Goal: Task Accomplishment & Management: Complete application form

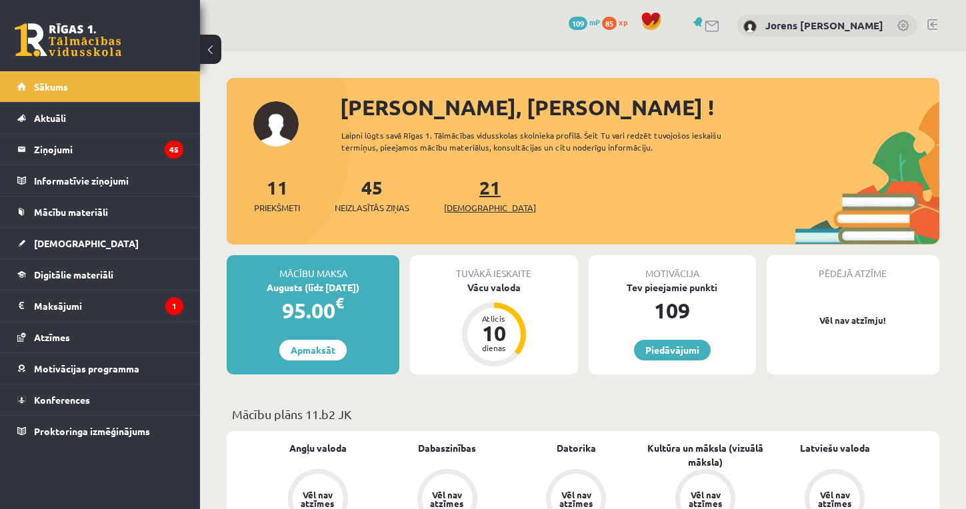
click at [470, 189] on link "21 Ieskaites" at bounding box center [490, 194] width 92 height 39
click at [286, 219] on div "11 Priekšmeti 45 Neizlasītās ziņas 21 Ieskaites" at bounding box center [583, 208] width 712 height 71
click at [287, 207] on span "Priekšmeti" at bounding box center [277, 207] width 46 height 13
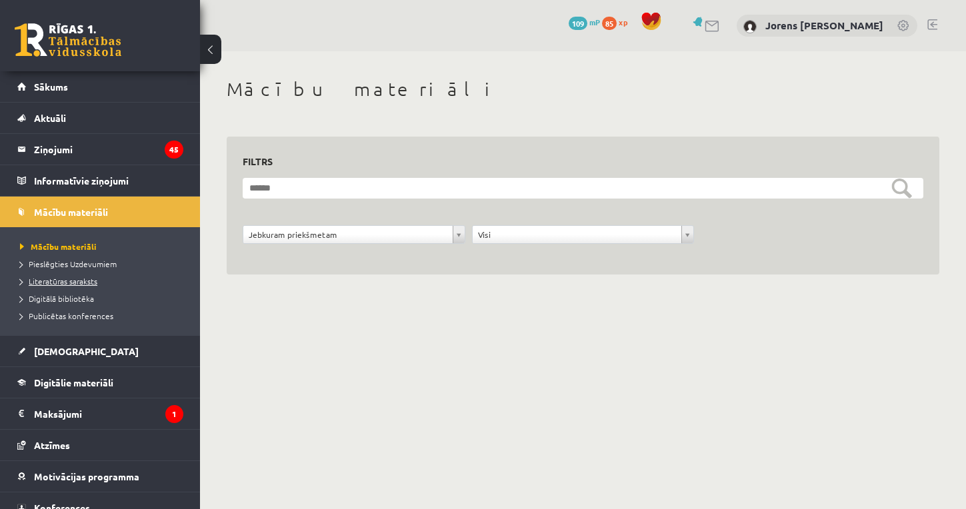
click at [85, 283] on span "Literatūras saraksts" at bounding box center [58, 281] width 77 height 11
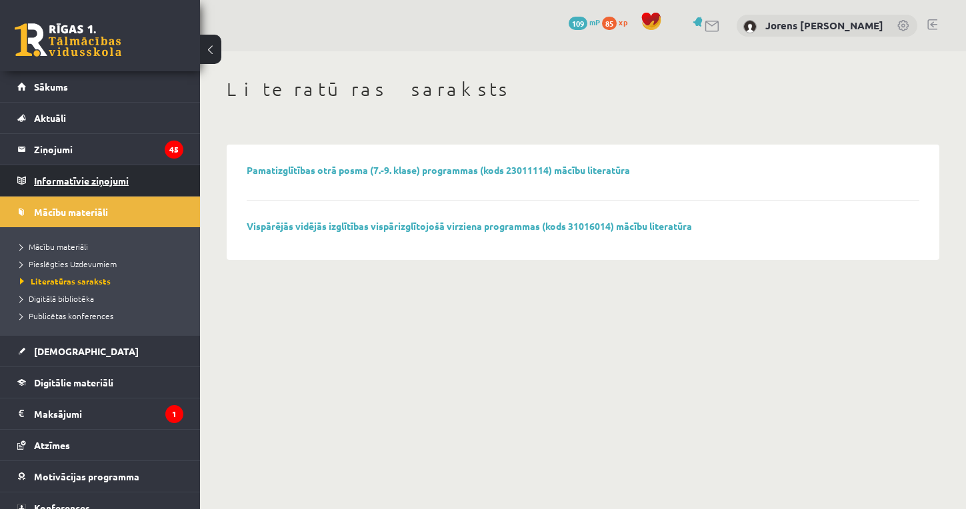
click at [76, 185] on legend "Informatīvie ziņojumi 0" at bounding box center [108, 180] width 149 height 31
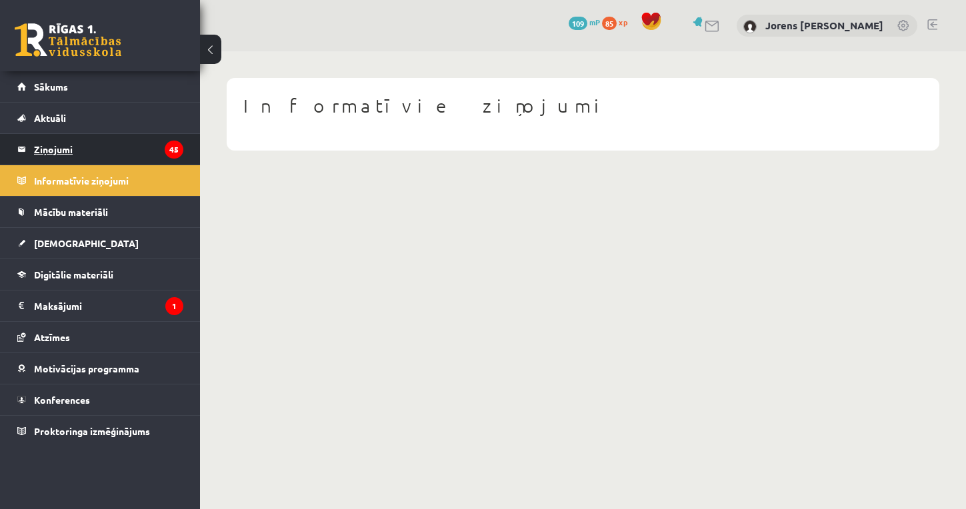
click at [61, 139] on legend "Ziņojumi 45" at bounding box center [108, 149] width 149 height 31
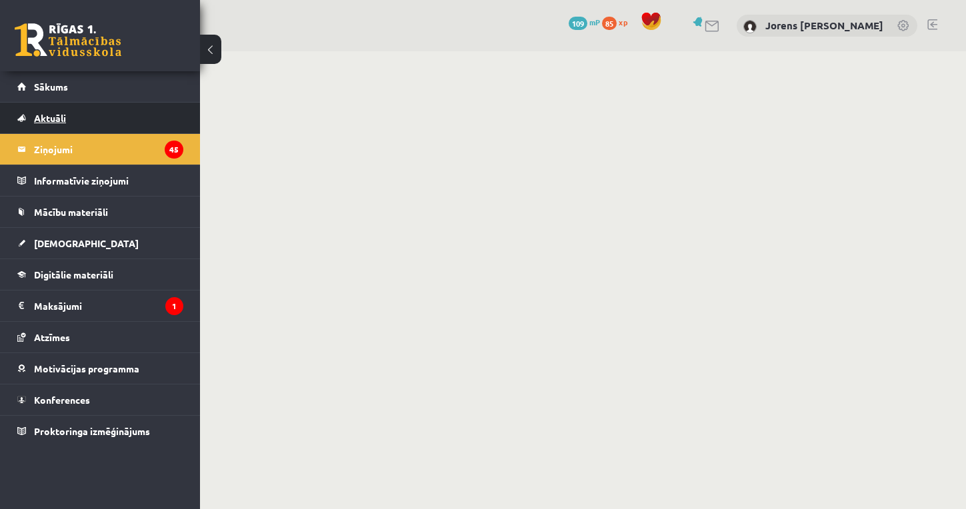
click at [64, 119] on span "Aktuāli" at bounding box center [50, 118] width 32 height 12
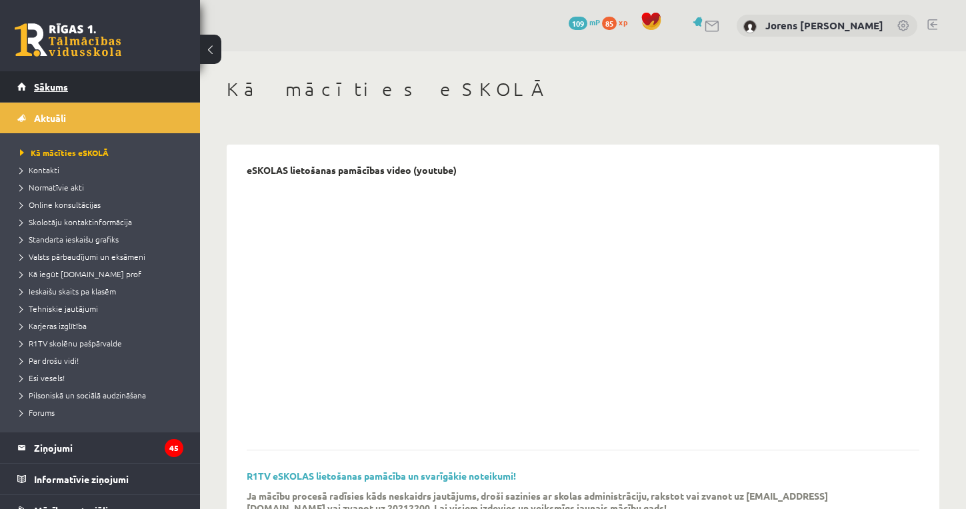
click at [49, 89] on span "Sākums" at bounding box center [51, 87] width 34 height 12
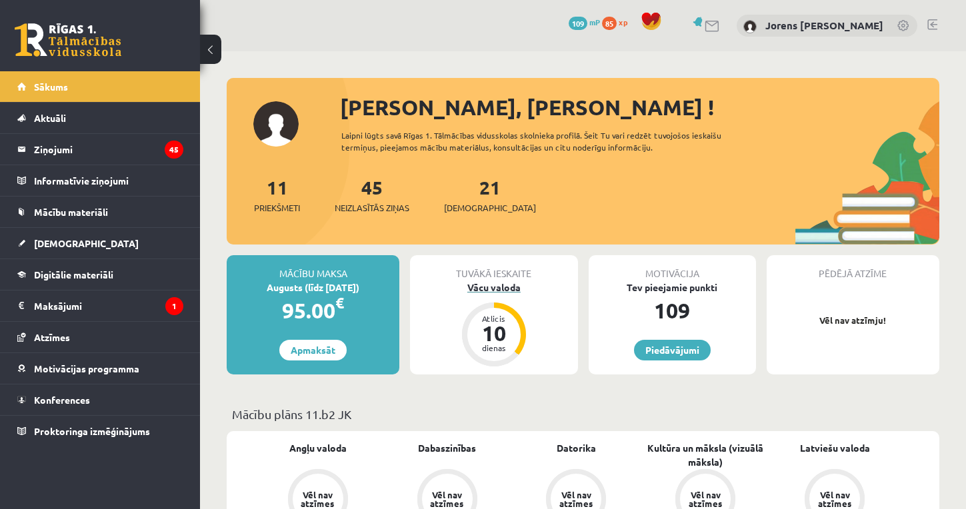
click at [496, 287] on div "Vācu valoda" at bounding box center [493, 288] width 167 height 14
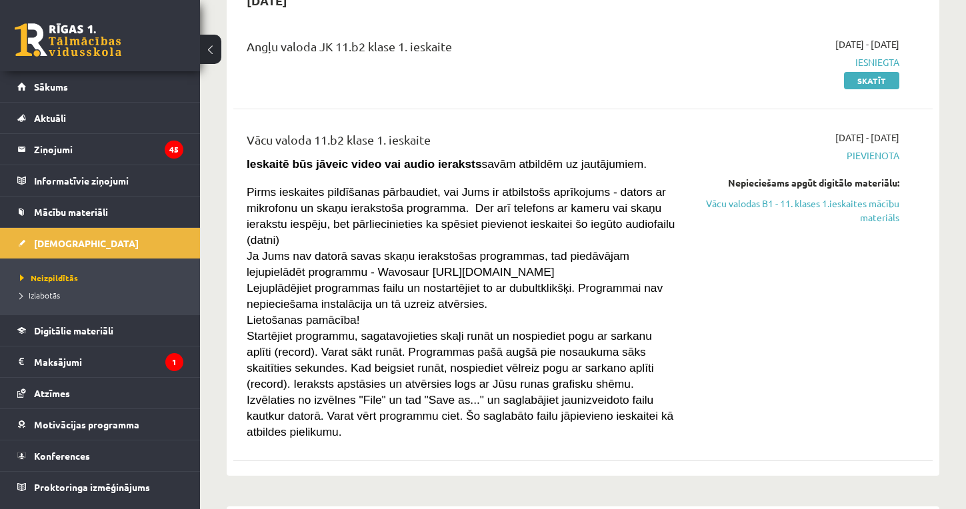
scroll to position [2577, 0]
click at [827, 196] on link "Vācu valodas B1 - 11. klases 1.ieskaites mācību materiāls" at bounding box center [797, 210] width 204 height 28
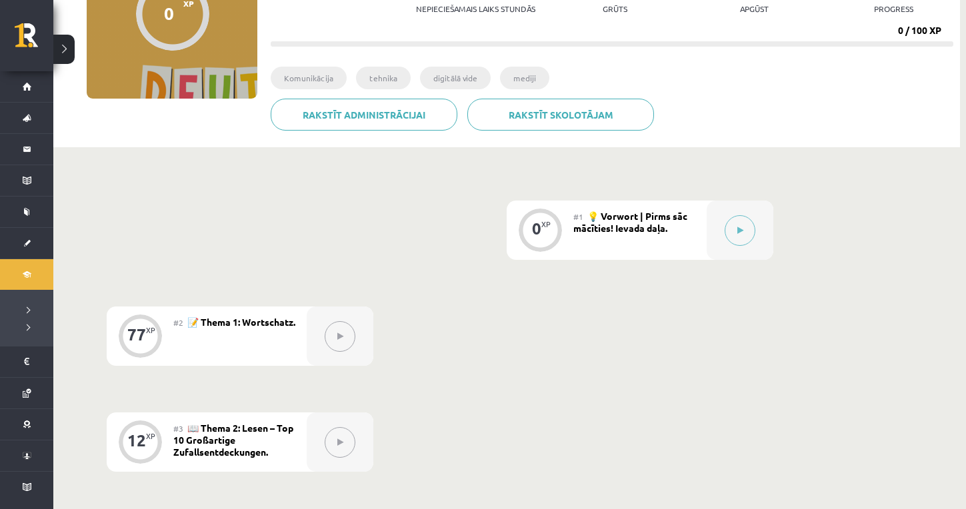
scroll to position [175, 0]
click at [738, 235] on button at bounding box center [739, 230] width 31 height 31
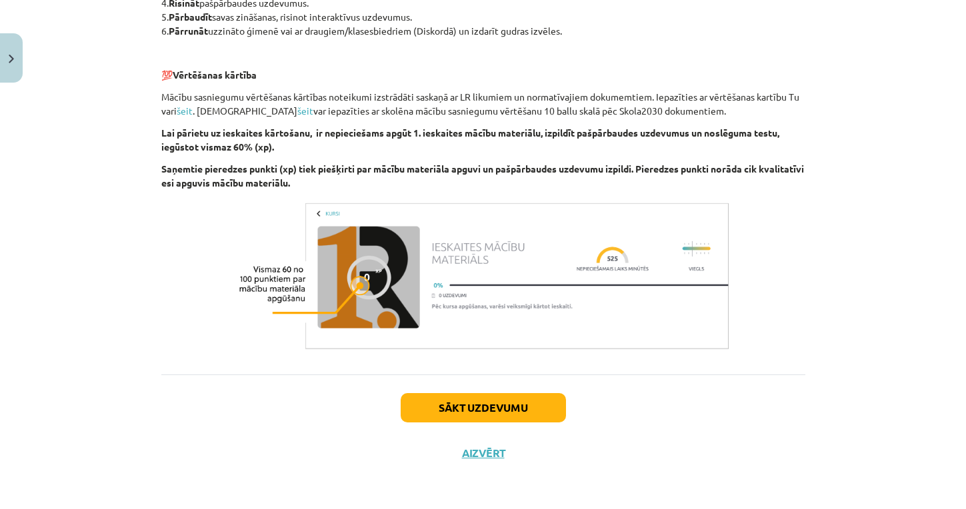
scroll to position [523, 0]
click at [463, 410] on button "Sākt uzdevumu" at bounding box center [483, 407] width 165 height 29
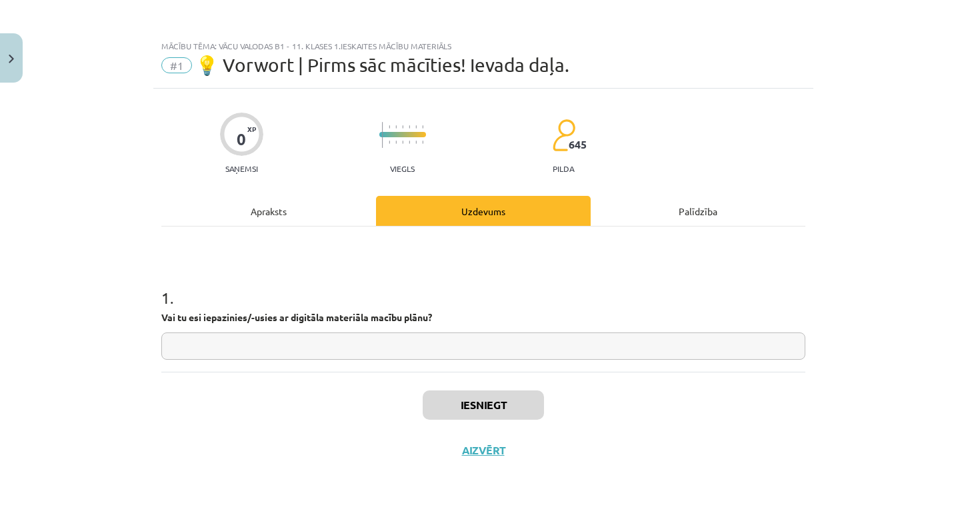
scroll to position [0, 0]
click at [357, 348] on input "text" at bounding box center [483, 346] width 644 height 27
type input "**"
click at [510, 409] on button "Iesniegt" at bounding box center [483, 405] width 121 height 29
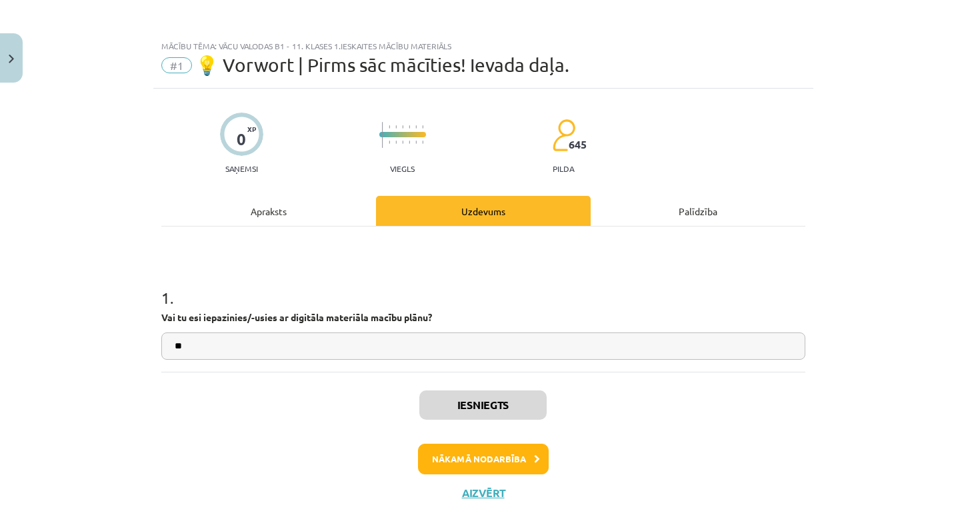
click at [486, 461] on button "Nākamā nodarbība" at bounding box center [483, 459] width 131 height 31
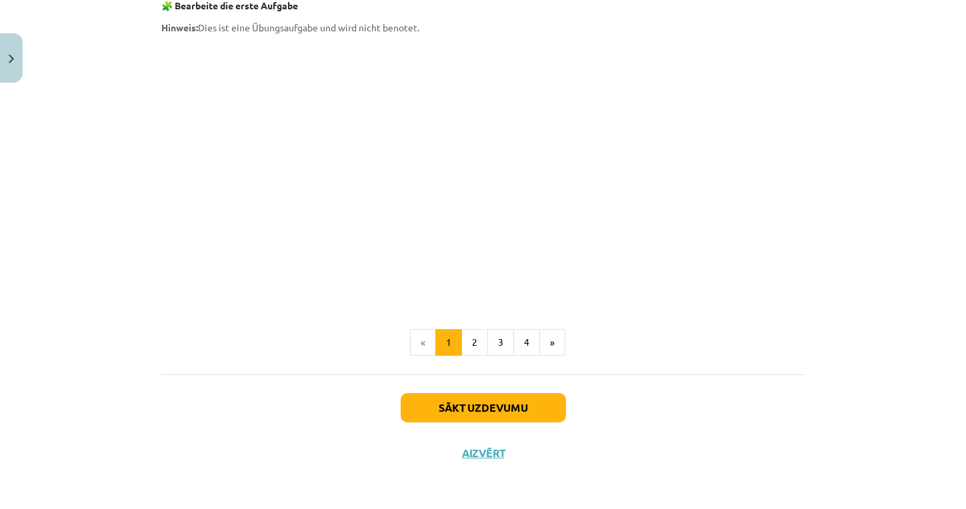
scroll to position [1177, 0]
click at [507, 405] on button "Sākt uzdevumu" at bounding box center [483, 407] width 165 height 29
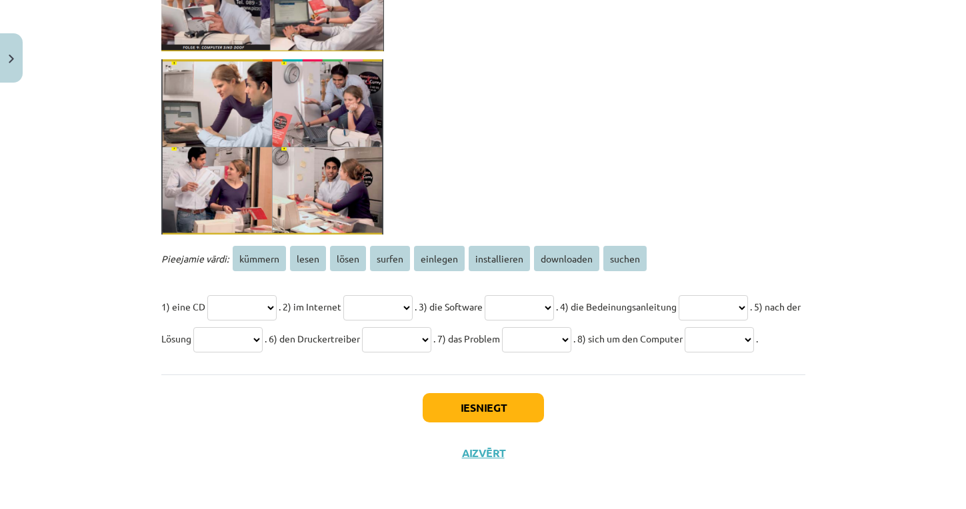
scroll to position [369, 0]
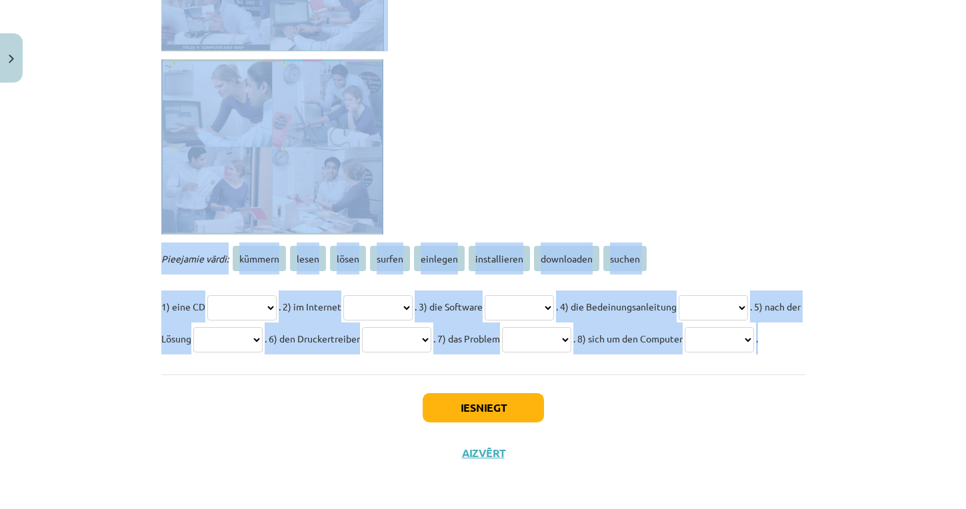
drag, startPoint x: 161, startPoint y: 37, endPoint x: 381, endPoint y: 353, distance: 384.4
copy form "**********"
click at [435, 149] on p at bounding box center [483, 146] width 644 height 175
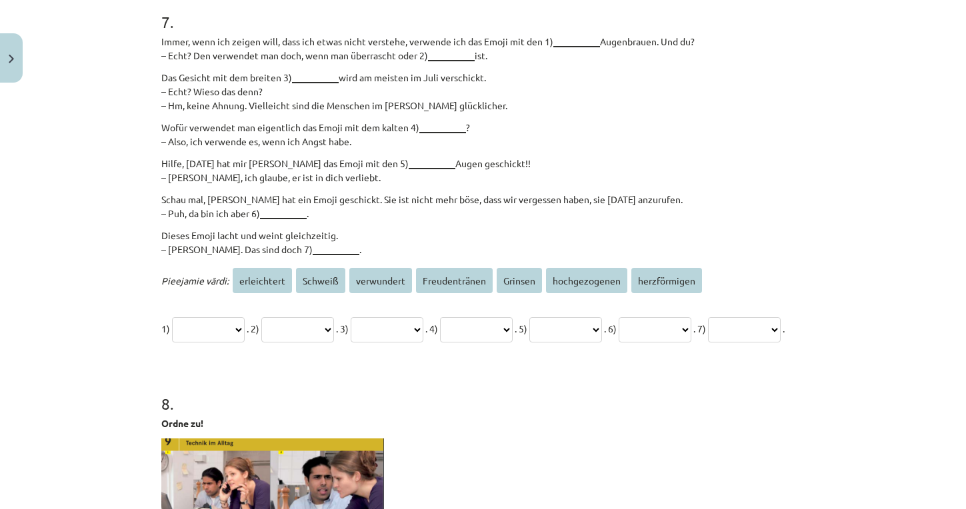
scroll to position [1694, 0]
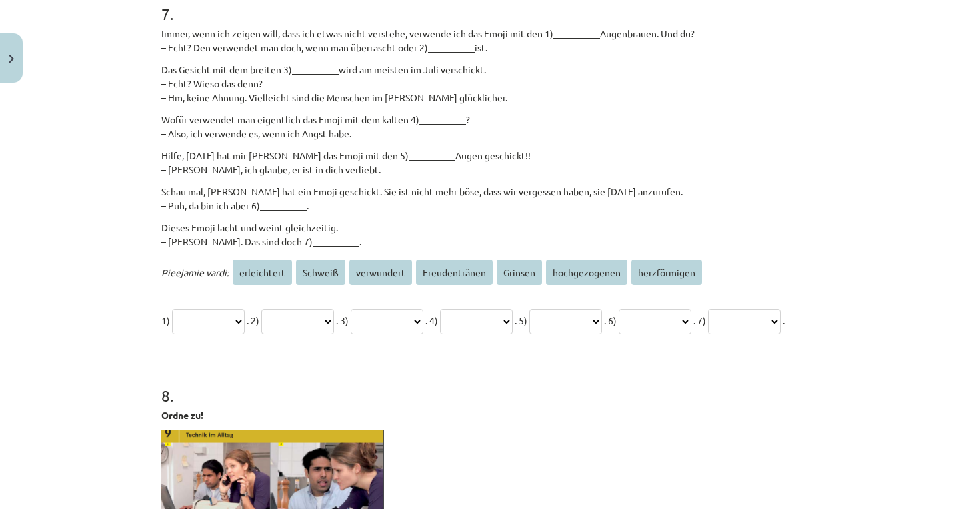
select select "**********"
select select "*******"
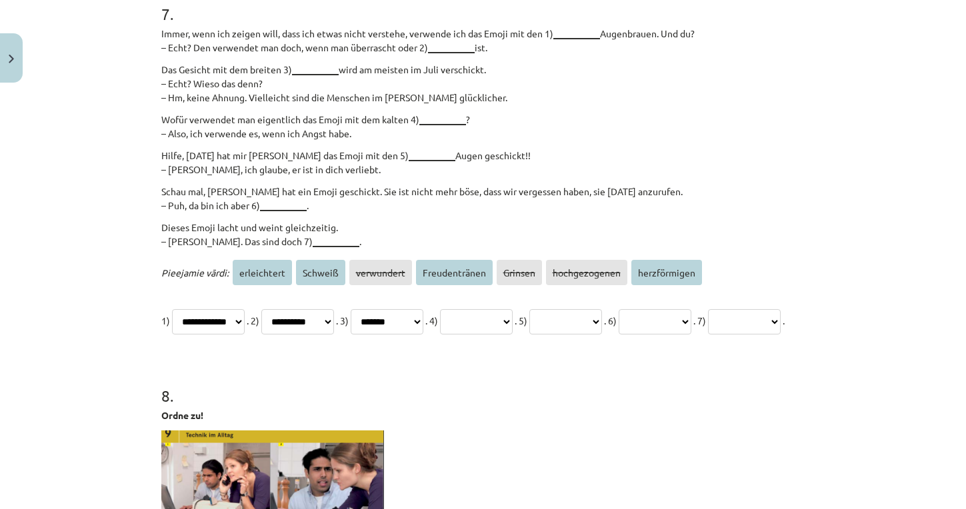
select select "*******"
select select "**********"
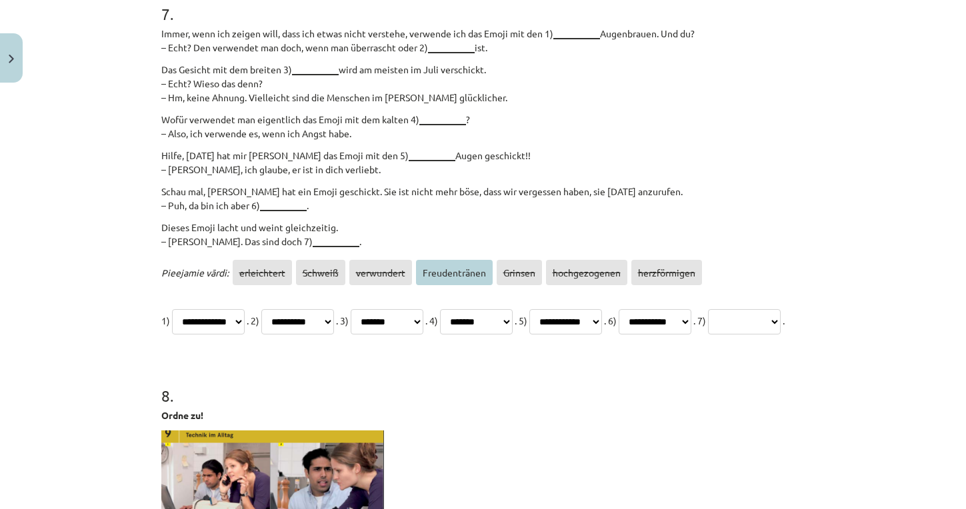
select select "**********"
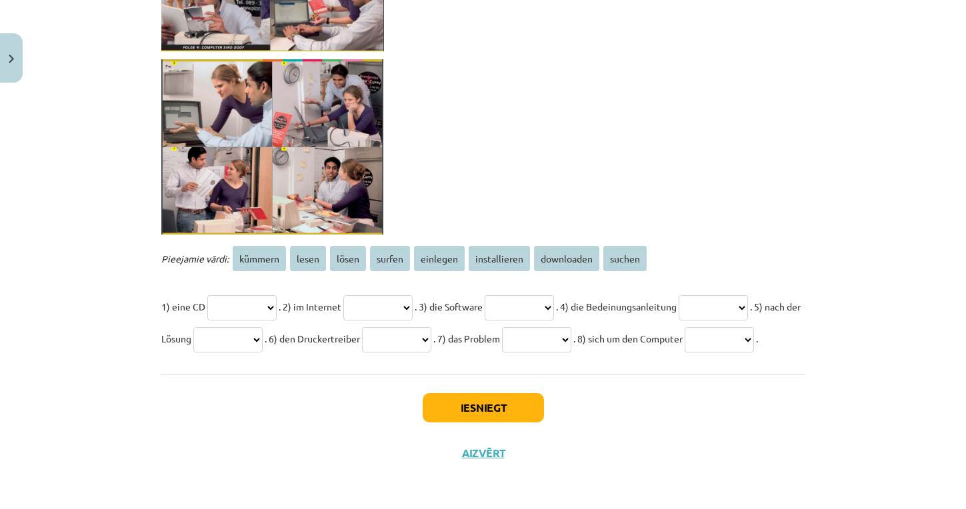
scroll to position [2279, 0]
select select "********"
select select "******"
select select "**********"
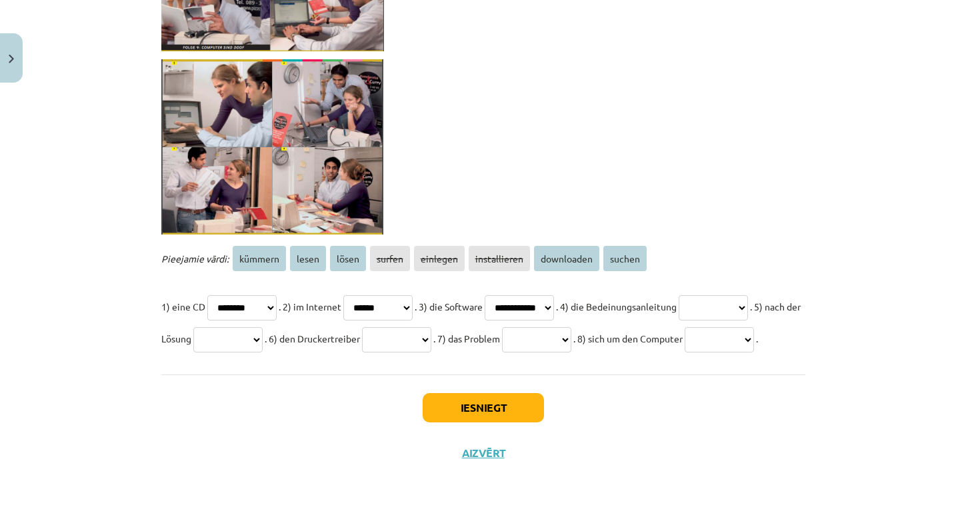
select select "*****"
select select "******"
select select "**********"
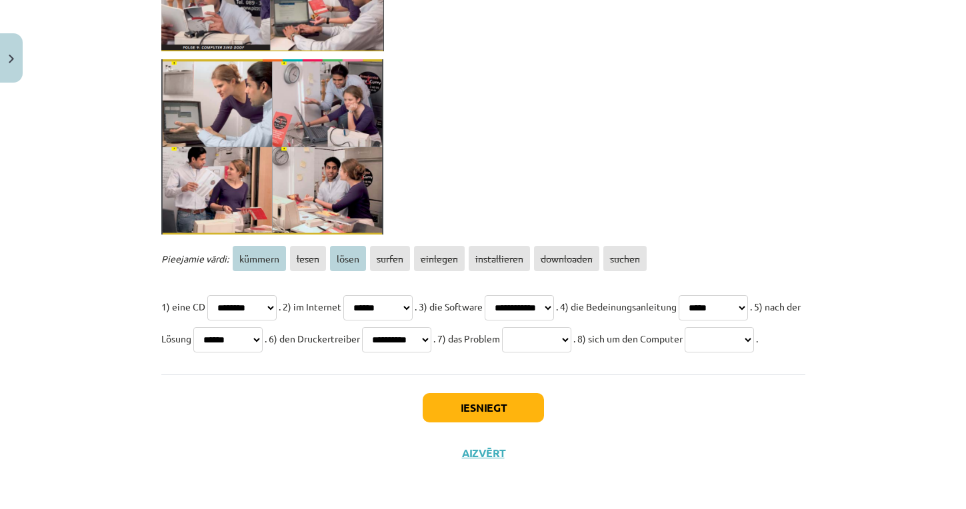
select select "*****"
select select "*******"
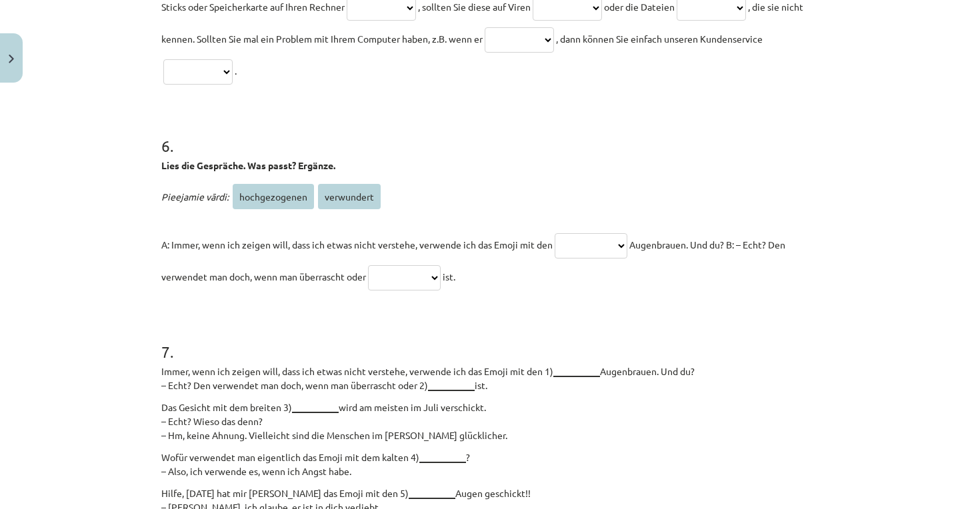
scroll to position [1353, 0]
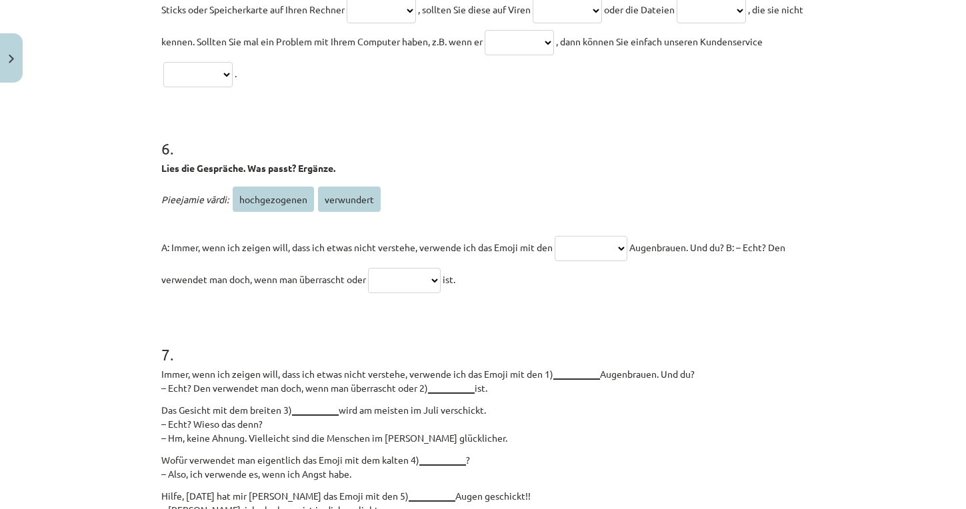
select select "**********"
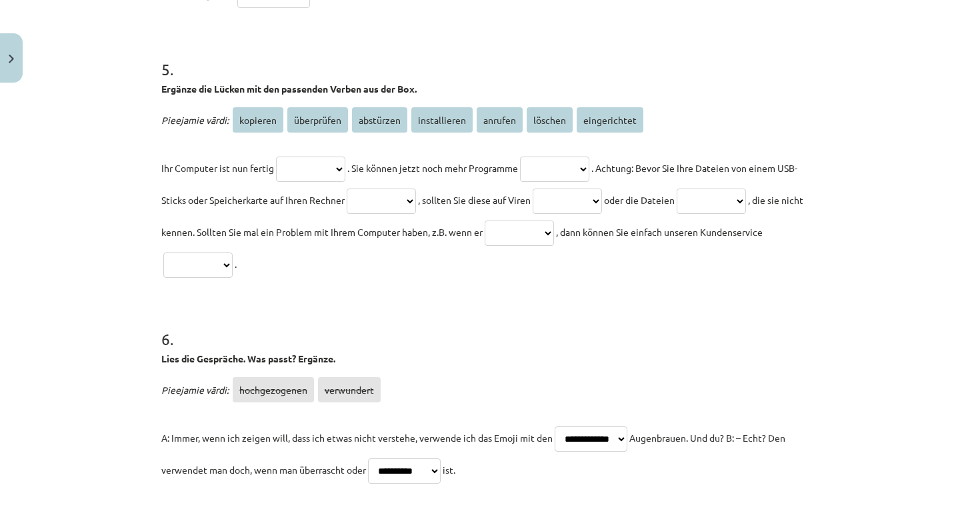
scroll to position [1148, 0]
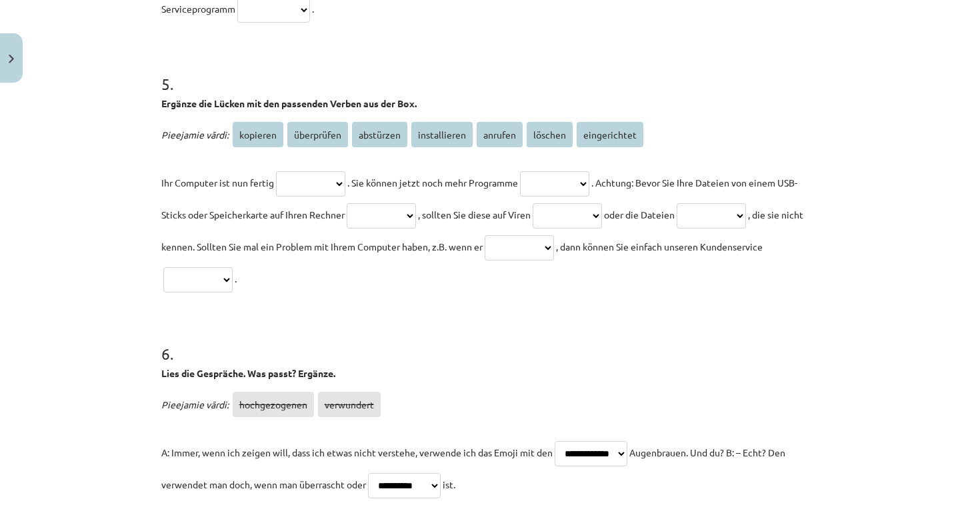
select select "**********"
select select "********"
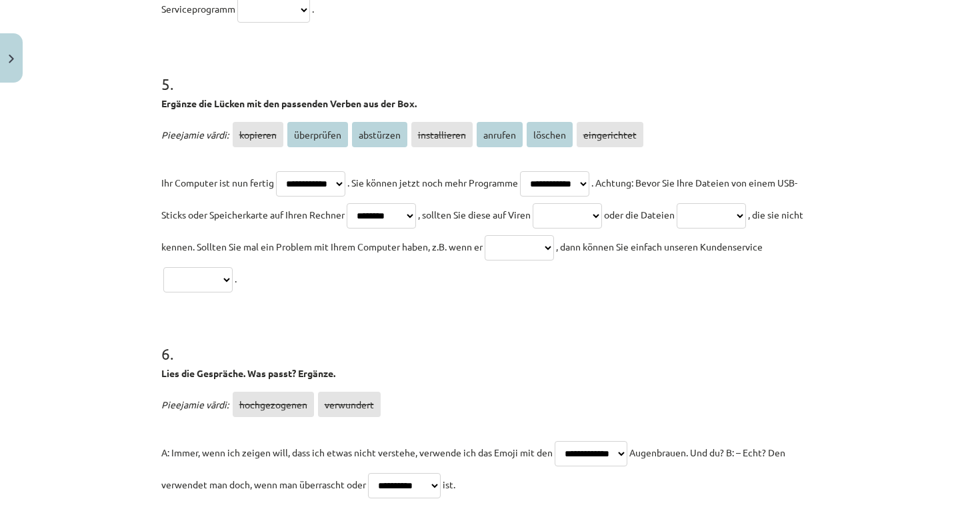
select select "**********"
select select "*******"
select select "*********"
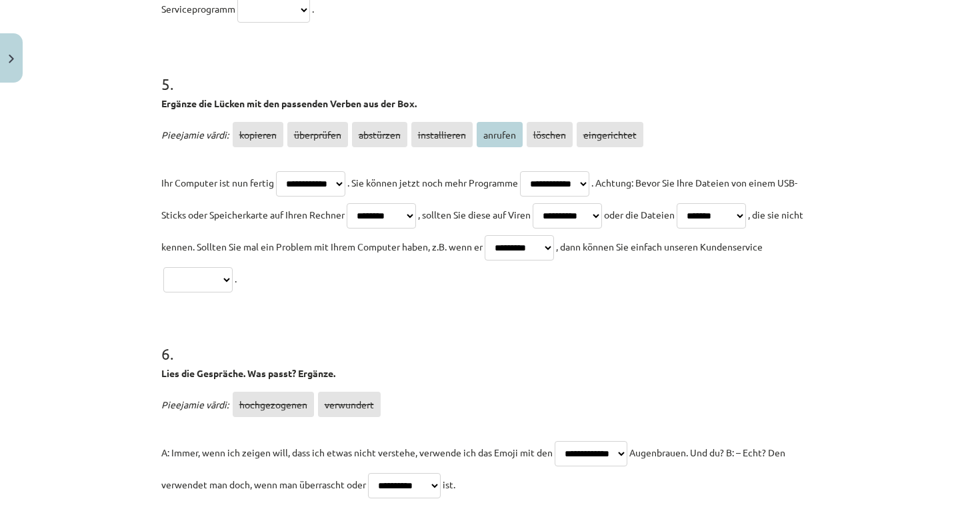
select select "*******"
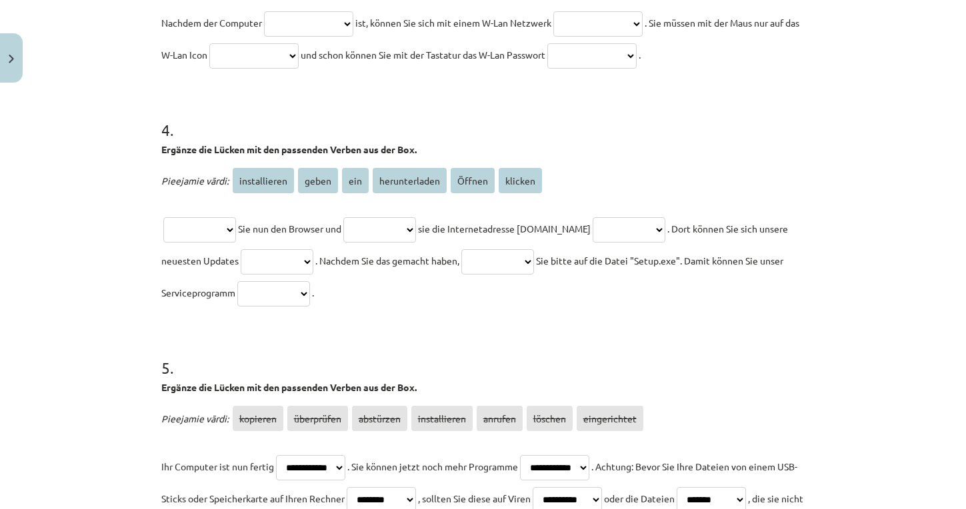
scroll to position [862, 0]
select select "******"
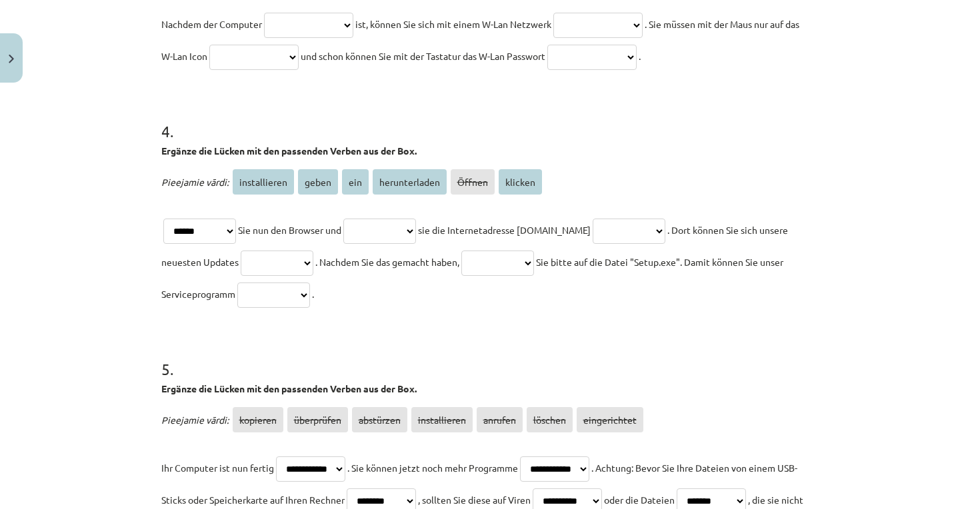
select select "*****"
select select "***"
select select "**********"
select select "*******"
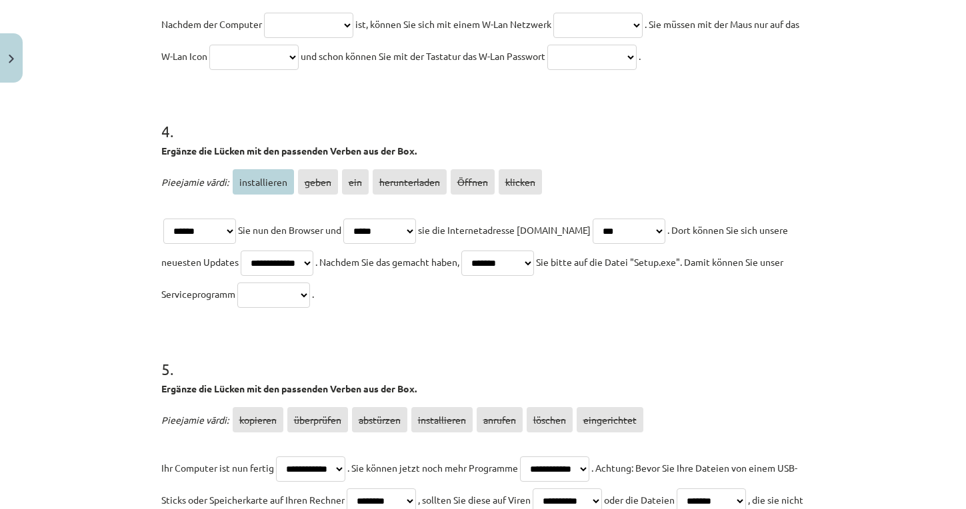
select select "**********"
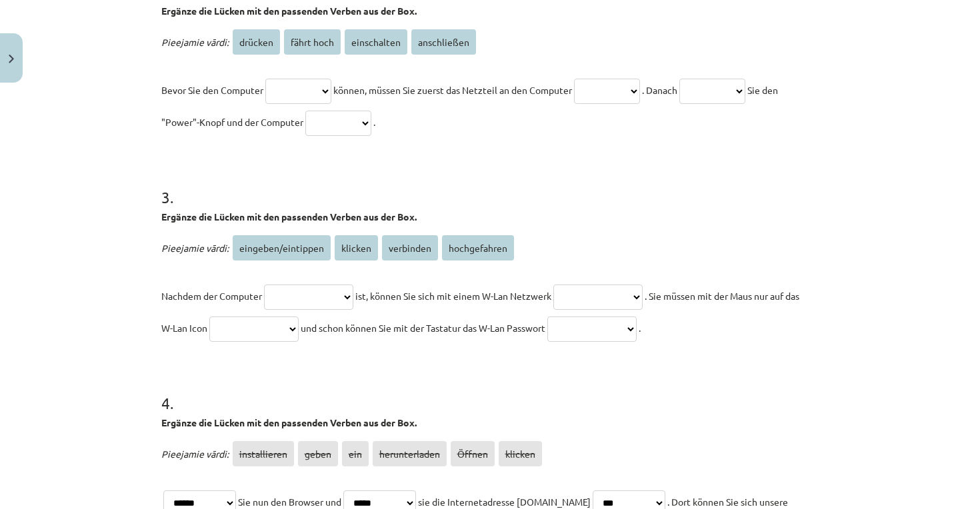
scroll to position [593, 0]
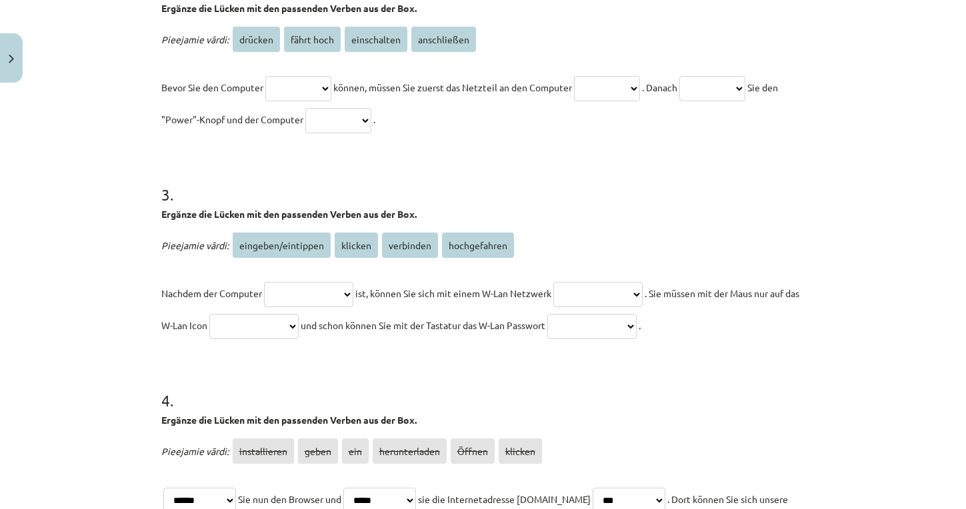
select select "**********"
select select "*********"
select select "*******"
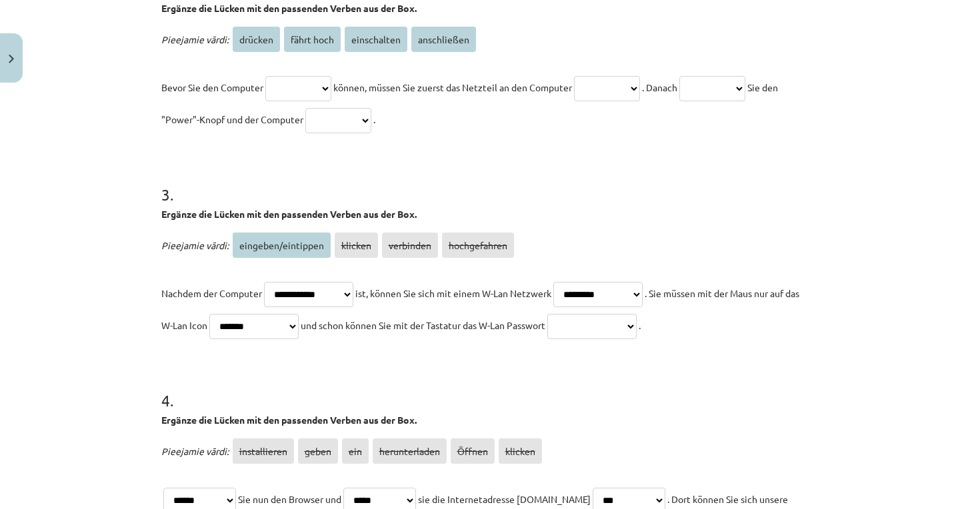
select select "**********"
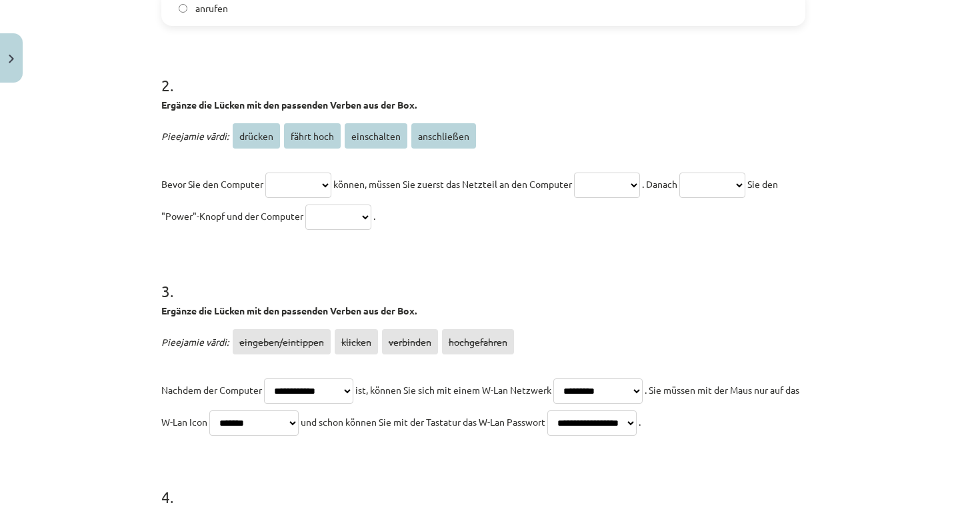
scroll to position [485, 0]
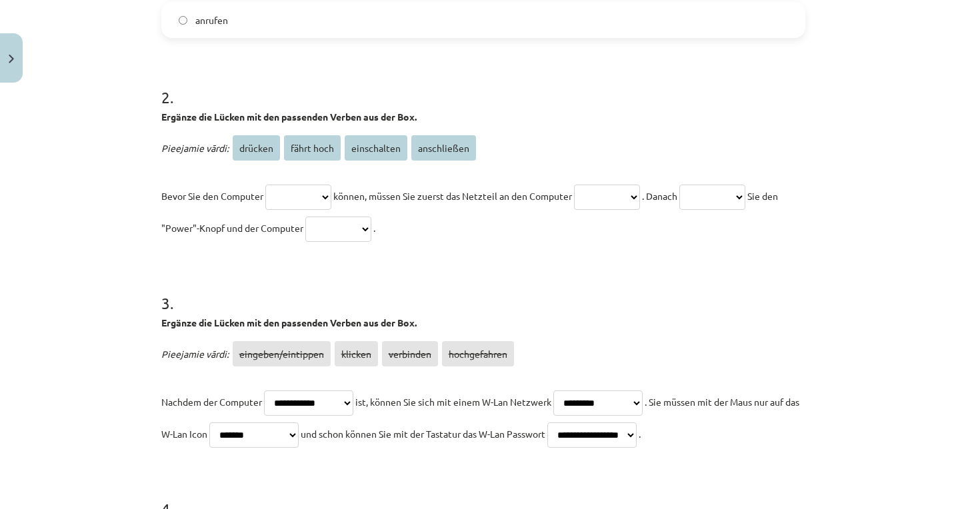
select select "**********"
select select "*******"
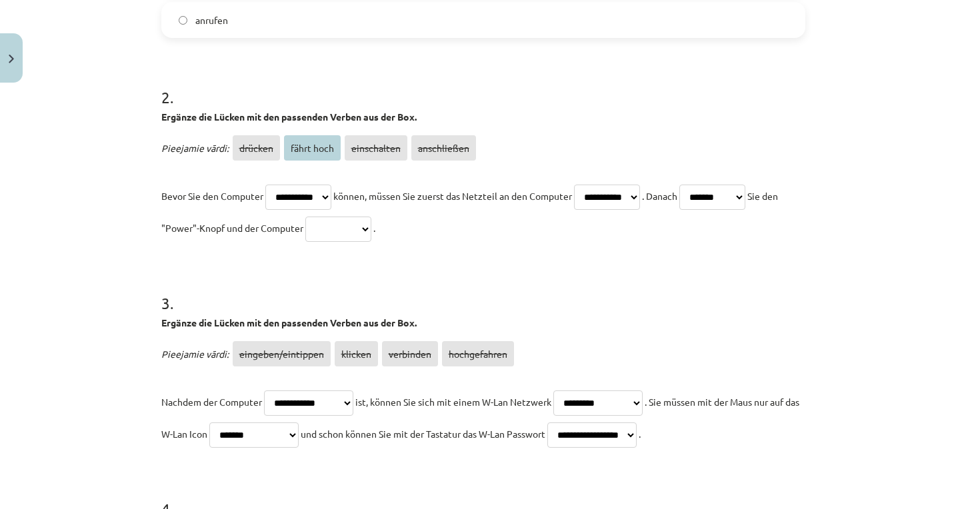
select select "**********"
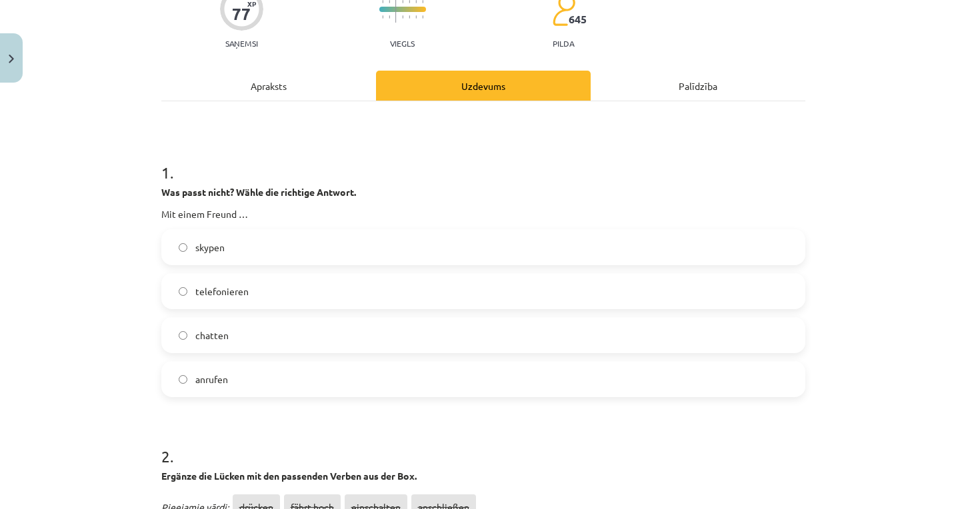
scroll to position [132, 0]
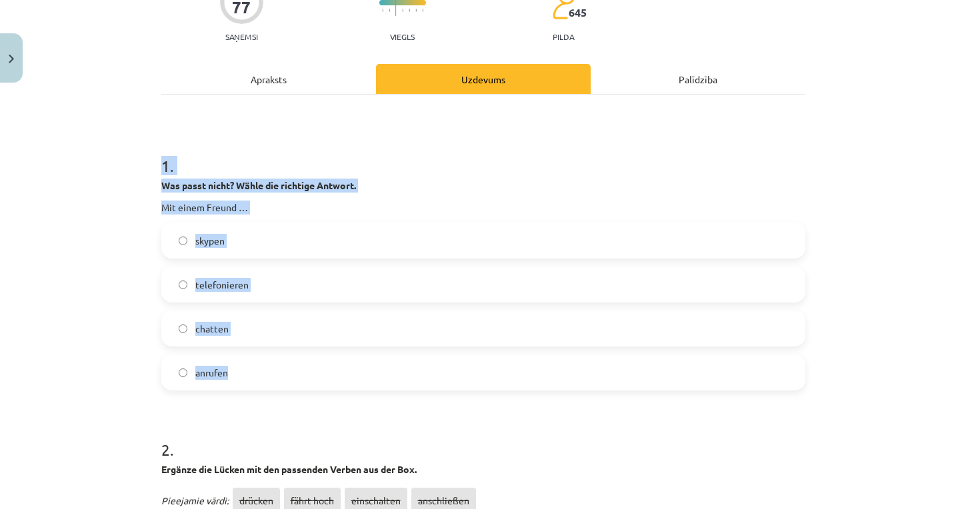
drag, startPoint x: 154, startPoint y: 167, endPoint x: 227, endPoint y: 382, distance: 227.4
copy div "1 . Was passt nicht? Wähle die richtige Antwort. Mit einem Freund … skypen tele…"
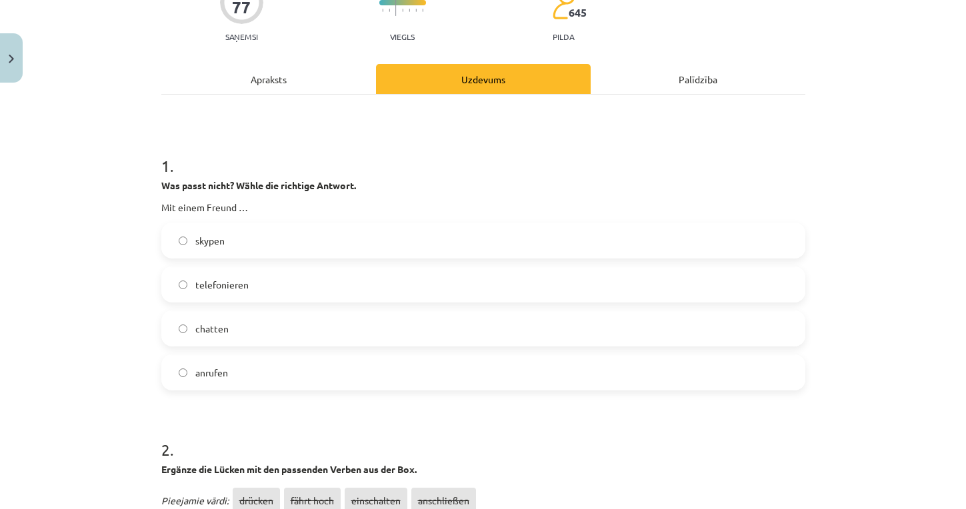
click at [229, 365] on label "anrufen" at bounding box center [483, 372] width 641 height 33
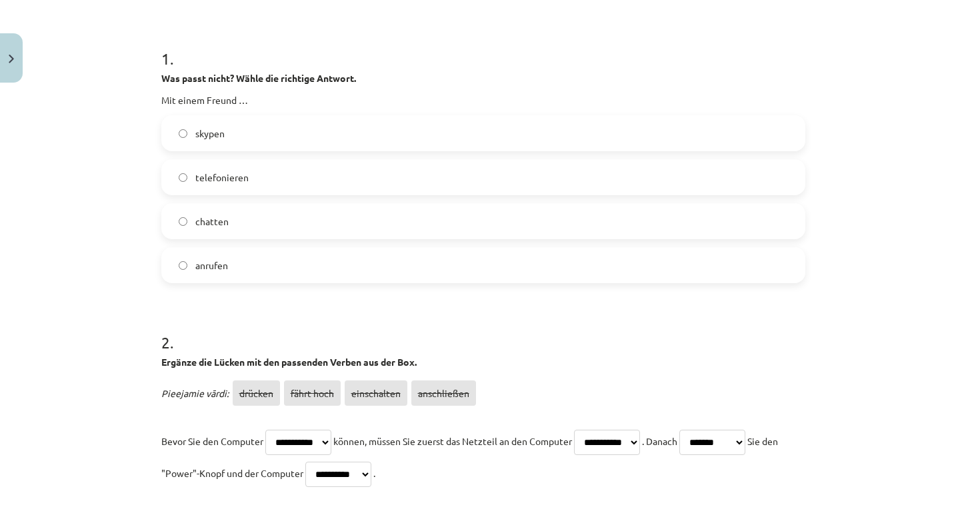
scroll to position [239, 0]
click at [379, 225] on label "chatten" at bounding box center [483, 221] width 641 height 33
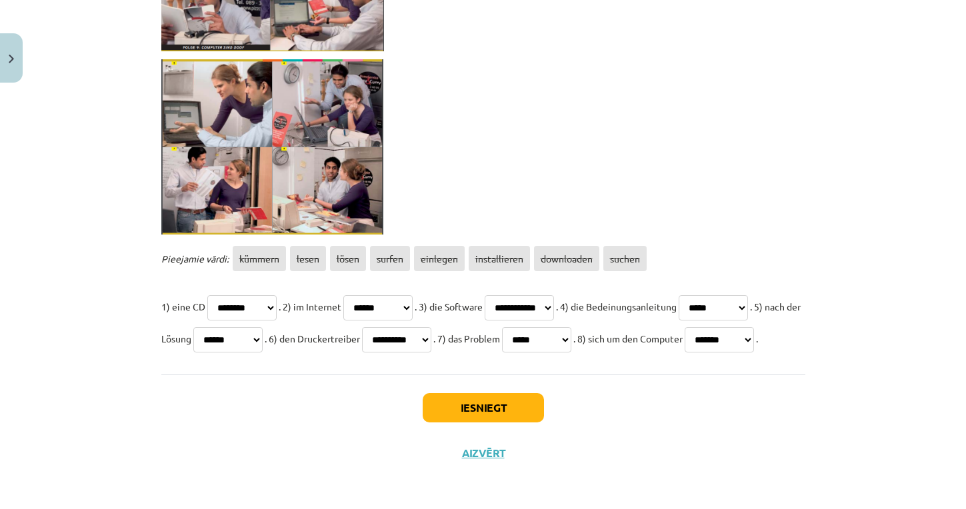
scroll to position [2329, 0]
click at [497, 400] on button "Iesniegt" at bounding box center [483, 407] width 121 height 29
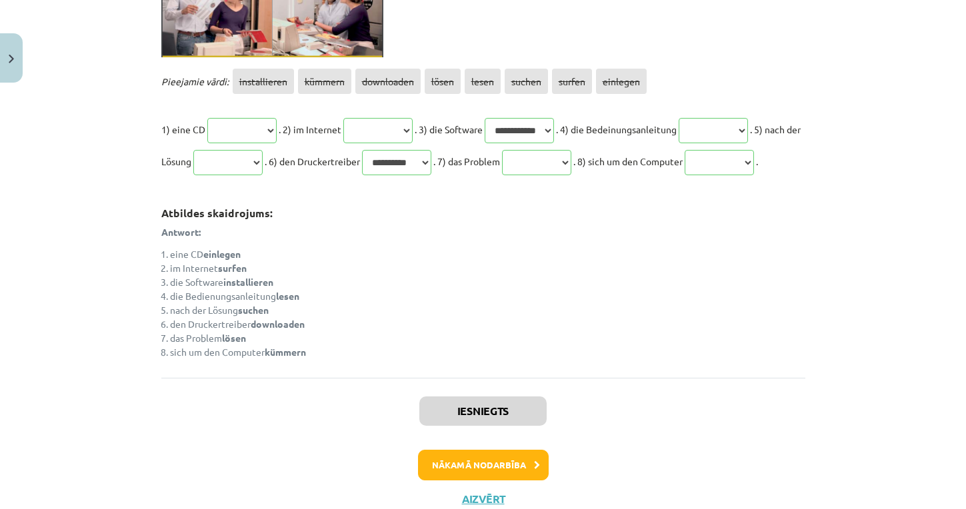
scroll to position [3170, 0]
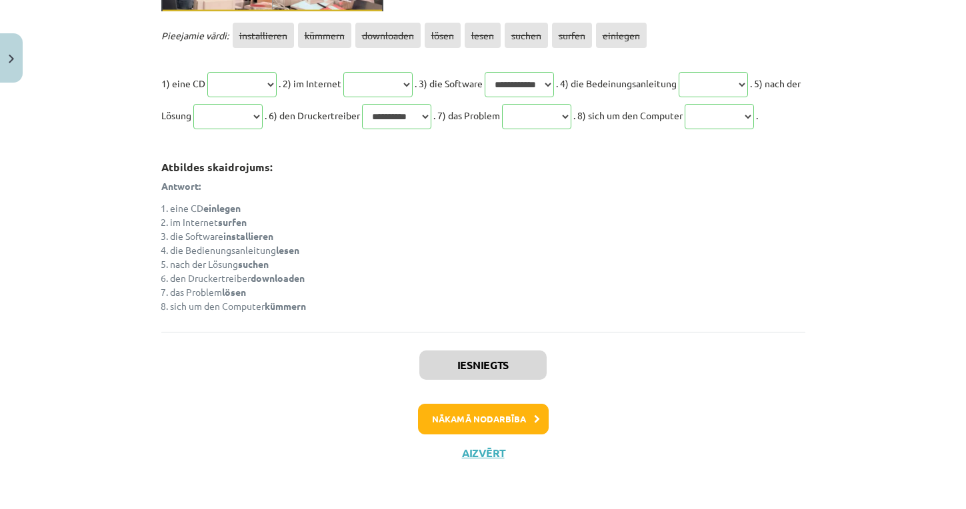
click at [442, 409] on button "Nākamā nodarbība" at bounding box center [483, 419] width 131 height 31
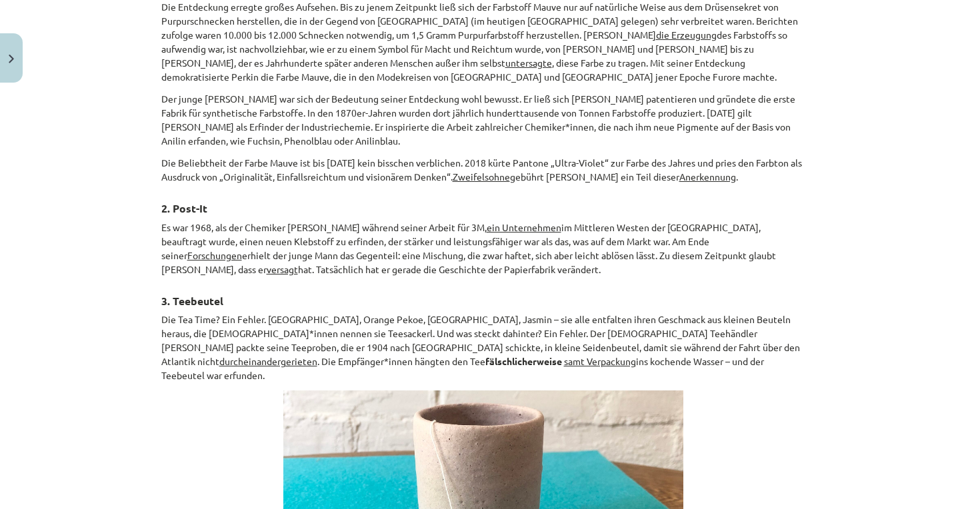
scroll to position [714, 0]
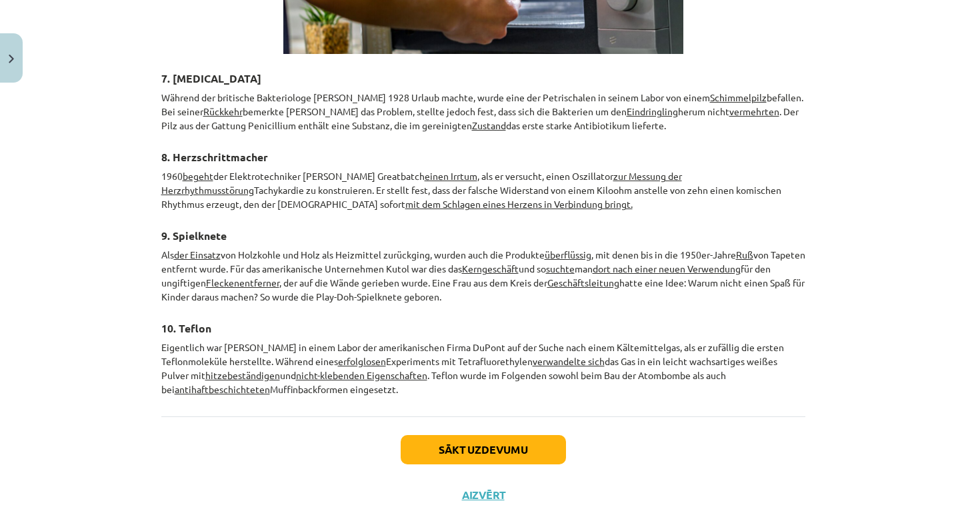
click at [468, 435] on button "Sākt uzdevumu" at bounding box center [483, 449] width 165 height 29
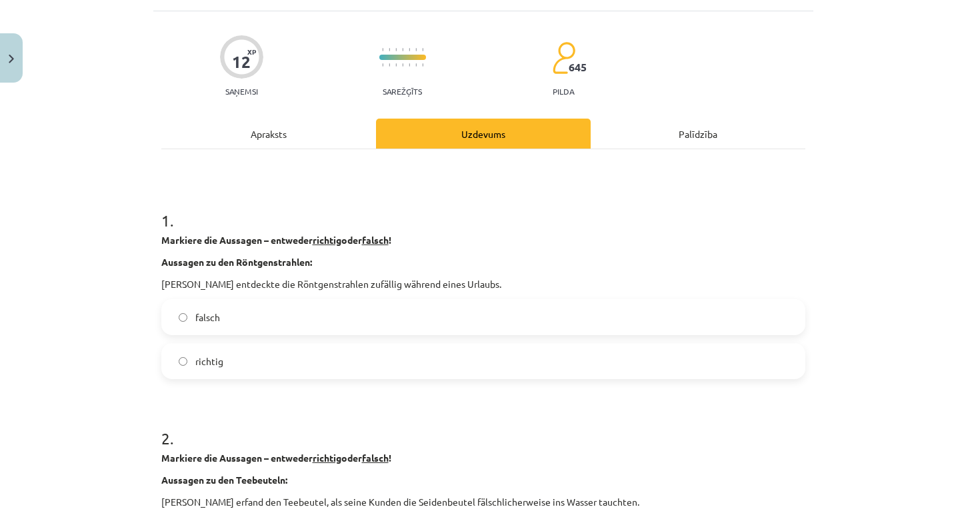
scroll to position [73, 0]
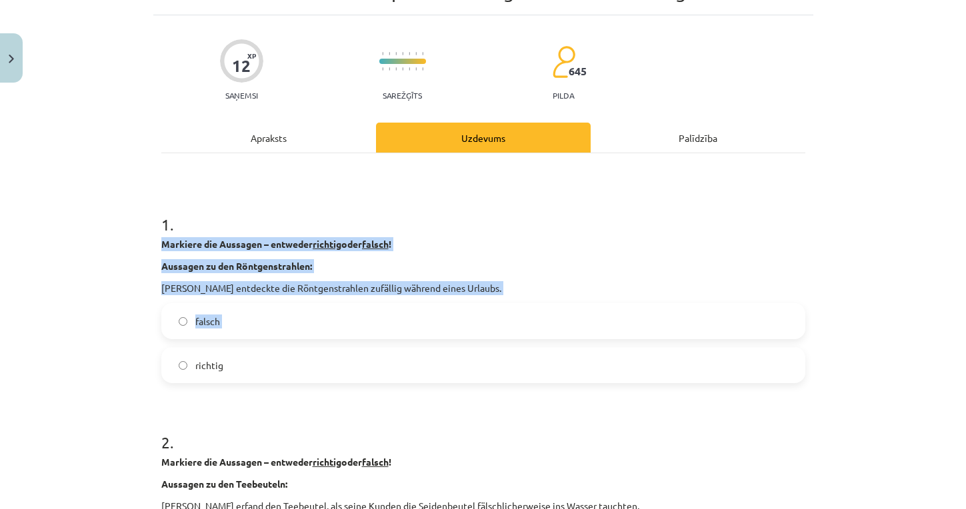
drag, startPoint x: 161, startPoint y: 243, endPoint x: 301, endPoint y: 353, distance: 177.9
click at [301, 353] on div "1 . Markiere die Aussagen – entweder richtig oder falsch ! Aussagen zu den Rönt…" at bounding box center [483, 287] width 644 height 191
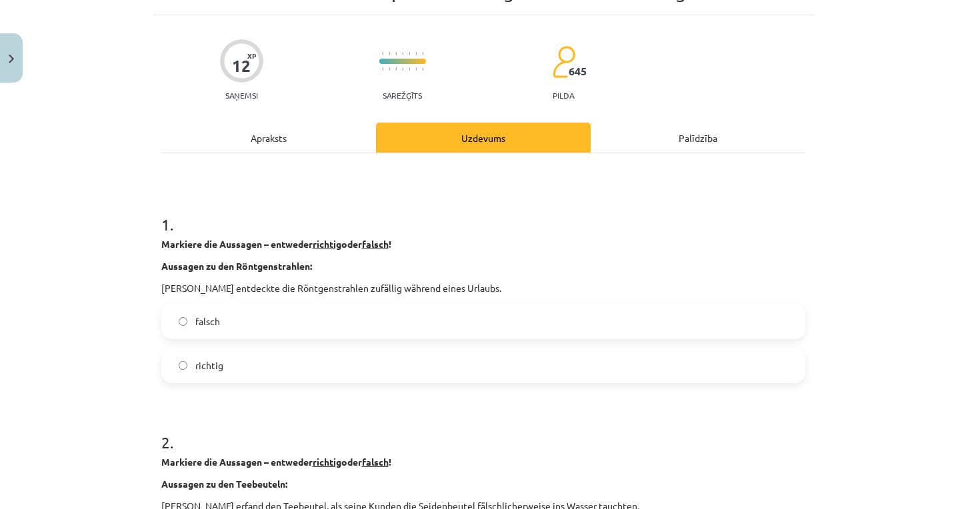
click at [152, 243] on div "Mācību tēma: Vācu valodas b1 - 11. klases 1.ieskaites mācību materiāls #3 📖 The…" at bounding box center [483, 254] width 966 height 509
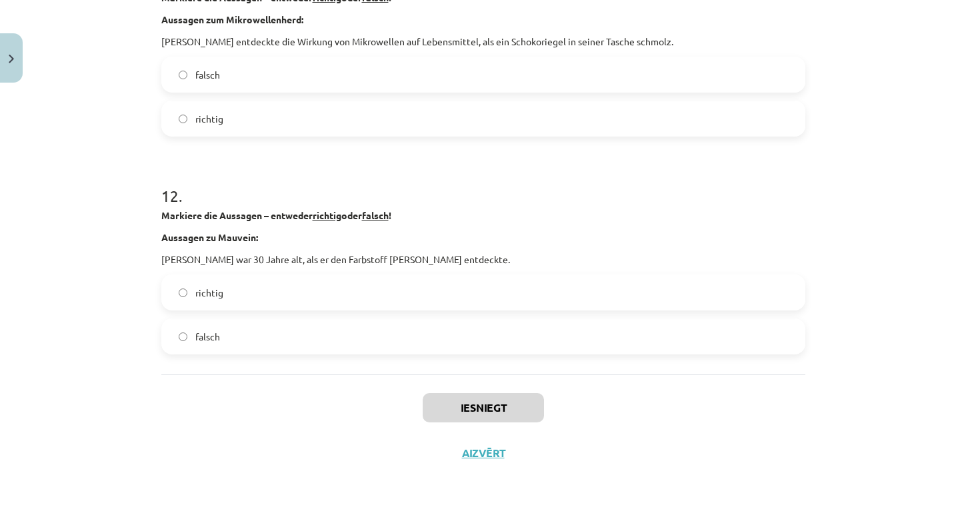
scroll to position [691, 0]
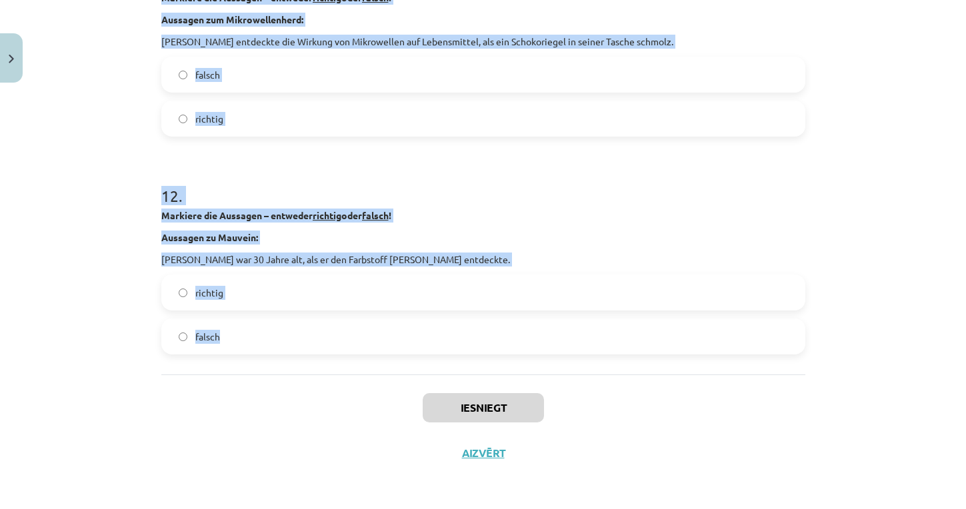
drag, startPoint x: 161, startPoint y: 241, endPoint x: 398, endPoint y: 335, distance: 254.8
copy form "Markiere die Aussagen – entweder richtig oder falsch ! Aussagen zu den Röntgens…"
click at [323, 125] on label "richtig" at bounding box center [483, 118] width 641 height 33
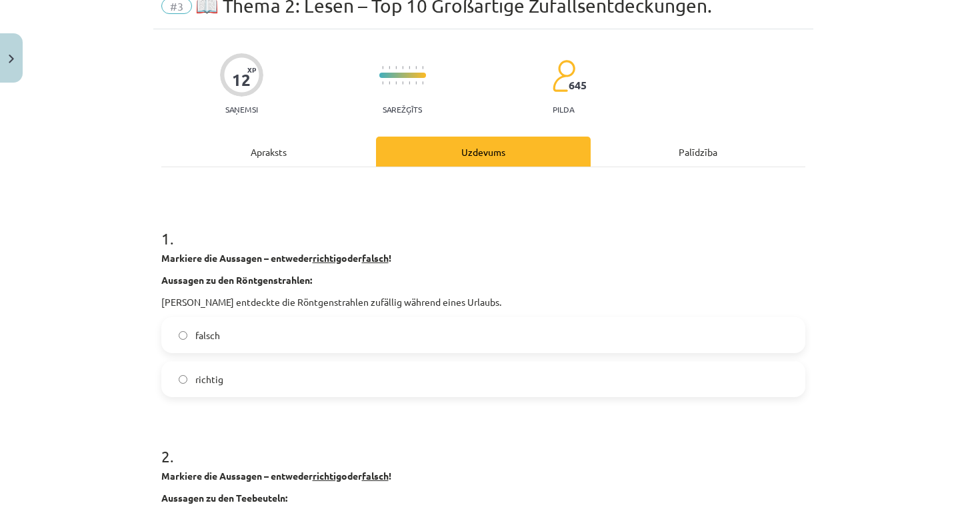
scroll to position [52, 0]
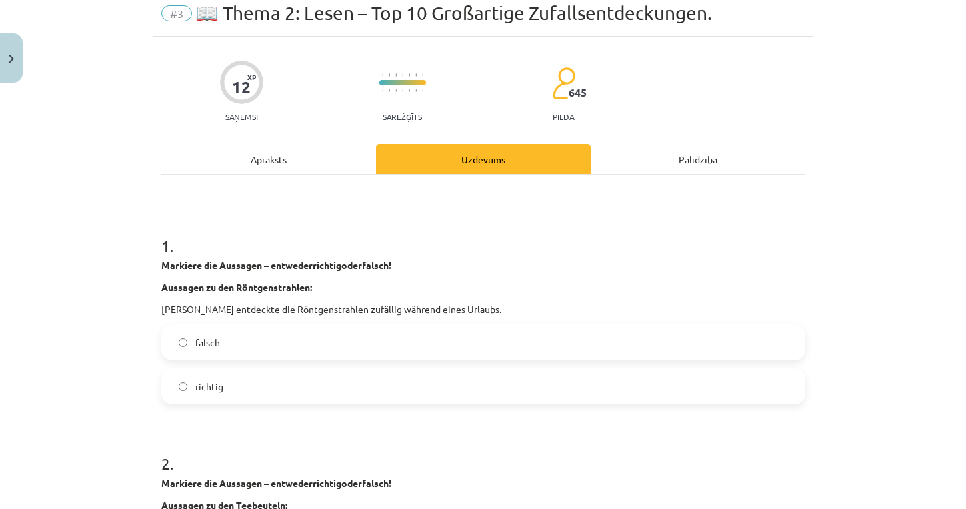
click at [276, 345] on label "falsch" at bounding box center [483, 342] width 641 height 33
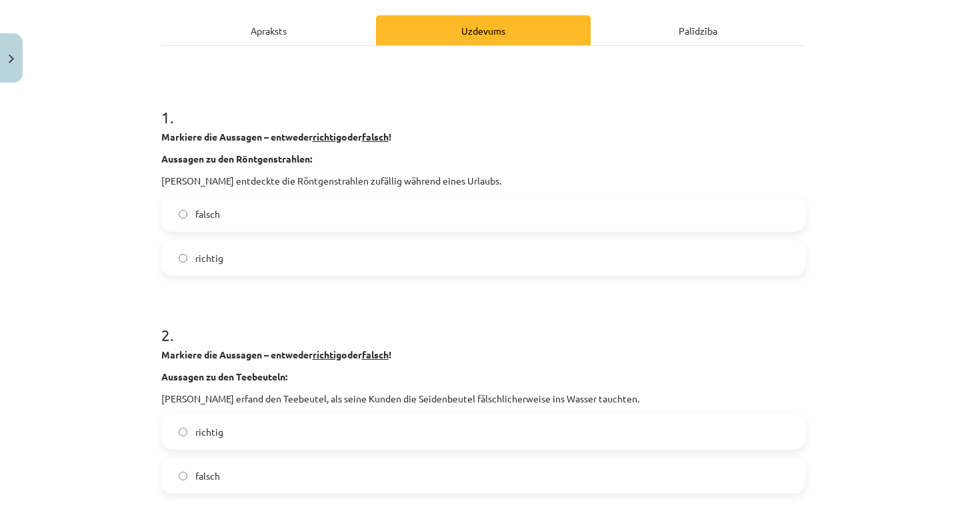
scroll to position [205, 0]
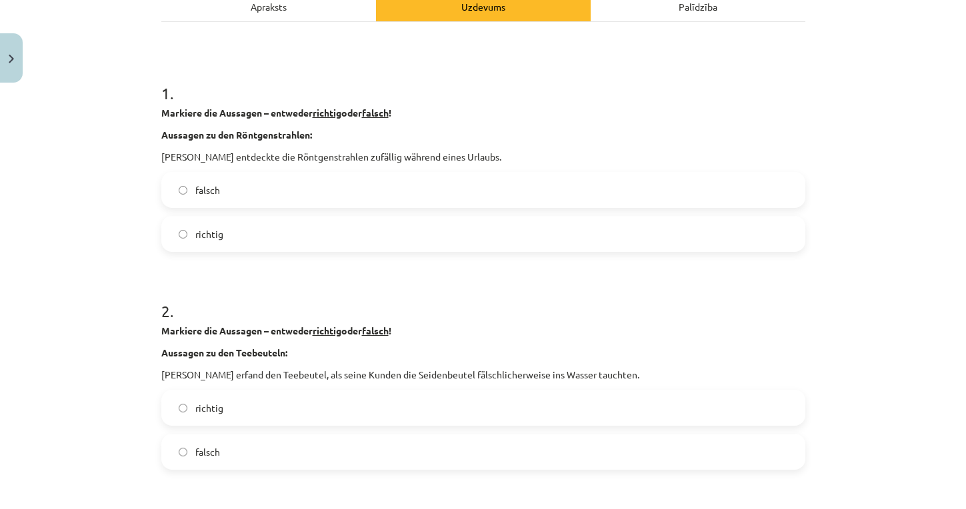
click at [226, 406] on label "richtig" at bounding box center [483, 407] width 641 height 33
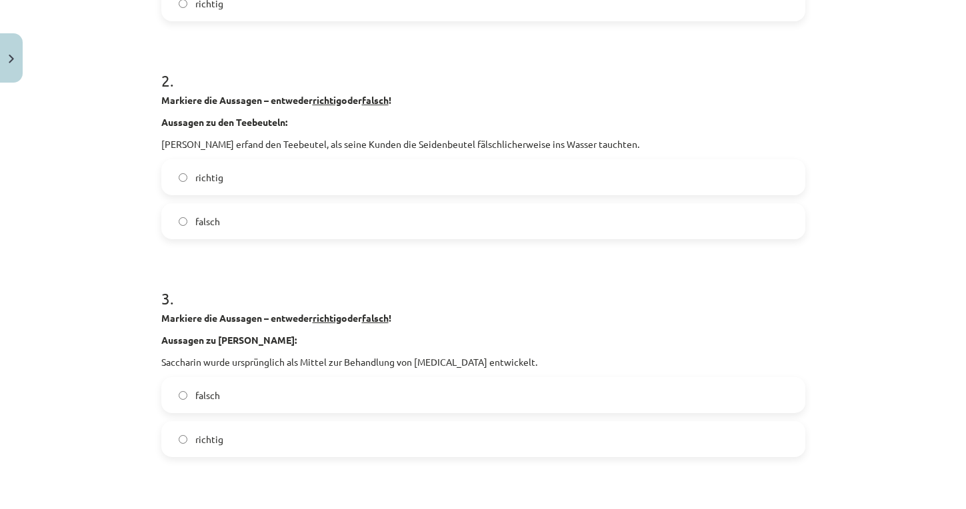
scroll to position [437, 0]
click at [257, 392] on label "falsch" at bounding box center [483, 393] width 641 height 33
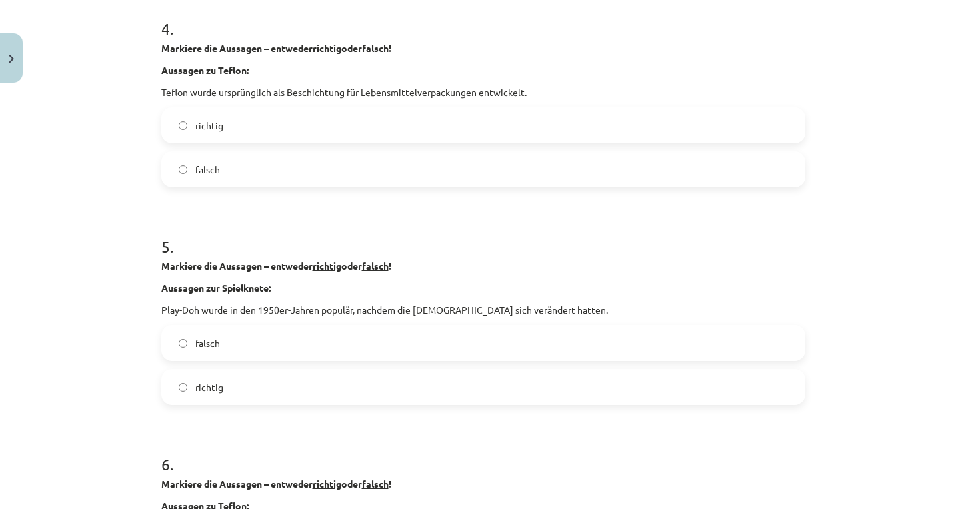
scroll to position [928, 0]
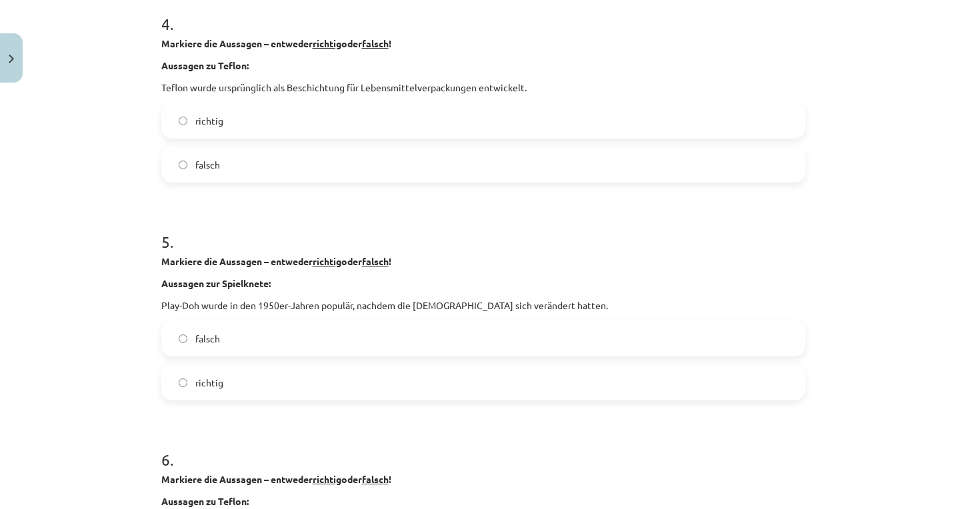
click at [313, 164] on label "falsch" at bounding box center [483, 164] width 641 height 33
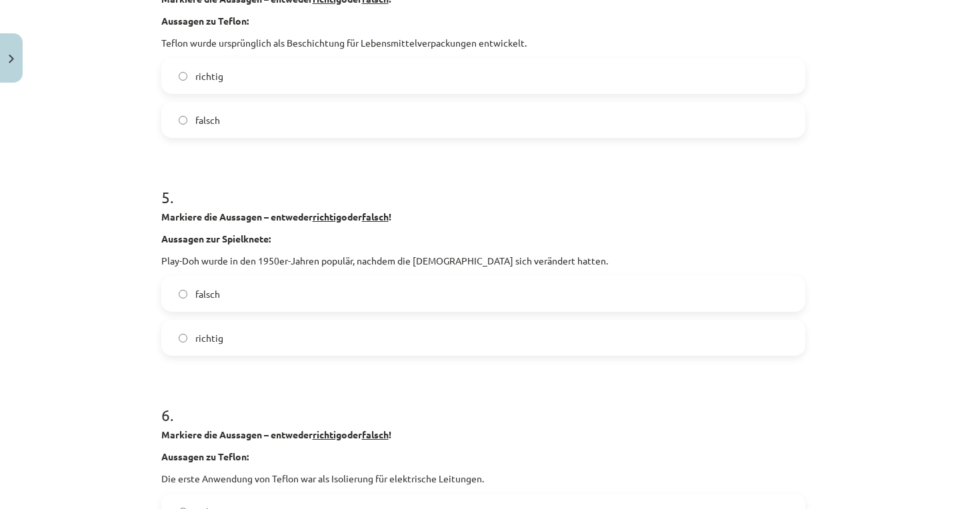
scroll to position [974, 0]
click at [205, 345] on label "richtig" at bounding box center [483, 336] width 641 height 33
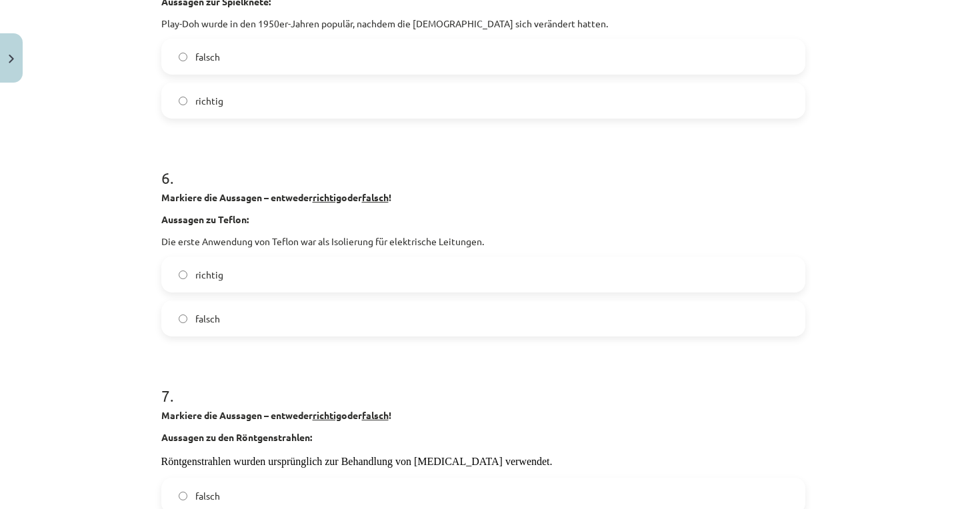
scroll to position [1237, 0]
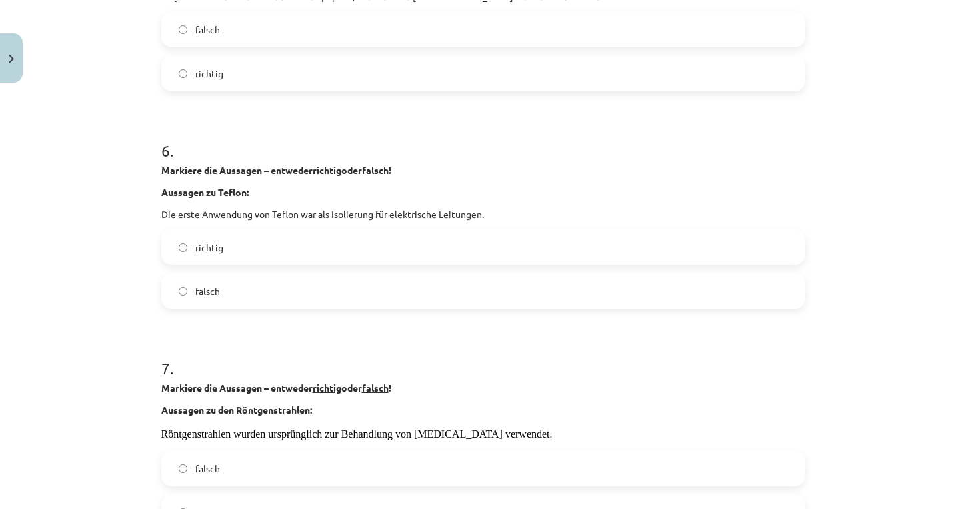
click at [261, 247] on label "richtig" at bounding box center [483, 247] width 641 height 33
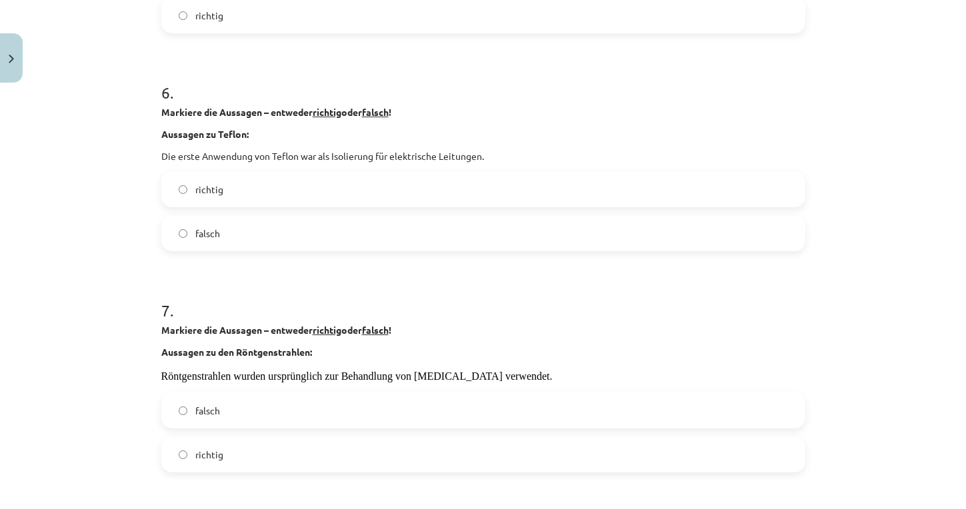
scroll to position [1310, 0]
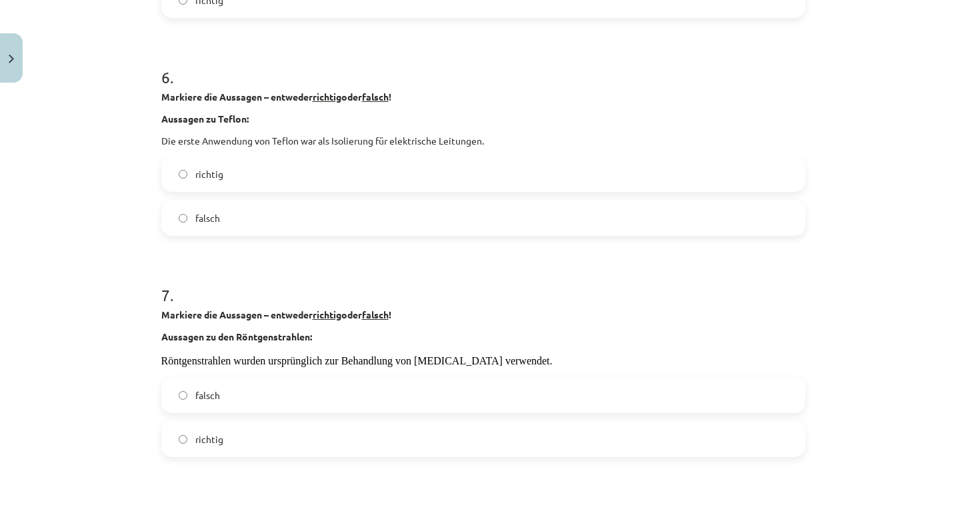
click at [217, 400] on span "falsch" at bounding box center [207, 396] width 25 height 14
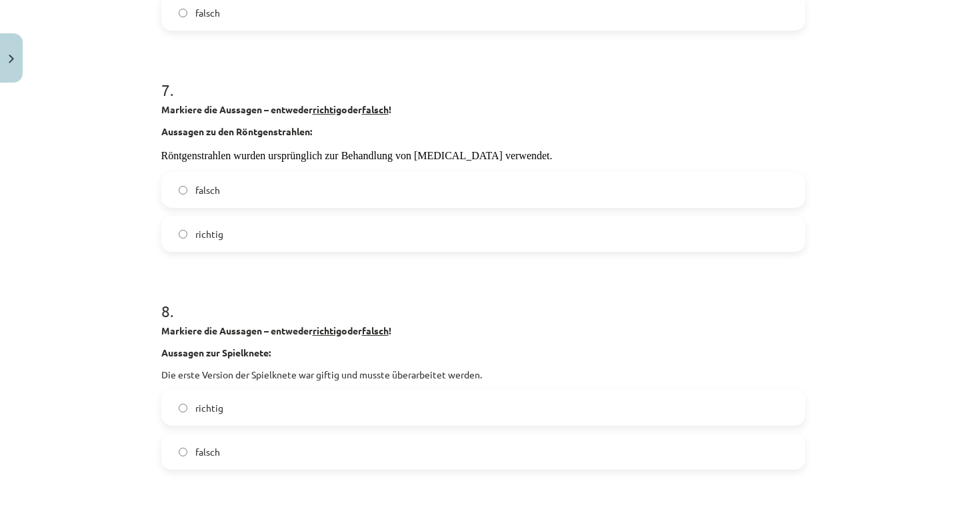
scroll to position [1519, 0]
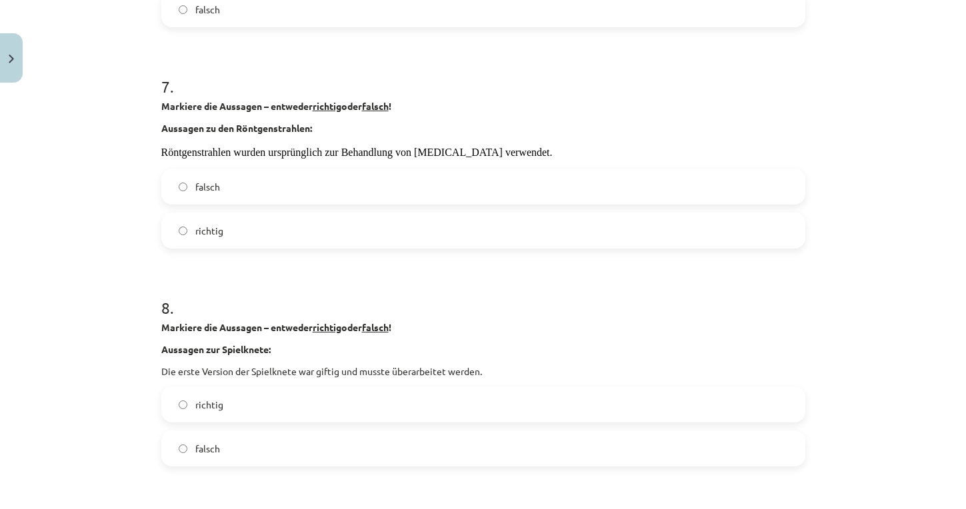
click at [221, 447] on label "falsch" at bounding box center [483, 448] width 641 height 33
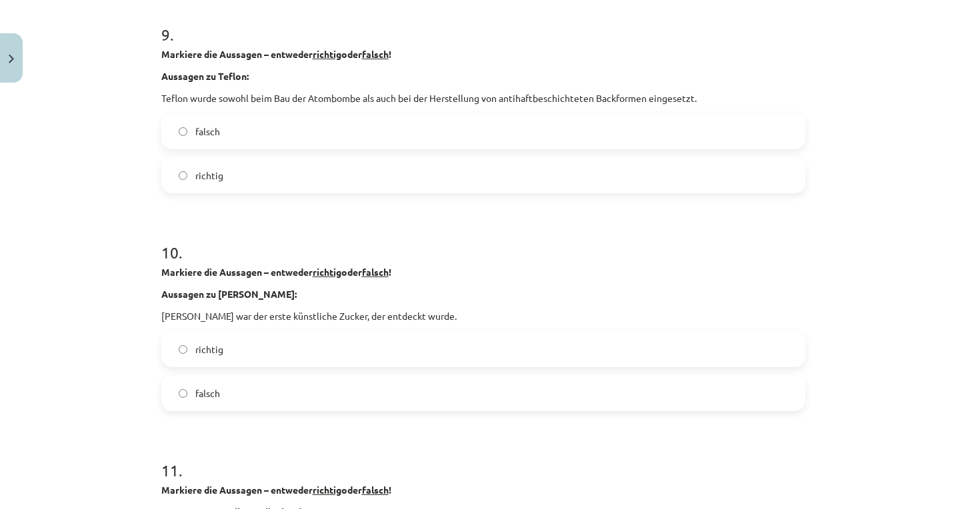
scroll to position [2021, 0]
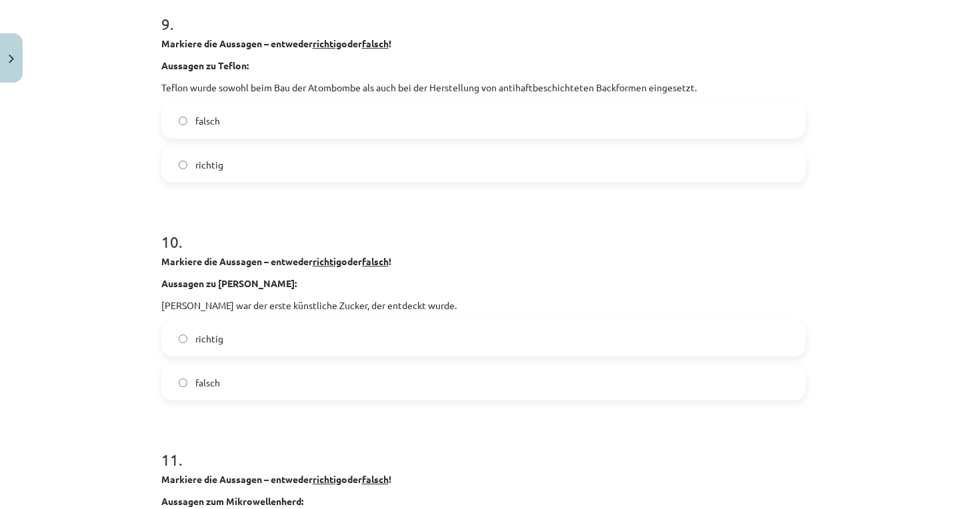
click at [267, 163] on label "richtig" at bounding box center [483, 164] width 641 height 33
click at [220, 337] on span "richtig" at bounding box center [209, 339] width 28 height 14
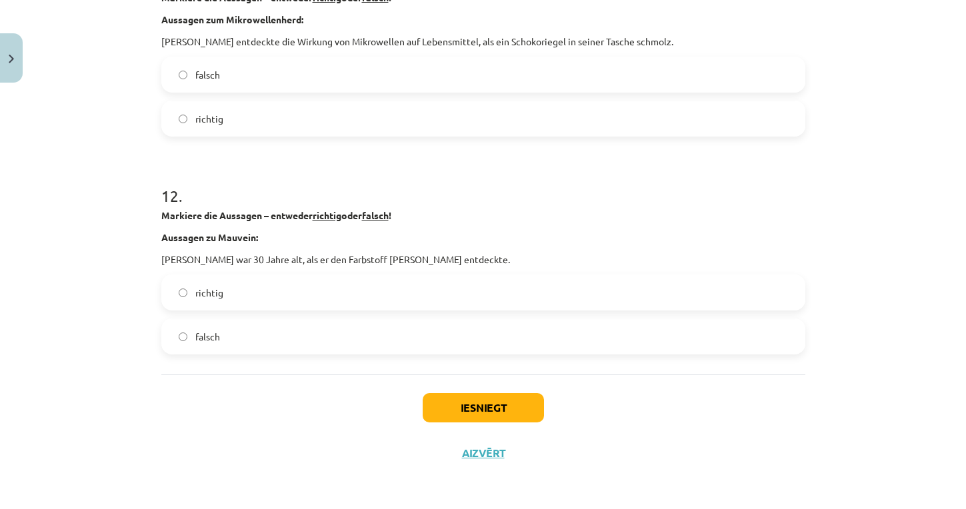
scroll to position [2504, 0]
click at [255, 329] on label "falsch" at bounding box center [483, 336] width 641 height 33
click at [469, 406] on button "Iesniegt" at bounding box center [483, 407] width 121 height 29
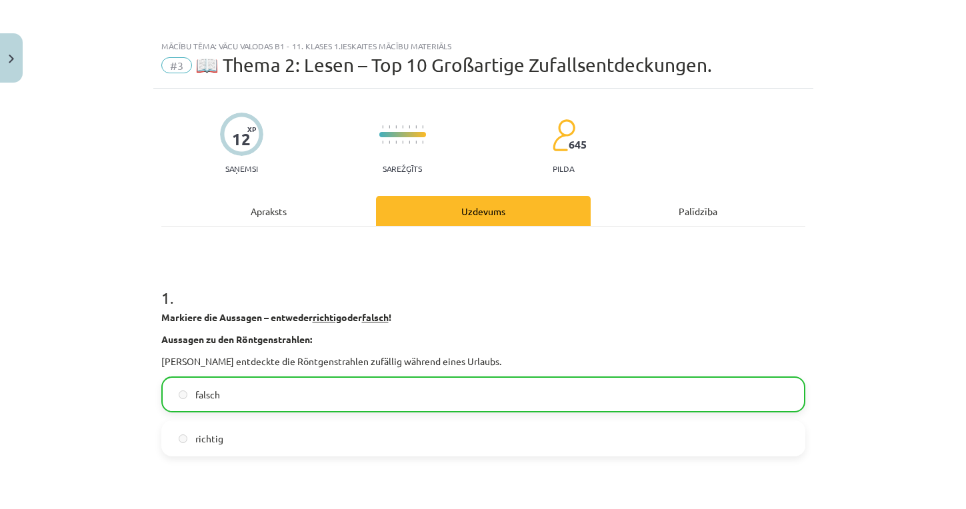
scroll to position [0, 0]
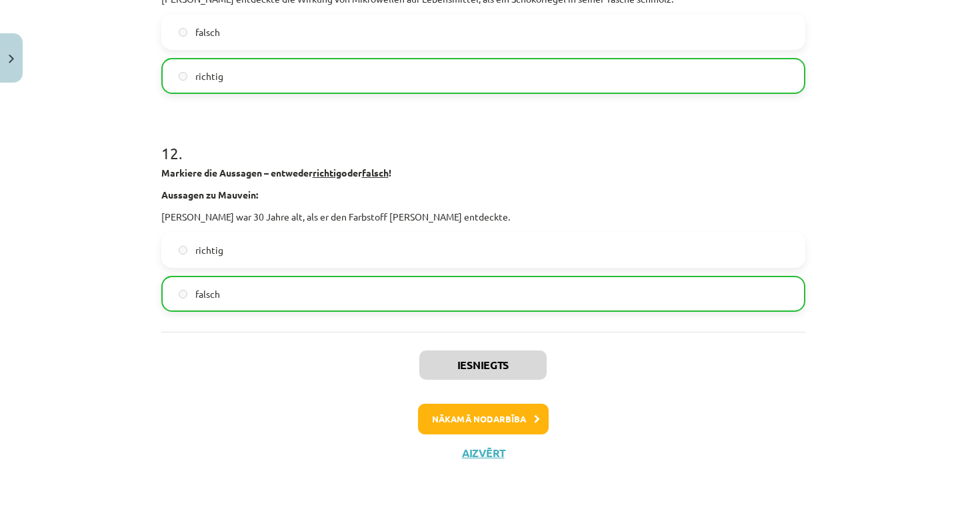
click at [476, 417] on button "Nākamā nodarbība" at bounding box center [483, 419] width 131 height 31
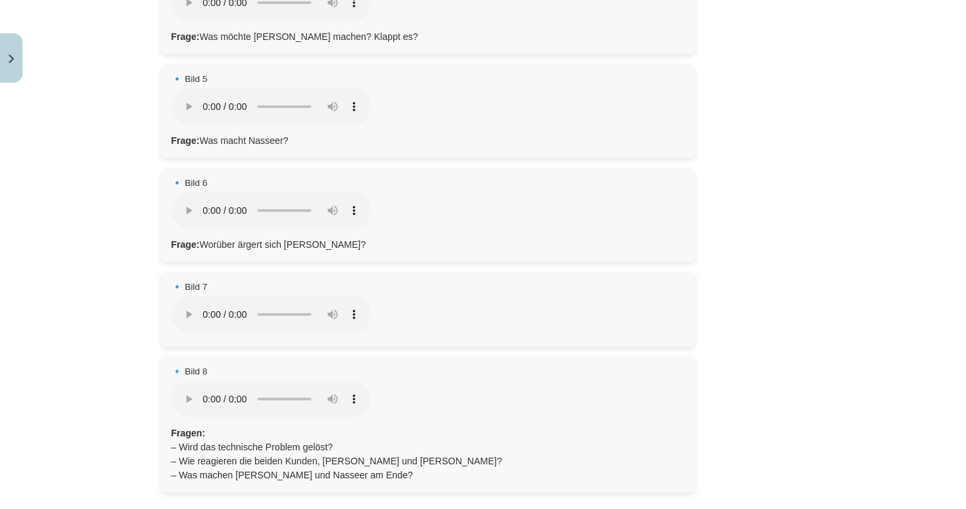
scroll to position [613, 0]
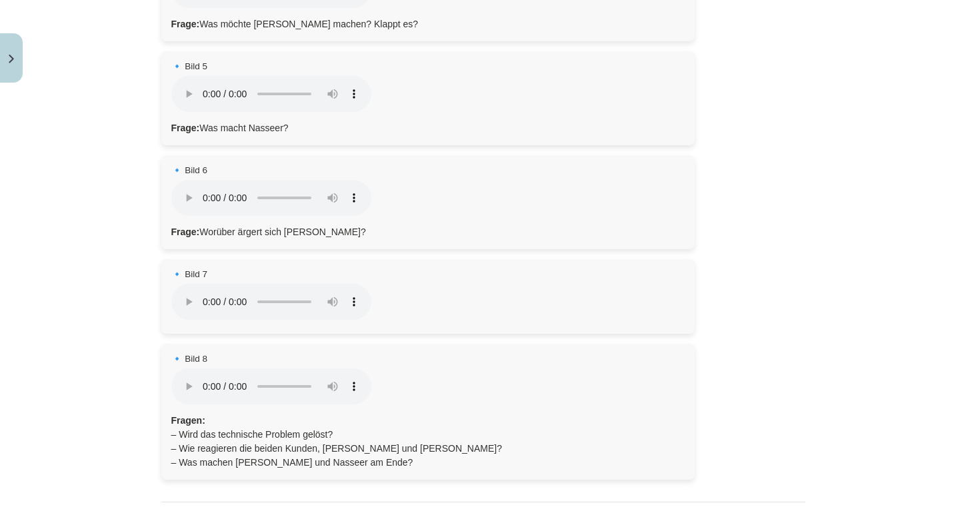
click at [185, 369] on audio "Dein Browser unterstützt das Audio-Element nicht." at bounding box center [271, 387] width 200 height 36
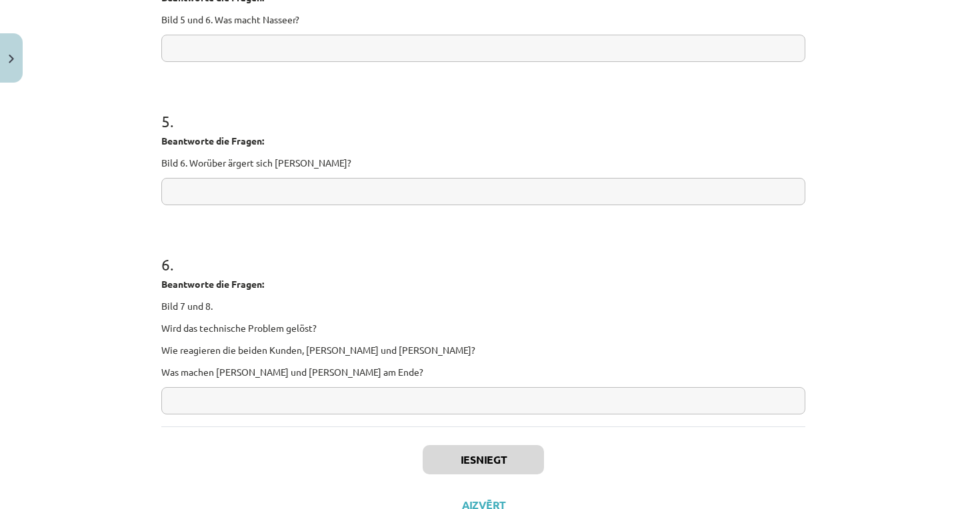
scroll to position [804, 0]
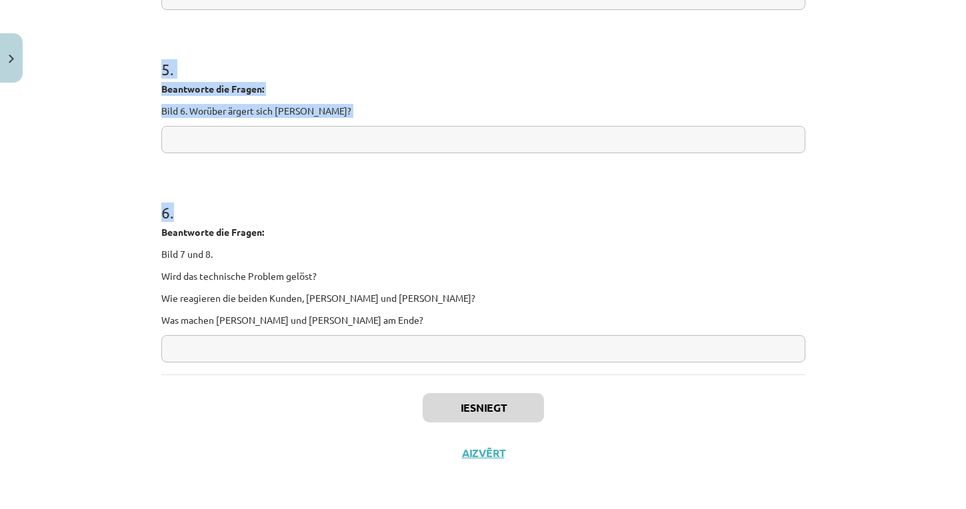
drag, startPoint x: 163, startPoint y: 24, endPoint x: 325, endPoint y: 347, distance: 361.5
copy form "Beantworte die Fragen: Bild 1. Was funktioniert nicht? 2 . Beantworte die Frage…"
click at [290, 392] on div "Iesniegt Aizvērt" at bounding box center [483, 421] width 644 height 93
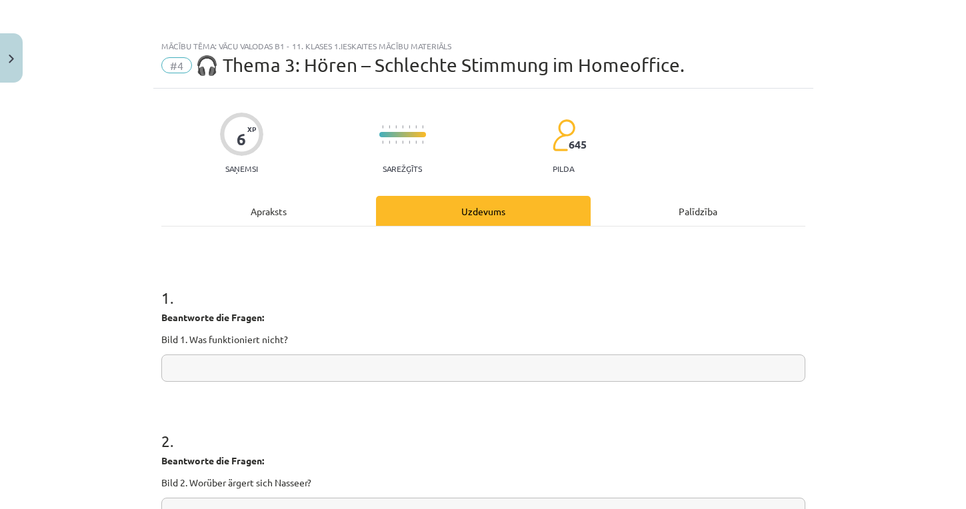
scroll to position [0, 0]
click at [193, 369] on input "text" at bounding box center [483, 368] width 644 height 27
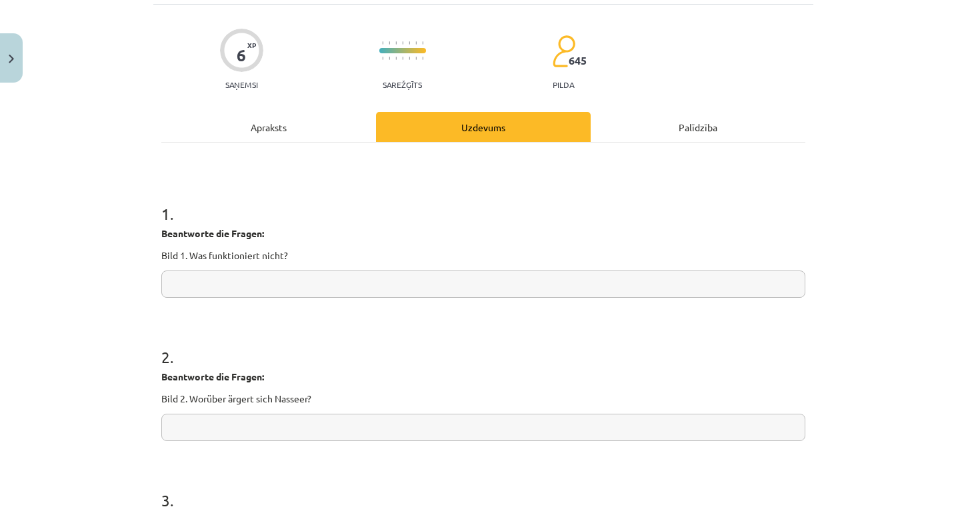
scroll to position [89, 0]
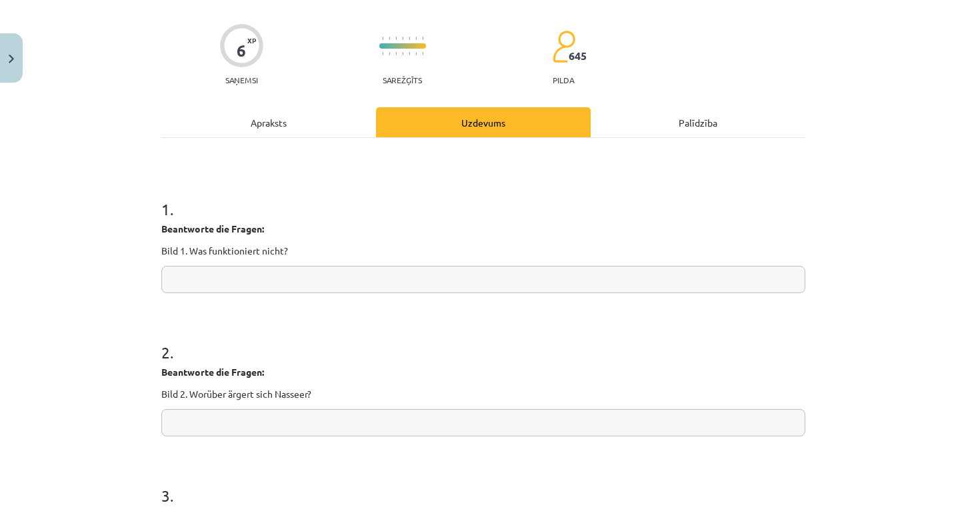
paste input "**********"
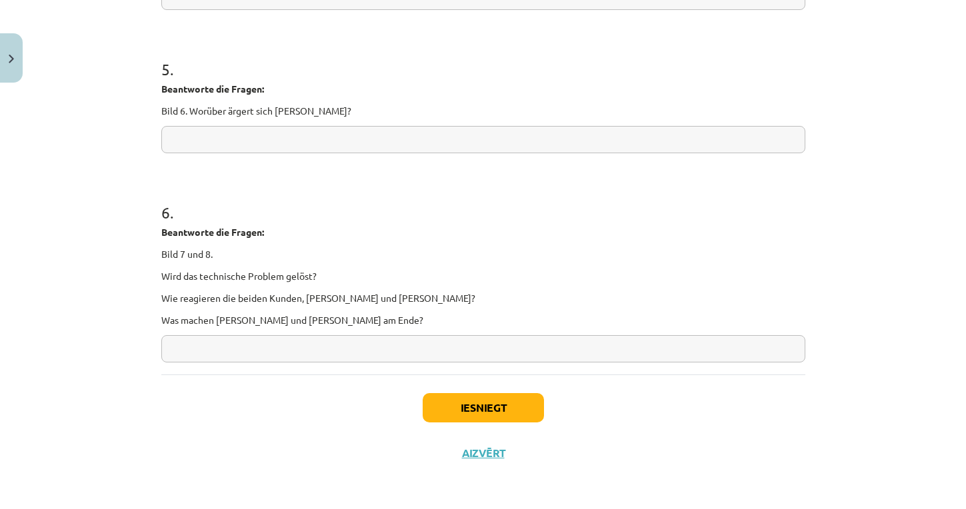
scroll to position [804, 0]
type input "**********"
click at [434, 411] on button "Iesniegt" at bounding box center [483, 407] width 121 height 29
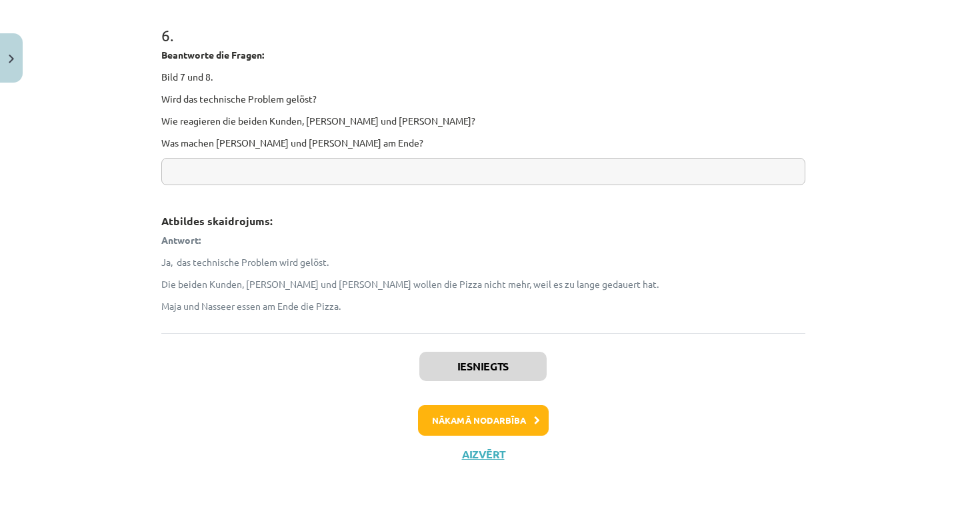
scroll to position [1288, 0]
click at [484, 422] on button "Nākamā nodarbība" at bounding box center [483, 421] width 131 height 31
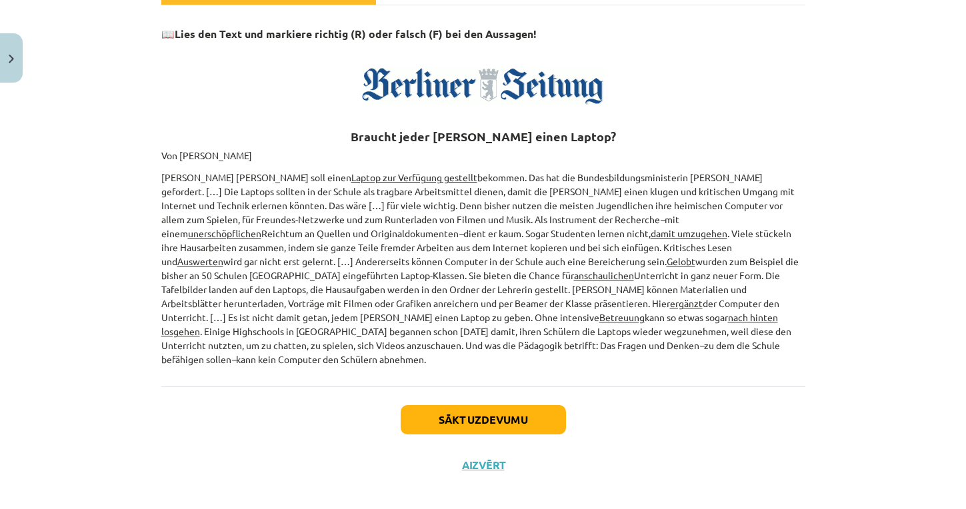
scroll to position [220, 0]
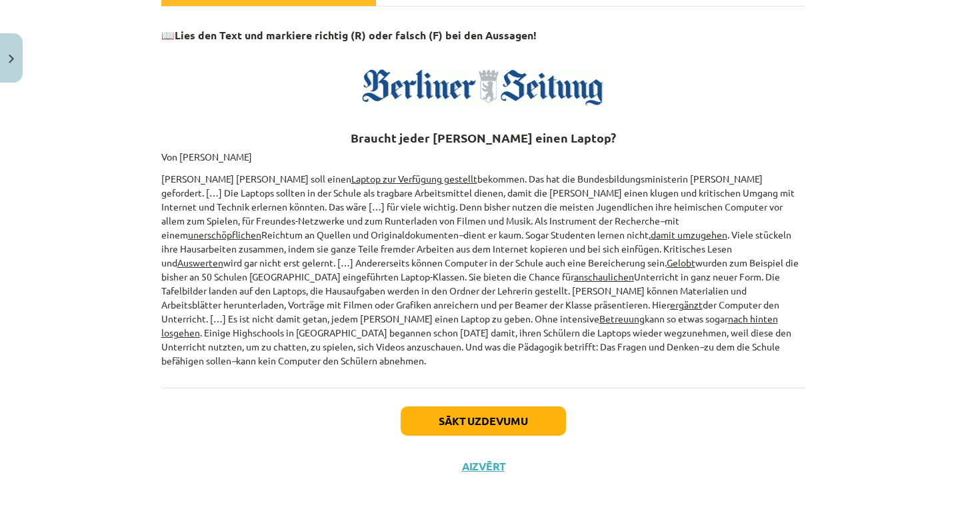
click at [460, 407] on button "Sākt uzdevumu" at bounding box center [483, 421] width 165 height 29
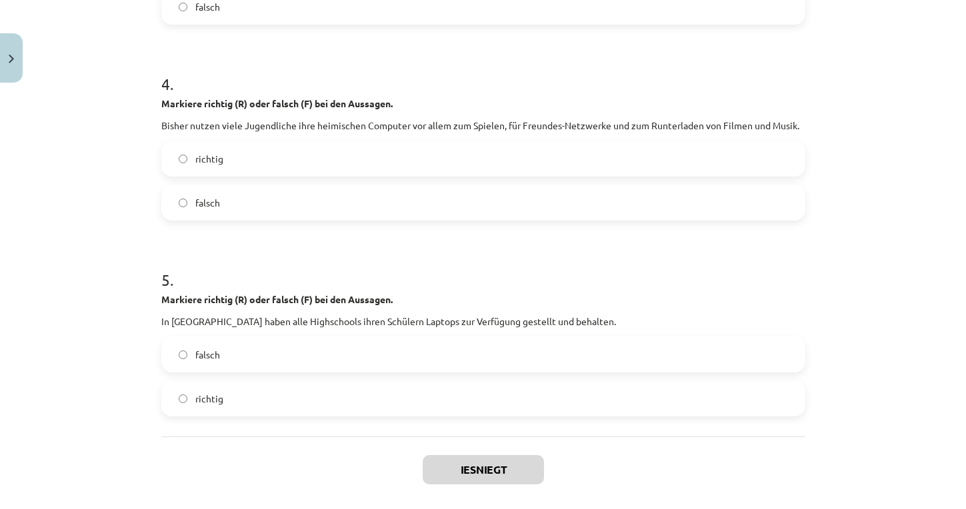
scroll to position [866, 0]
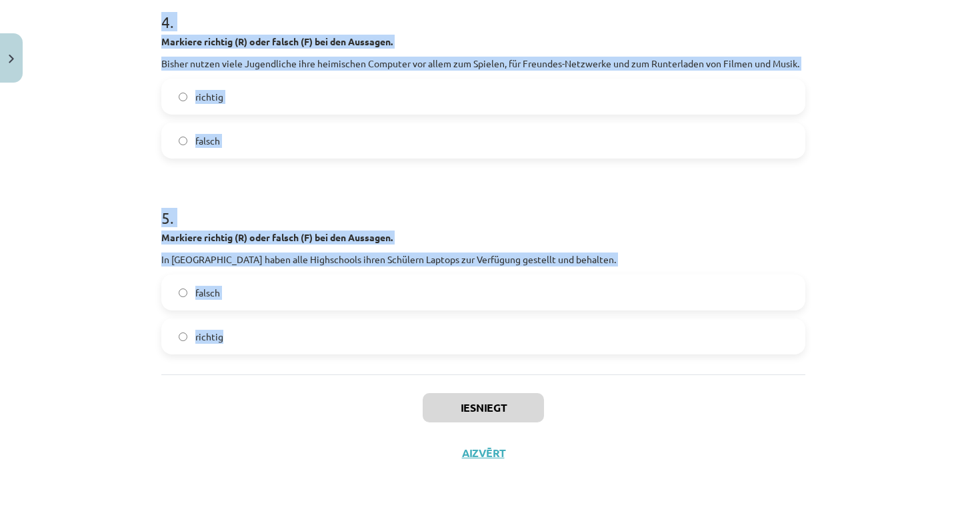
drag, startPoint x: 164, startPoint y: 139, endPoint x: 315, endPoint y: 359, distance: 266.9
copy form "Annette Schavan fordert, dass jeder Schüler einen Laptop zur Verfügung gestellt…"
click at [545, 140] on label "falsch" at bounding box center [483, 140] width 641 height 33
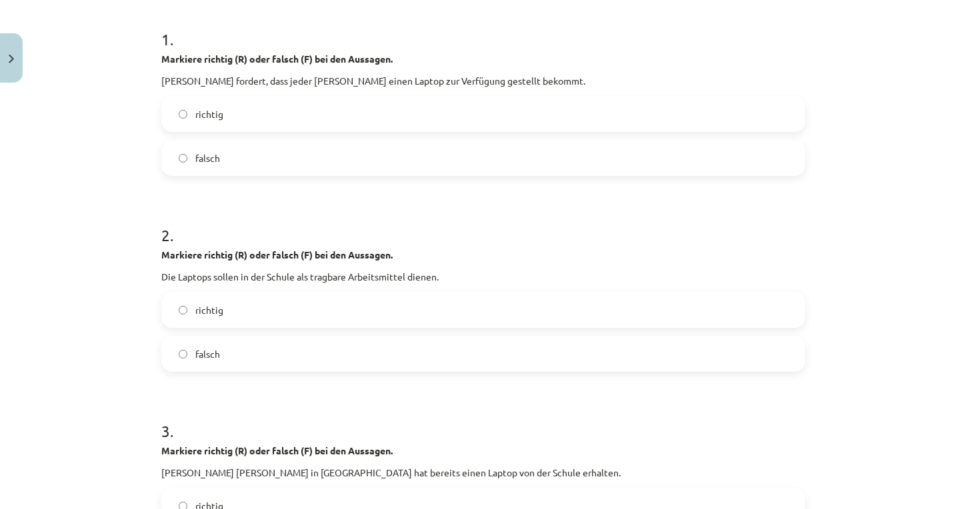
scroll to position [221, 0]
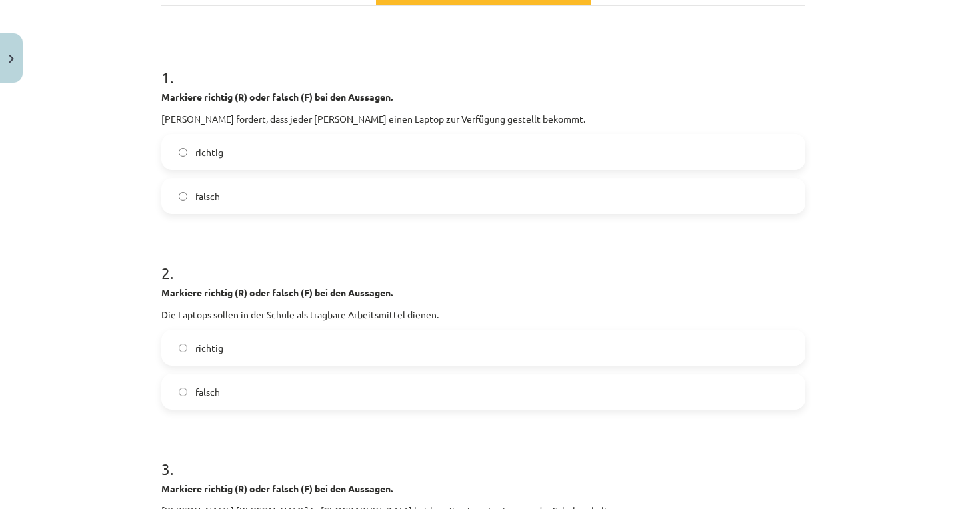
click at [268, 155] on label "richtig" at bounding box center [483, 151] width 641 height 33
click at [241, 356] on label "richtig" at bounding box center [483, 347] width 641 height 33
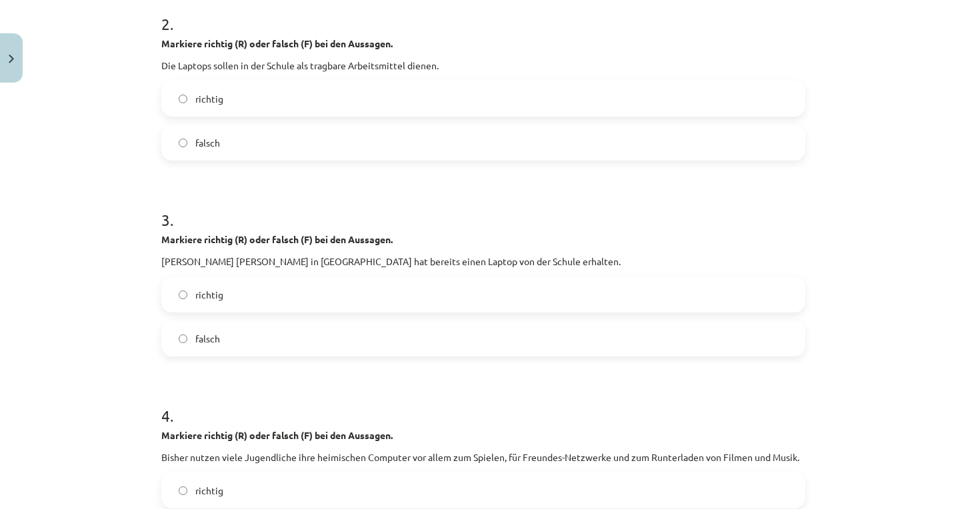
scroll to position [475, 0]
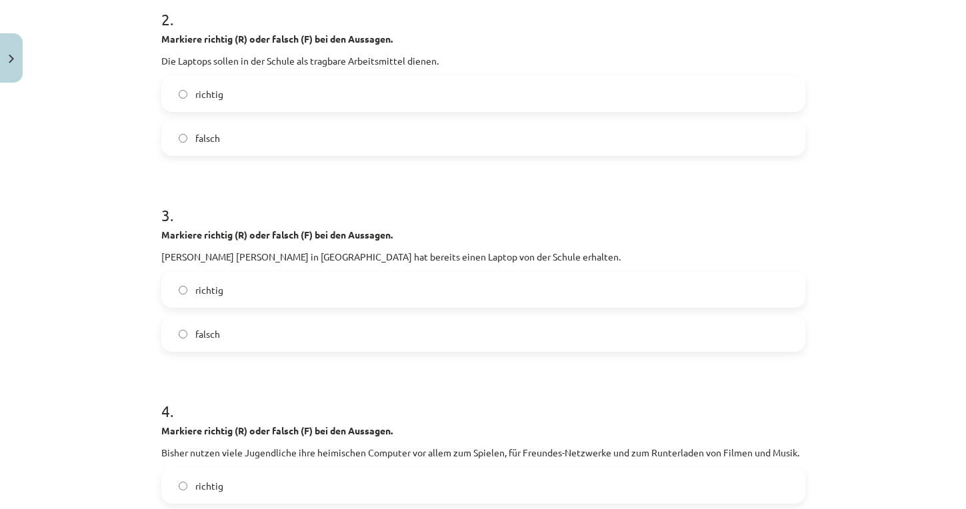
click at [237, 337] on label "falsch" at bounding box center [483, 333] width 641 height 33
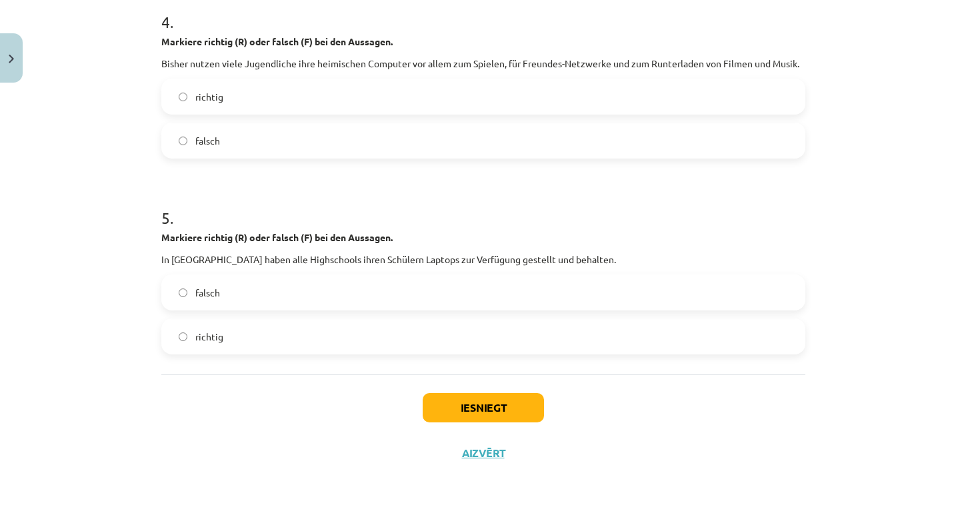
scroll to position [866, 0]
click at [343, 89] on label "richtig" at bounding box center [483, 96] width 641 height 33
click at [277, 327] on label "richtig" at bounding box center [483, 336] width 641 height 33
click at [457, 406] on button "Iesniegt" at bounding box center [483, 407] width 121 height 29
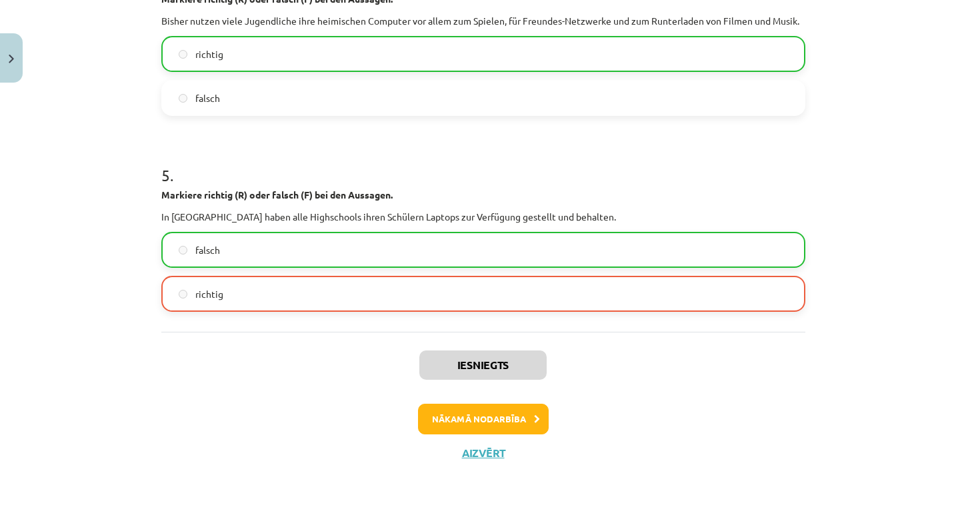
scroll to position [908, 0]
click at [475, 415] on button "Nākamā nodarbība" at bounding box center [483, 419] width 131 height 31
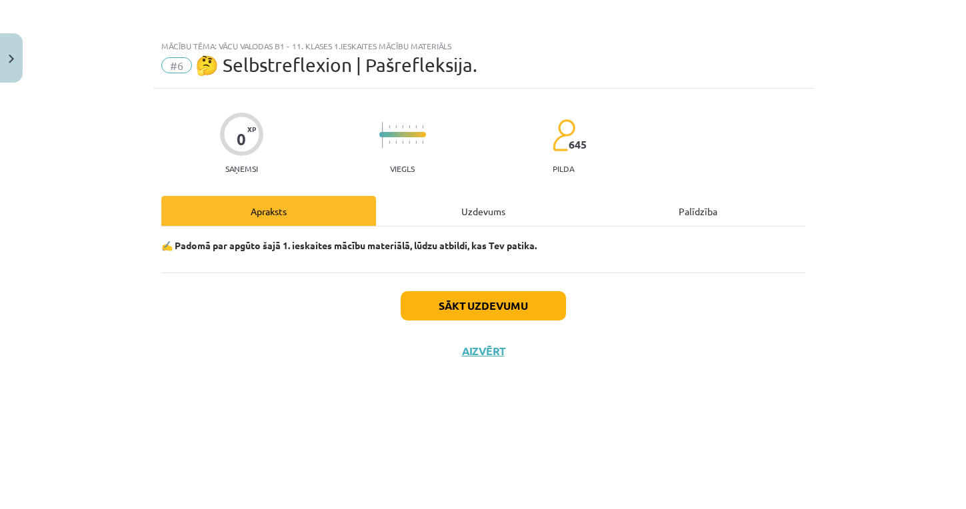
click at [500, 307] on button "Sākt uzdevumu" at bounding box center [483, 305] width 165 height 29
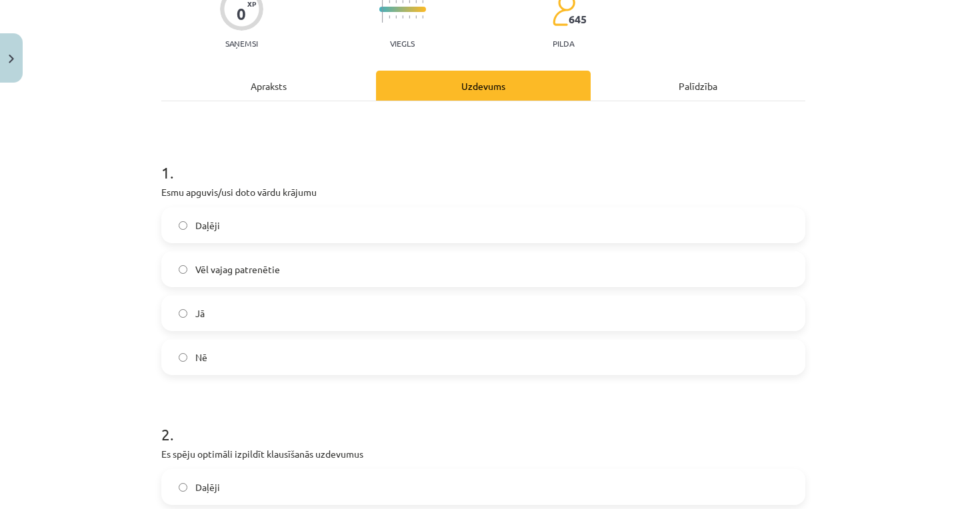
scroll to position [127, 0]
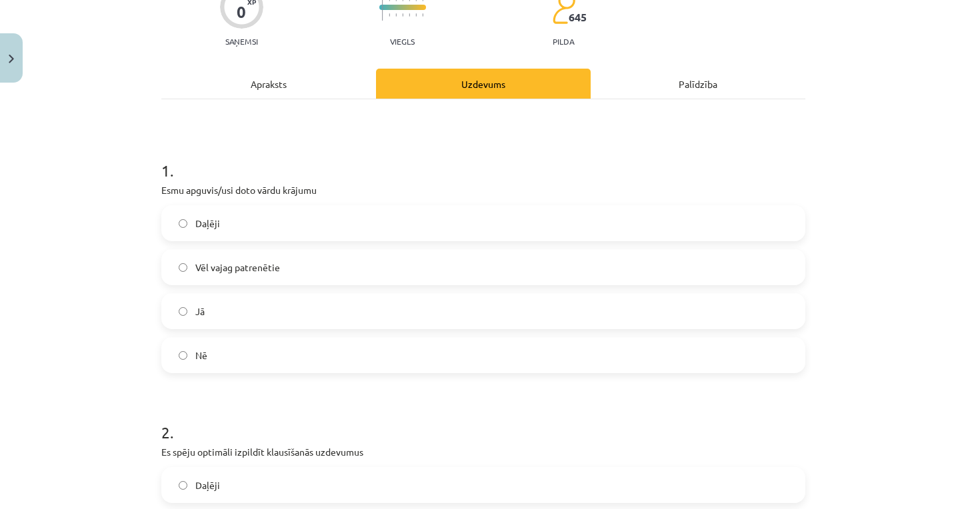
click at [225, 274] on span "Vēl vajag patrenētie" at bounding box center [237, 268] width 85 height 14
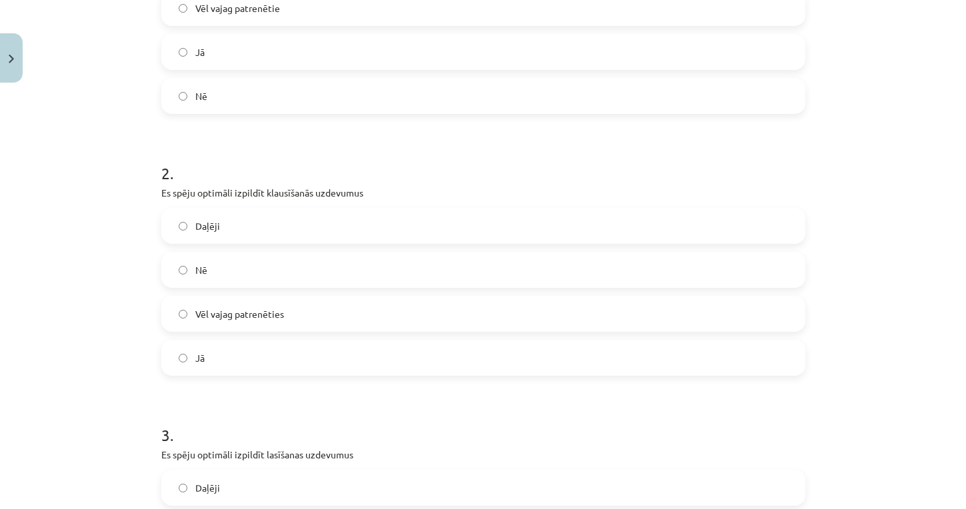
scroll to position [387, 0]
click at [285, 311] on label "Vēl vajag patrenēties" at bounding box center [483, 313] width 641 height 33
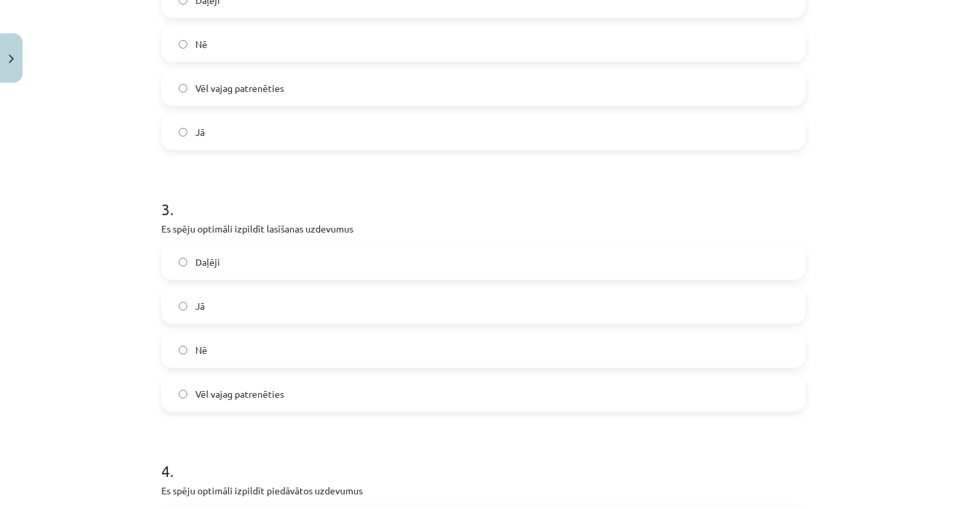
scroll to position [624, 0]
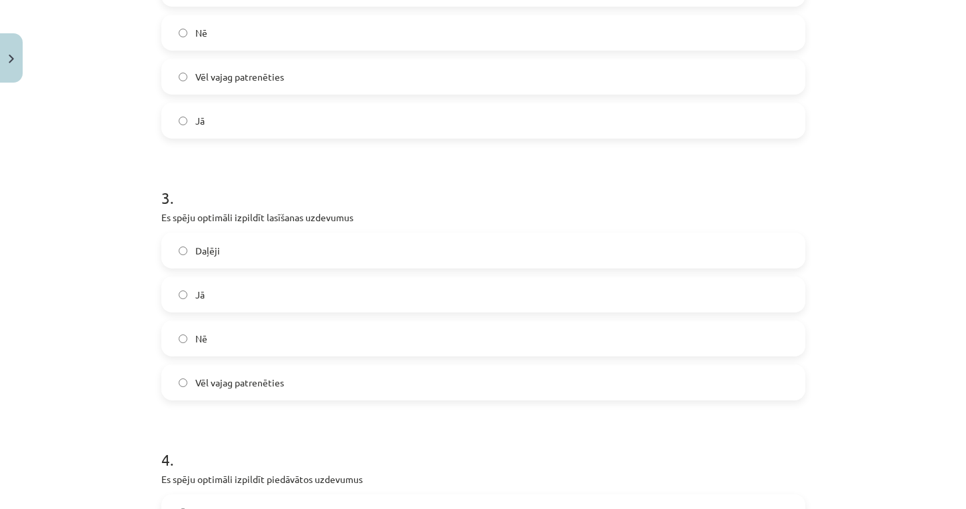
click at [226, 381] on span "Vēl vajag patrenēties" at bounding box center [239, 383] width 89 height 14
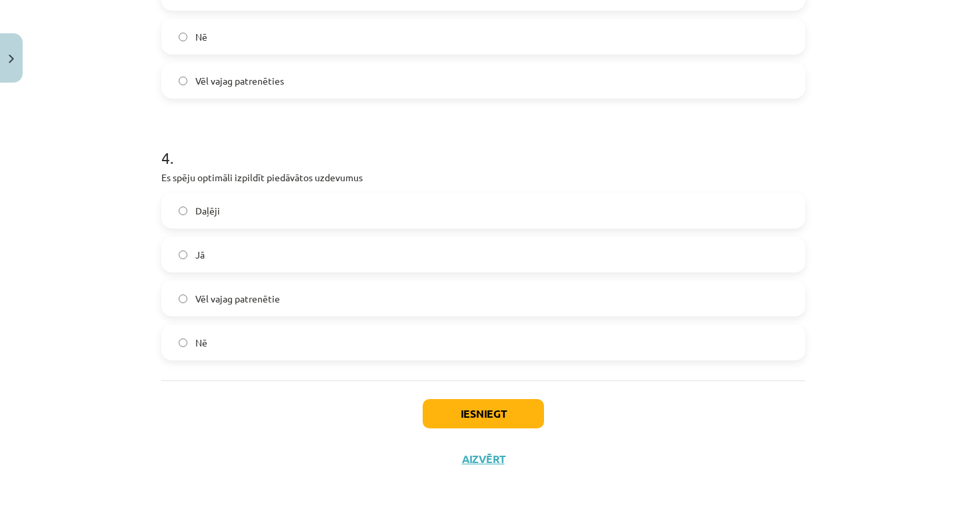
scroll to position [927, 0]
click at [282, 297] on label "Vēl vajag patrenētie" at bounding box center [483, 297] width 641 height 33
click at [455, 409] on button "Iesniegt" at bounding box center [483, 412] width 121 height 29
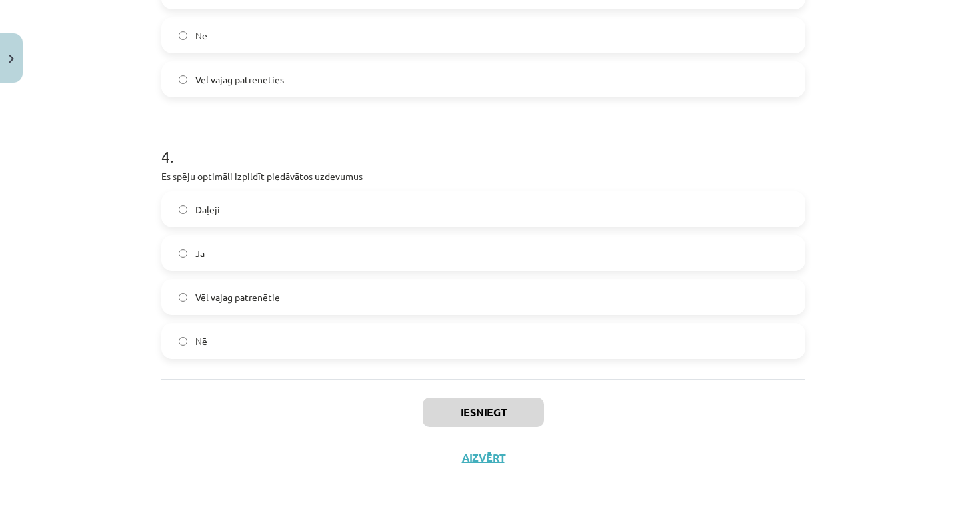
scroll to position [688, 0]
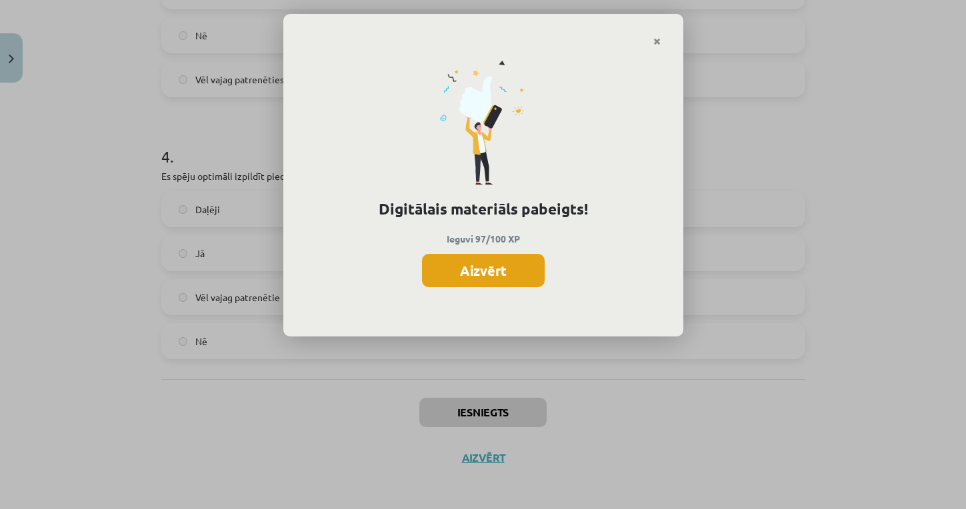
click at [519, 273] on button "Aizvērt" at bounding box center [483, 270] width 123 height 33
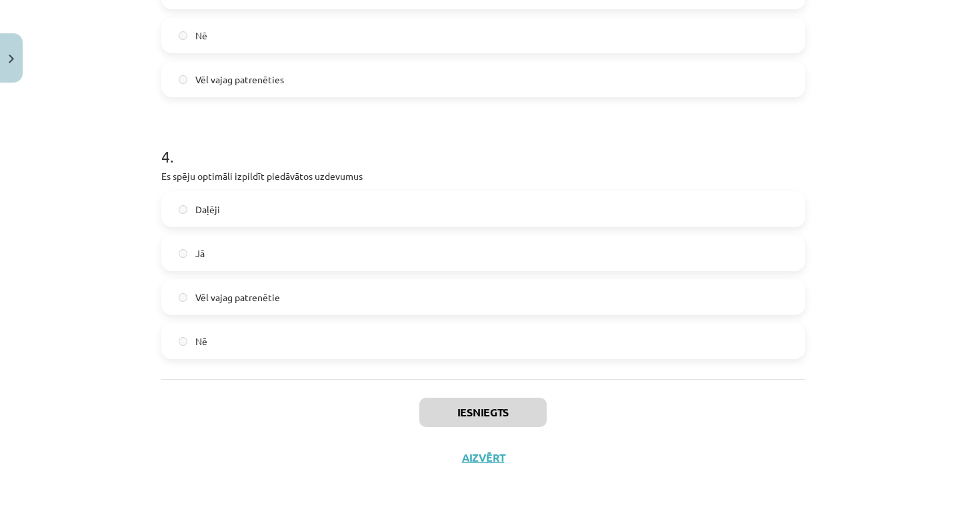
click at [497, 461] on button "Aizvērt" at bounding box center [483, 457] width 51 height 13
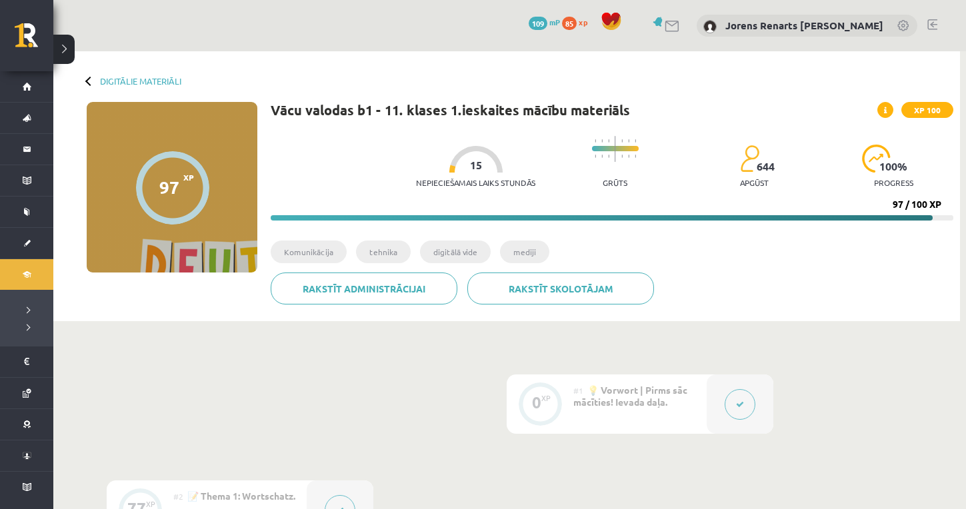
scroll to position [0, 0]
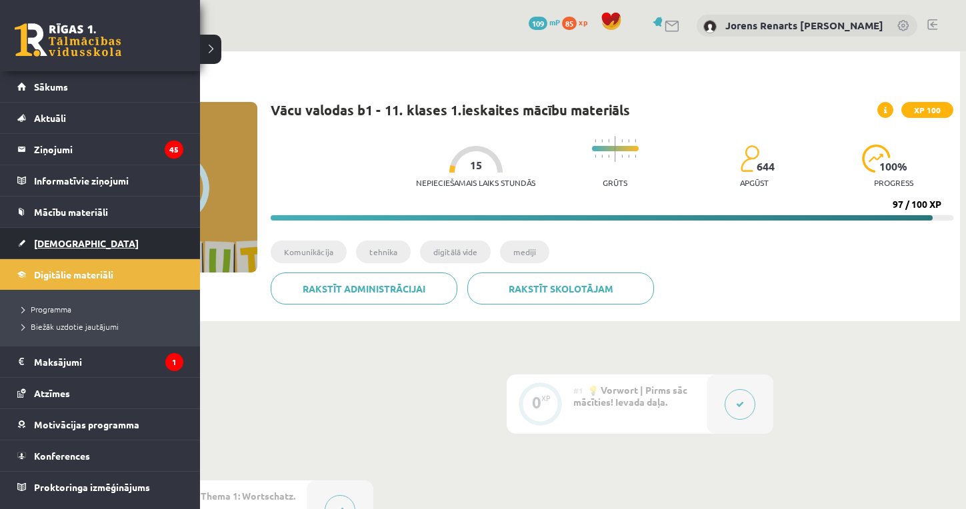
click at [67, 244] on span "[DEMOGRAPHIC_DATA]" at bounding box center [86, 243] width 105 height 12
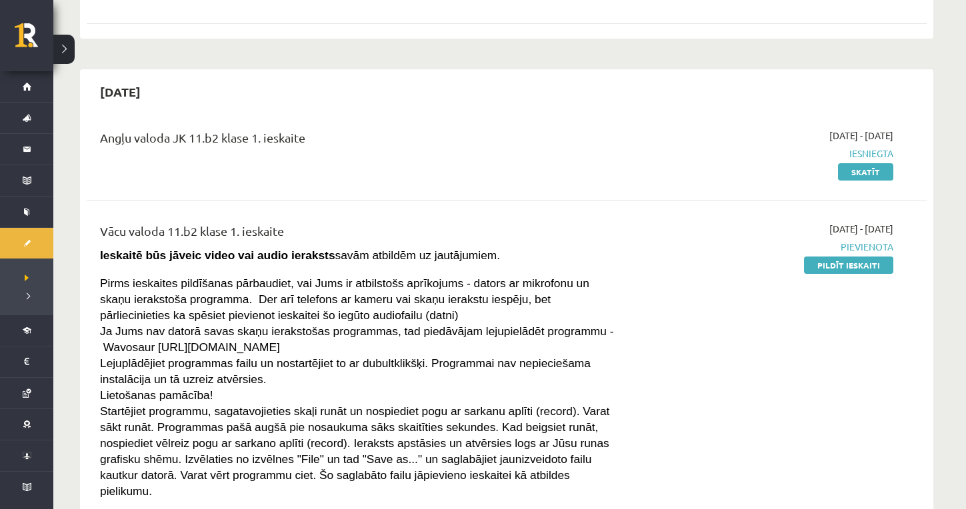
scroll to position [2283, 0]
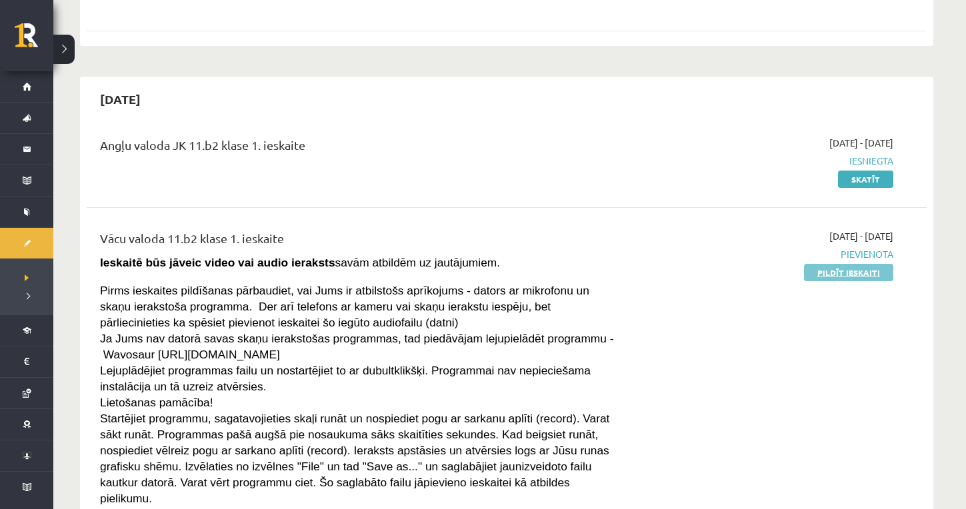
click at [857, 264] on link "Pildīt ieskaiti" at bounding box center [848, 272] width 89 height 17
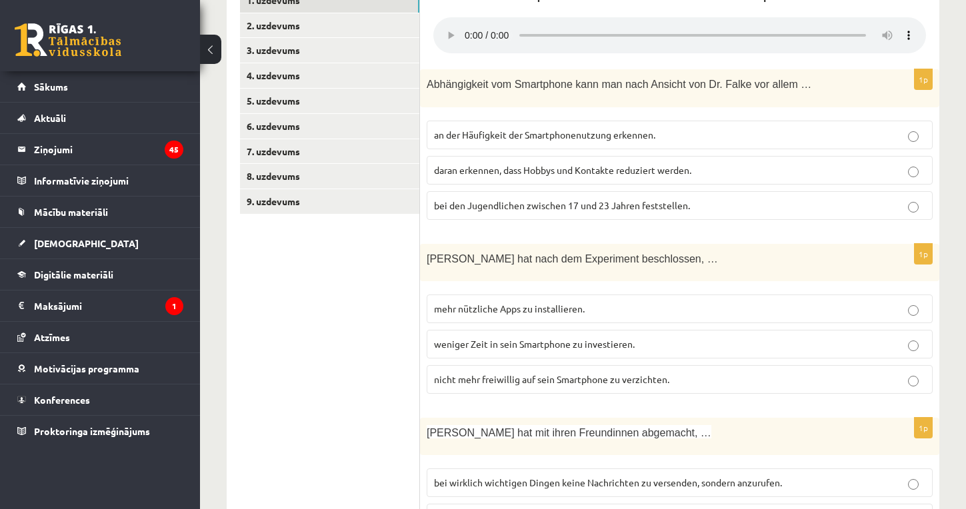
scroll to position [425, 0]
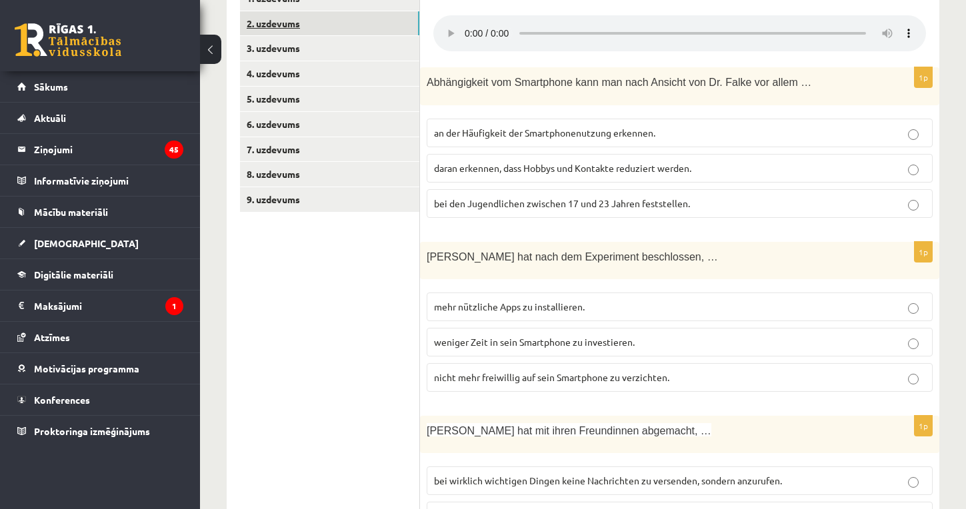
click at [295, 36] on link "2. uzdevums" at bounding box center [329, 23] width 179 height 25
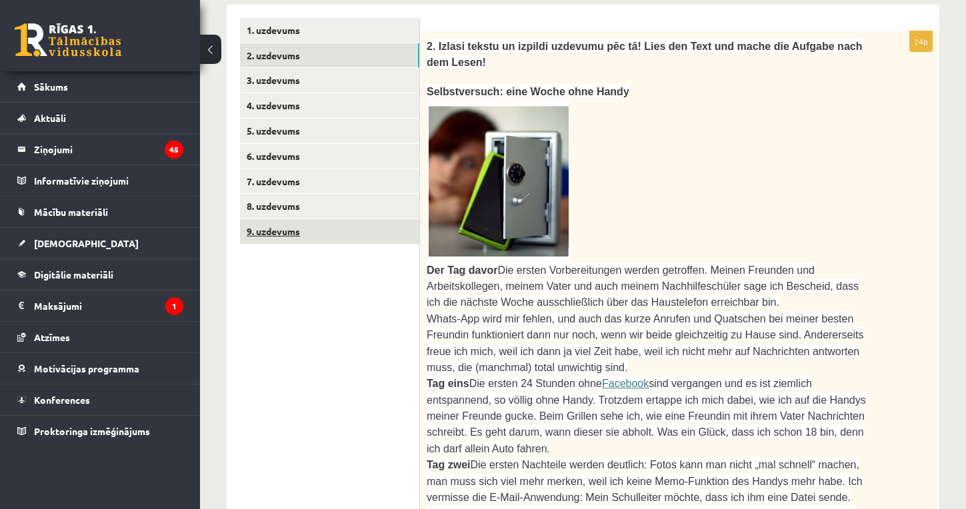
scroll to position [387, 0]
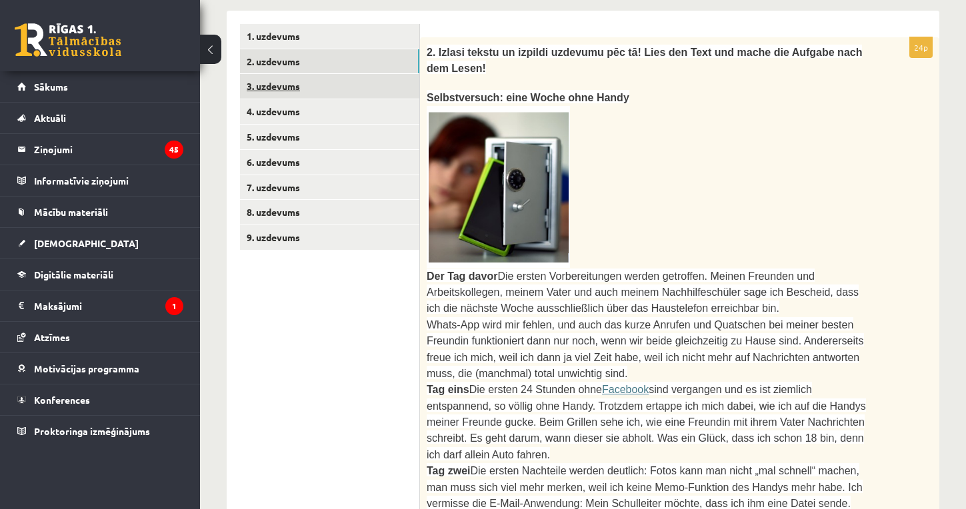
click at [292, 99] on link "3. uzdevums" at bounding box center [329, 86] width 179 height 25
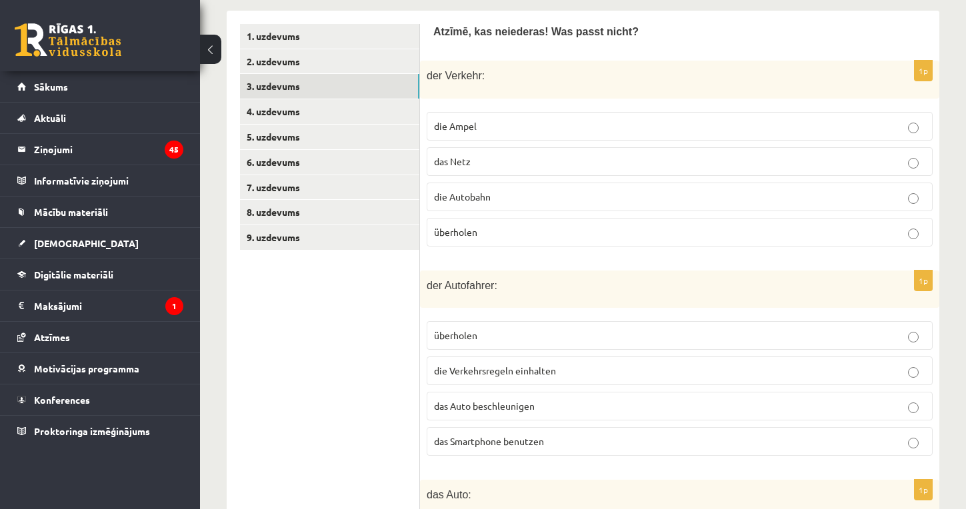
click at [515, 169] on p "das Netz" at bounding box center [679, 162] width 491 height 14
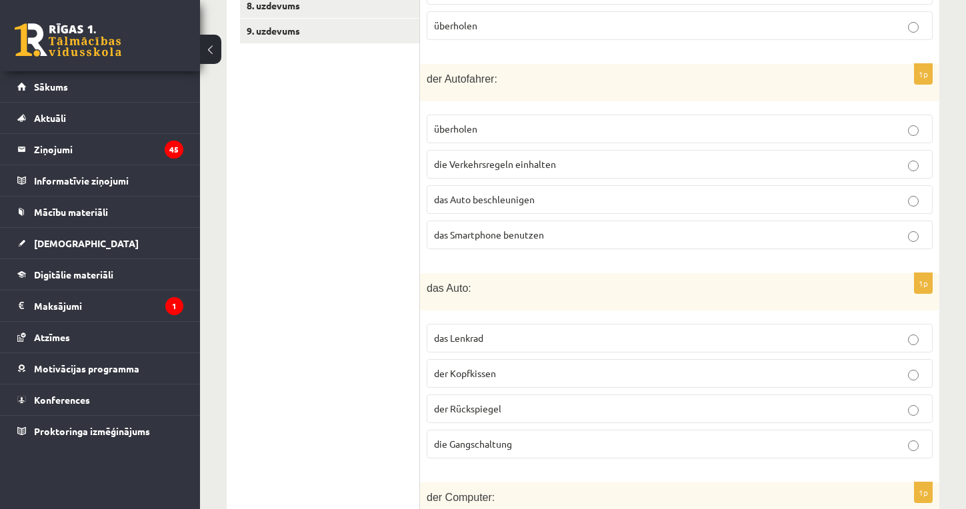
scroll to position [610, 0]
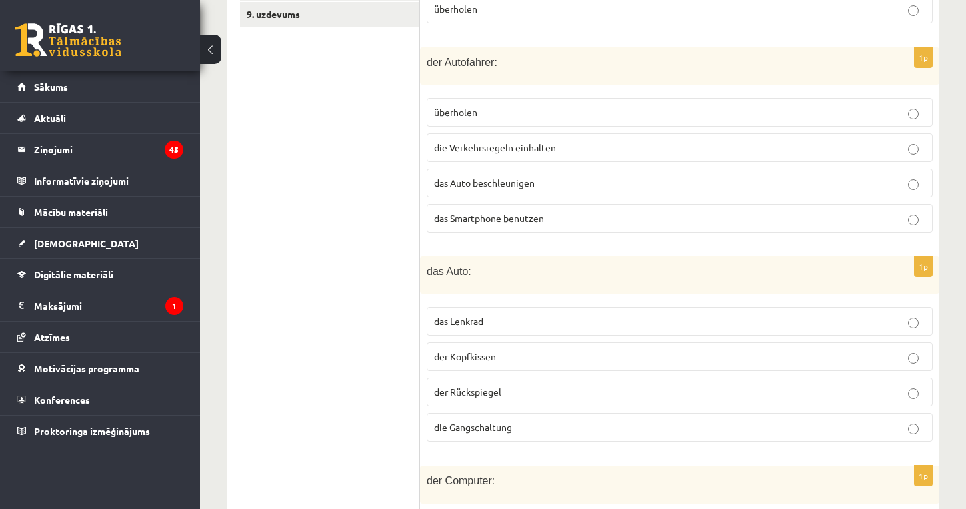
click at [505, 225] on p "das Smartphone benutzen" at bounding box center [679, 218] width 491 height 14
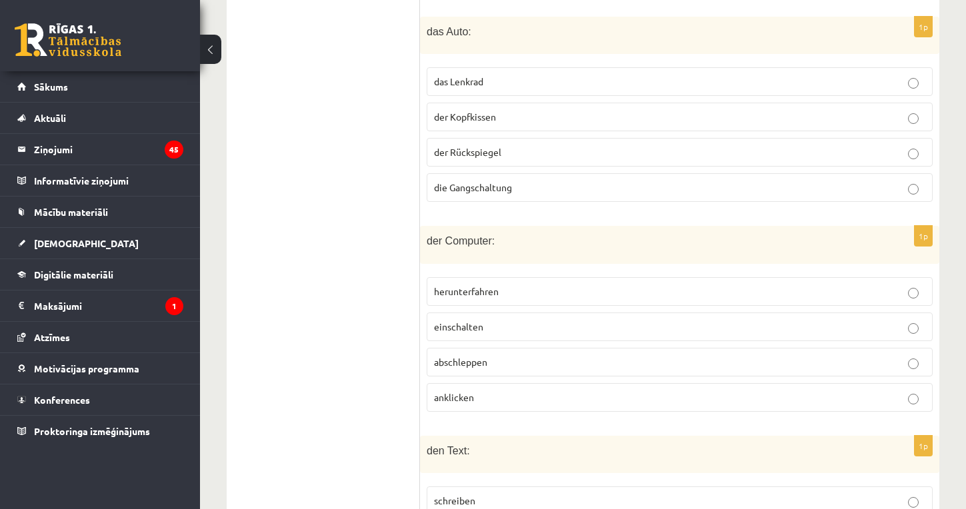
scroll to position [852, 0]
click at [645, 122] on p "der Kopfkissen" at bounding box center [679, 115] width 491 height 14
click at [462, 366] on span "abschleppen" at bounding box center [460, 360] width 53 height 12
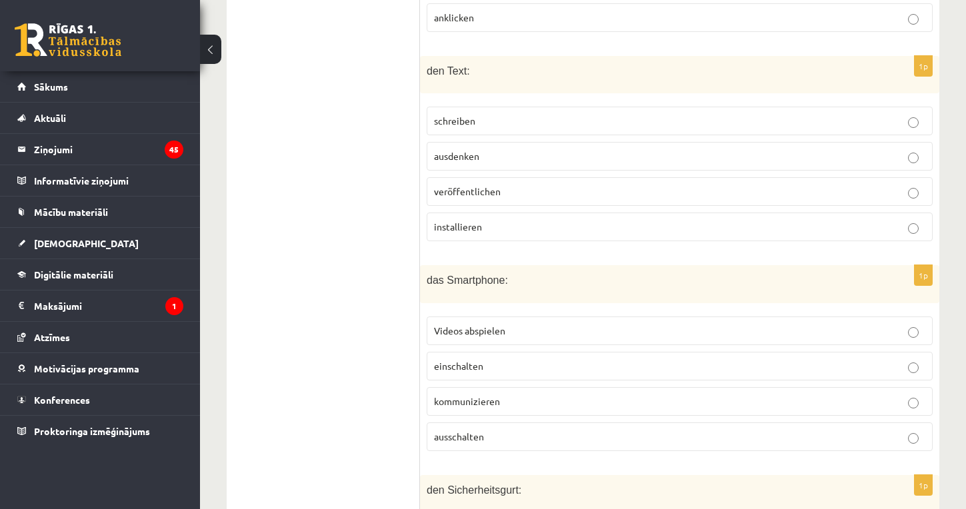
scroll to position [1228, 0]
click at [476, 199] on span "veröffentlichen" at bounding box center [467, 193] width 67 height 12
click at [459, 235] on span "installieren" at bounding box center [458, 229] width 48 height 12
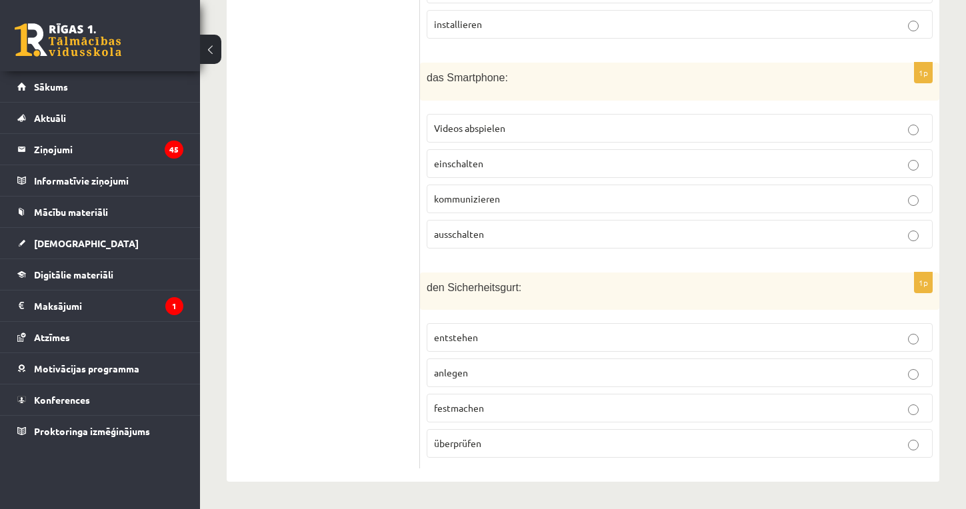
scroll to position [1442, 0]
click at [465, 412] on span "festmachen" at bounding box center [459, 408] width 50 height 12
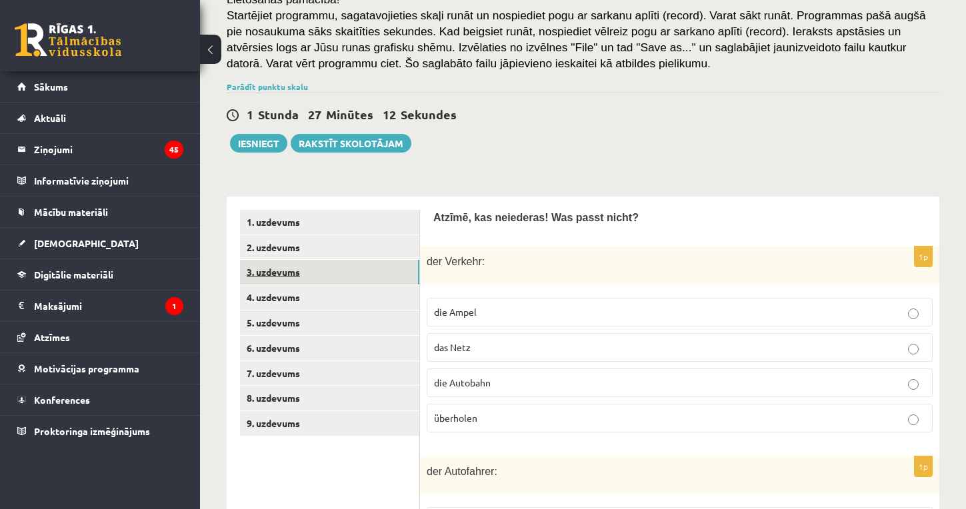
scroll to position [211, 0]
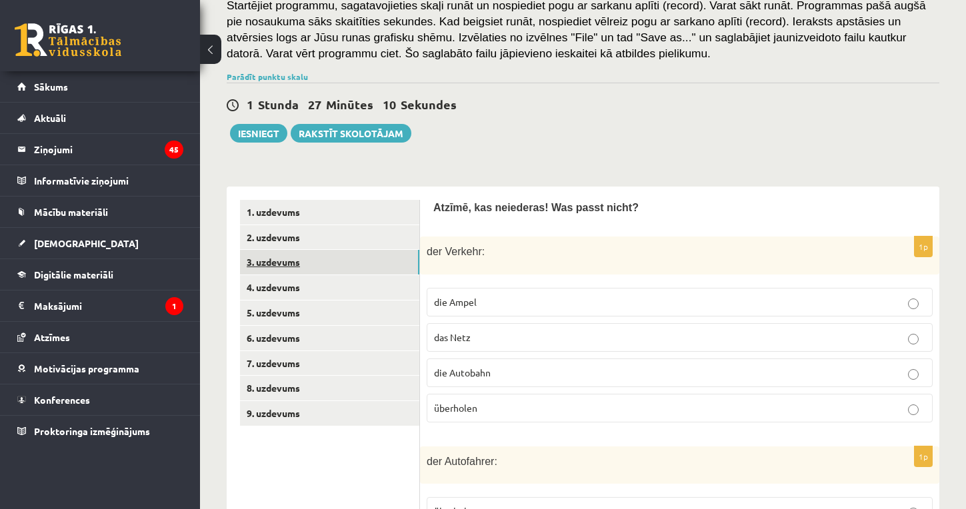
click at [291, 271] on link "3. uzdevums" at bounding box center [329, 262] width 179 height 25
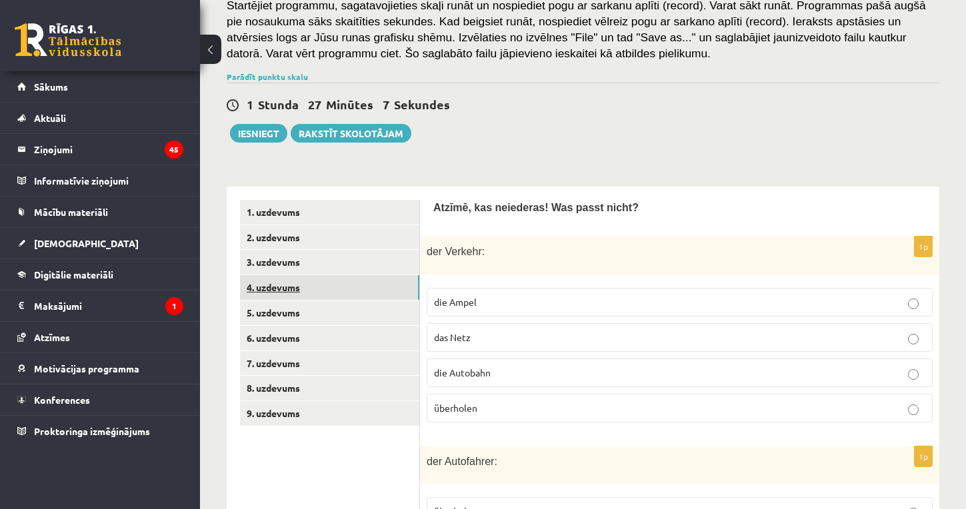
click at [288, 300] on link "4. uzdevums" at bounding box center [329, 287] width 179 height 25
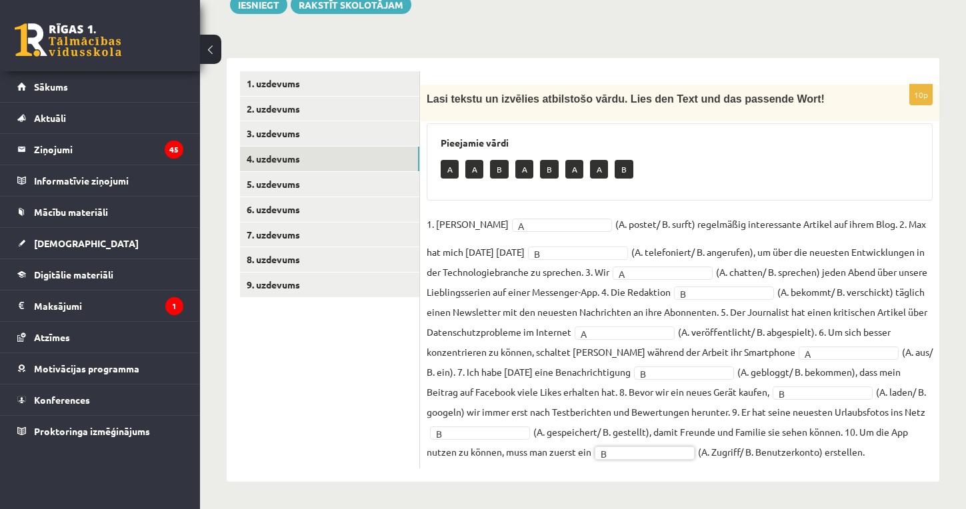
scroll to position [355, 0]
click at [295, 161] on link "4. uzdevums" at bounding box center [329, 159] width 179 height 25
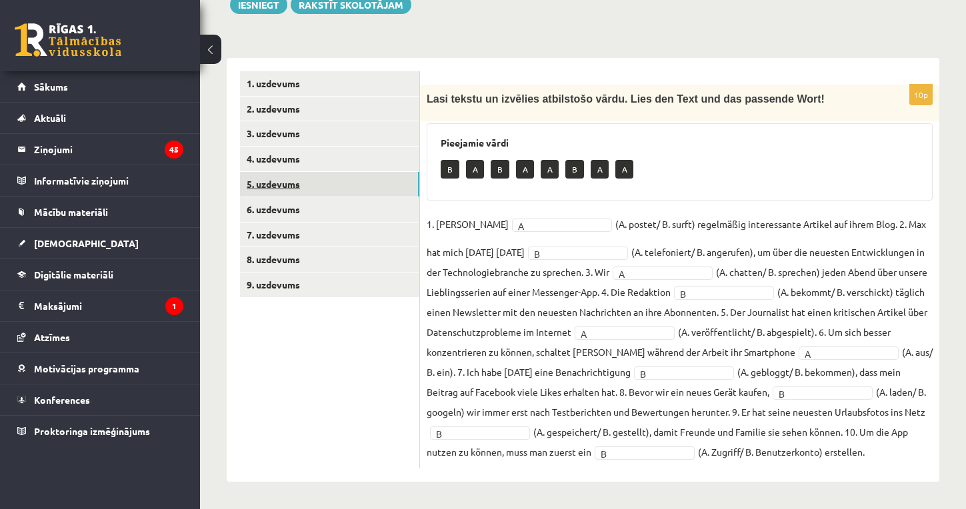
click at [278, 180] on link "5. uzdevums" at bounding box center [329, 184] width 179 height 25
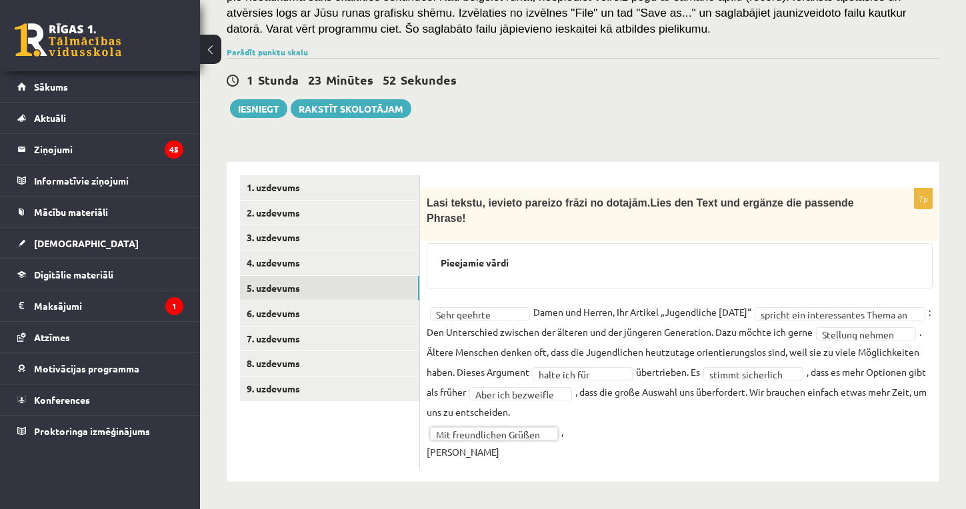
scroll to position [251, 0]
click at [287, 285] on link "5. uzdevums" at bounding box center [329, 288] width 179 height 25
click at [286, 307] on link "6. uzdevums" at bounding box center [329, 313] width 179 height 25
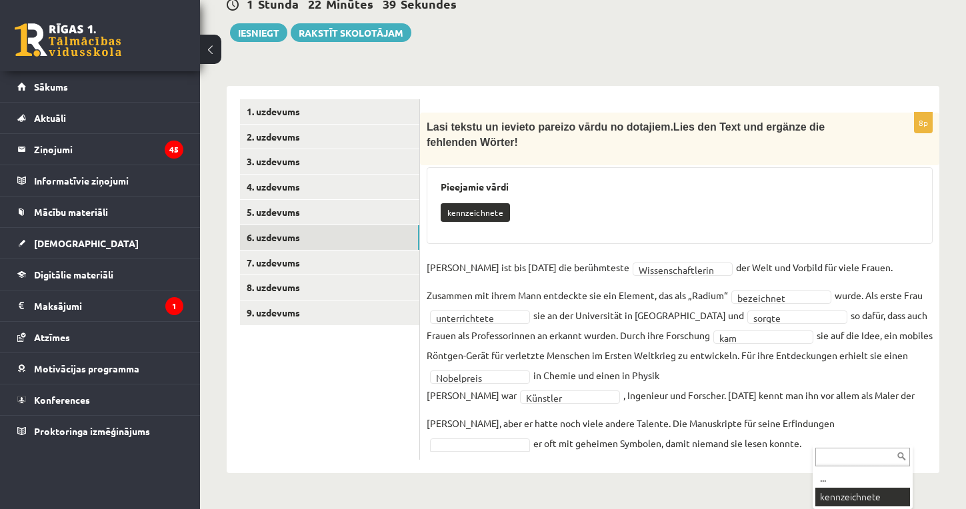
scroll to position [287, 0]
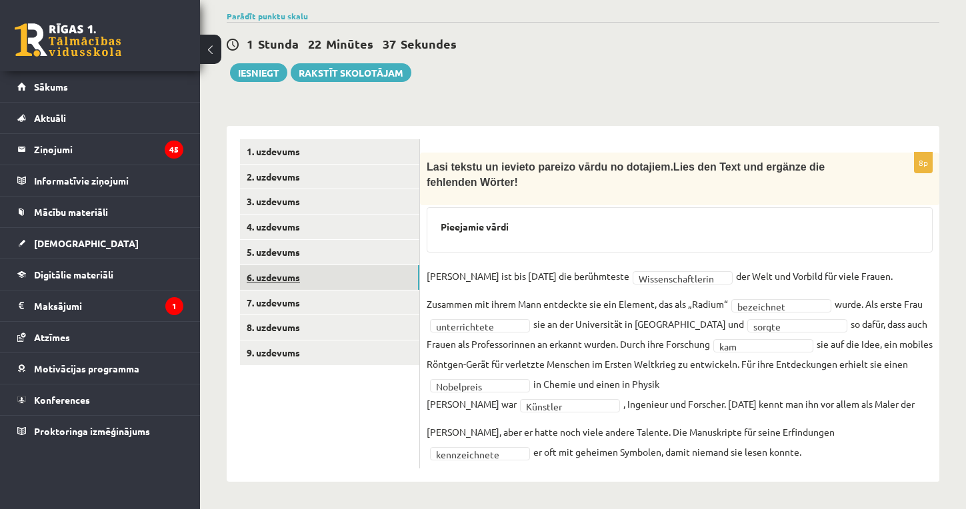
click at [293, 275] on link "6. uzdevums" at bounding box center [329, 277] width 179 height 25
click at [297, 298] on link "7. uzdevums" at bounding box center [329, 303] width 179 height 25
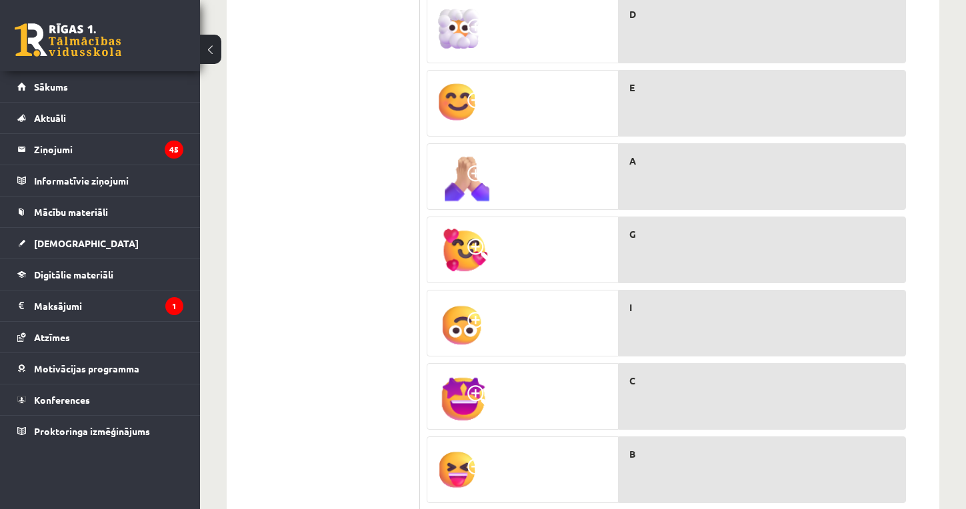
scroll to position [974, 0]
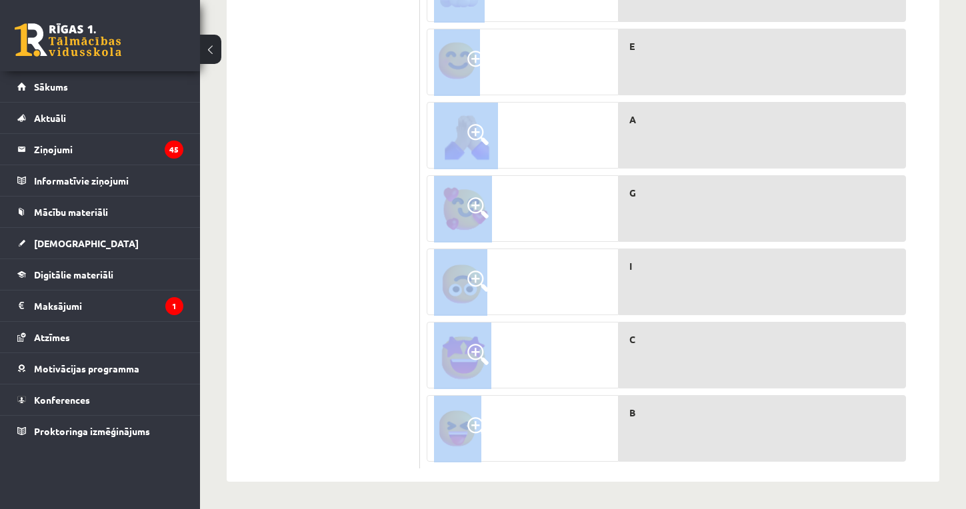
drag, startPoint x: 426, startPoint y: 19, endPoint x: 547, endPoint y: 449, distance: 446.5
copy div "Ko noz īmē šie smaidiņi? Was bedeuten die Smileys? A. Man ist zum Beispiel verl…"
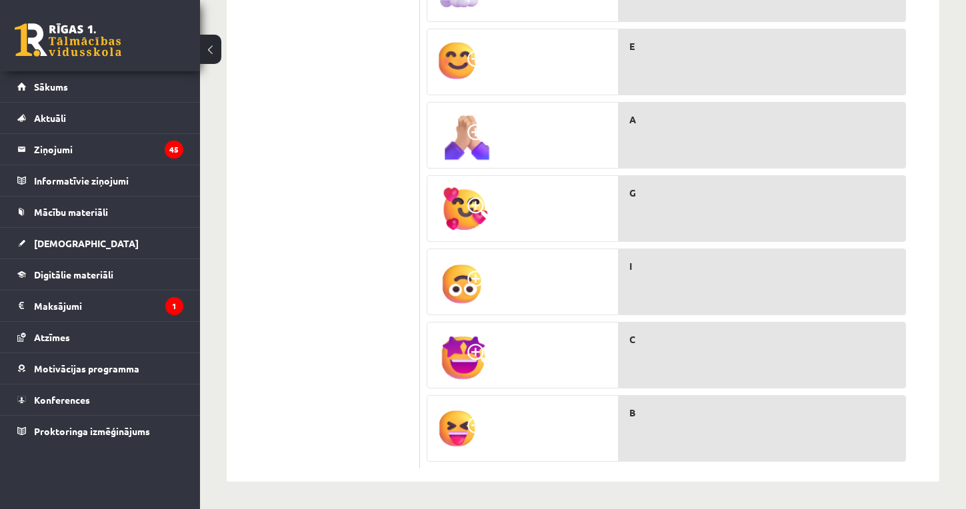
click at [673, 356] on div "C" at bounding box center [761, 355] width 287 height 67
click at [634, 339] on span "C" at bounding box center [632, 340] width 6 height 14
click at [650, 414] on p "G" at bounding box center [767, 413] width 276 height 14
click at [634, 415] on span "G" at bounding box center [632, 413] width 7 height 14
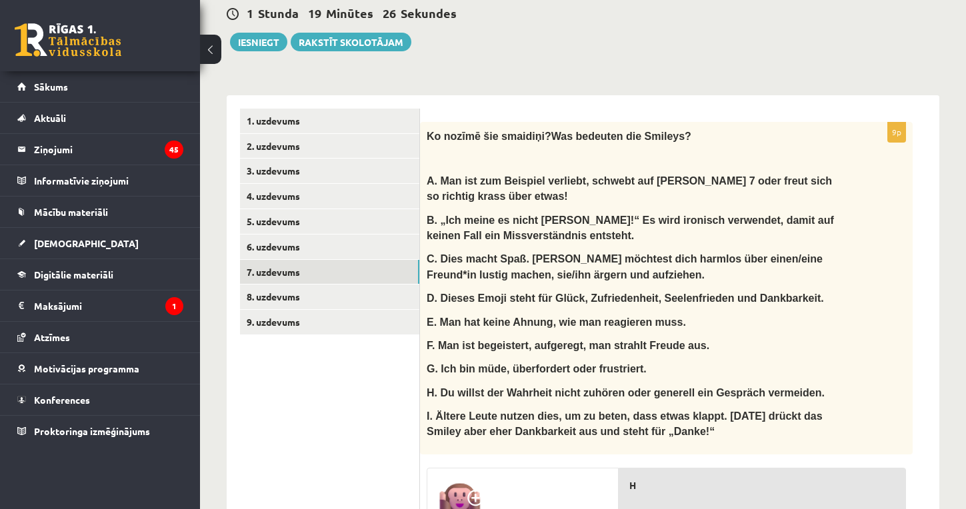
scroll to position [302, 0]
click at [285, 284] on link "7. uzdevums" at bounding box center [329, 273] width 179 height 25
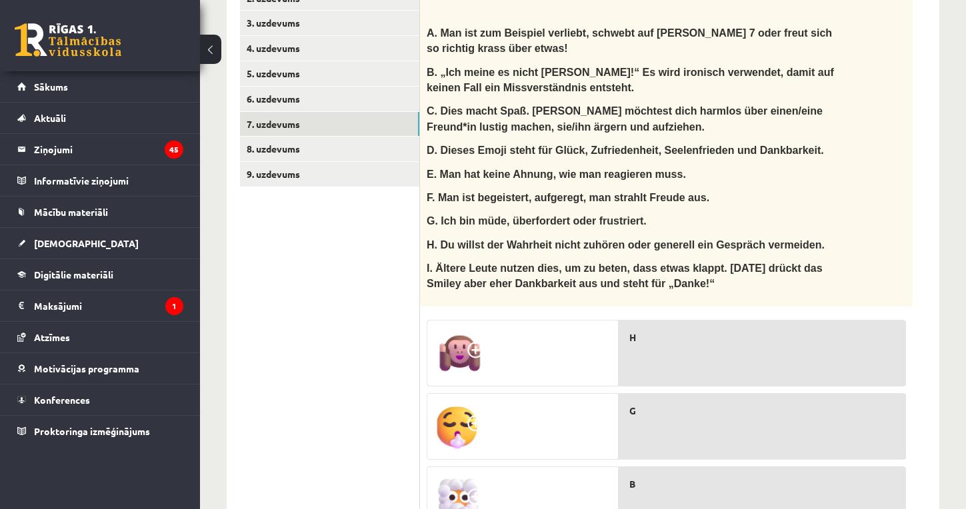
scroll to position [442, 0]
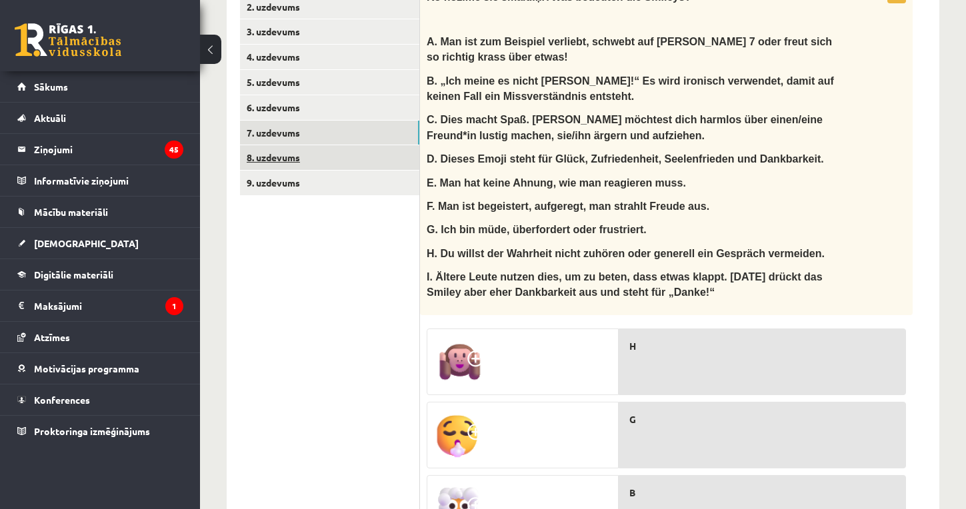
click at [290, 167] on link "8. uzdevums" at bounding box center [329, 157] width 179 height 25
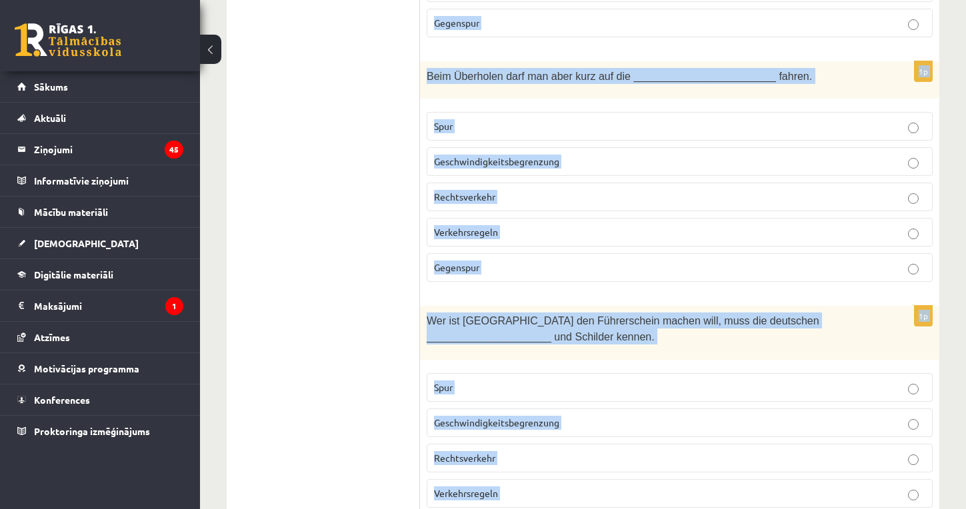
scroll to position [2893, 0]
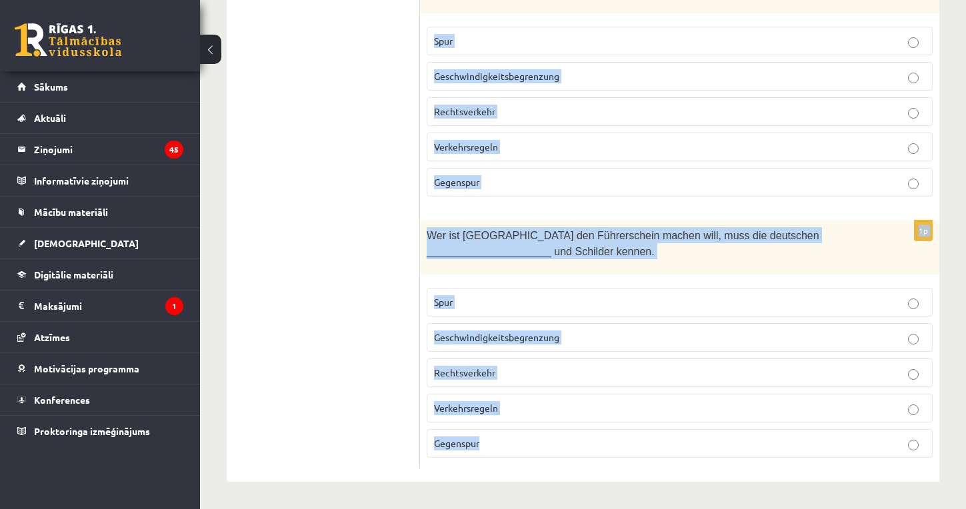
drag, startPoint x: 429, startPoint y: 60, endPoint x: 533, endPoint y: 464, distance: 417.2
copy form "Damit kann man Autos hinter dem eigenen Auto sehen: der Blinker Beifahrer Rücks…"
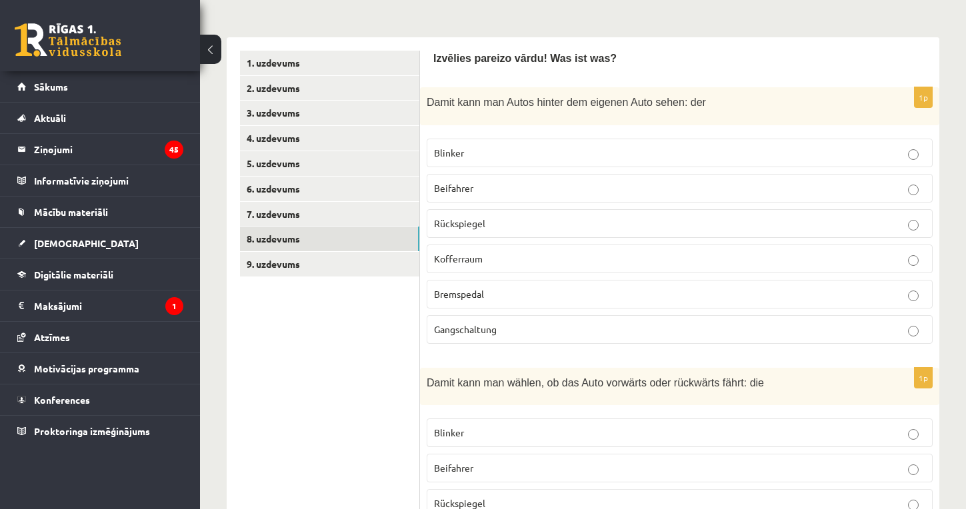
scroll to position [359, 0]
click at [509, 232] on p "Rückspiegel" at bounding box center [679, 225] width 491 height 14
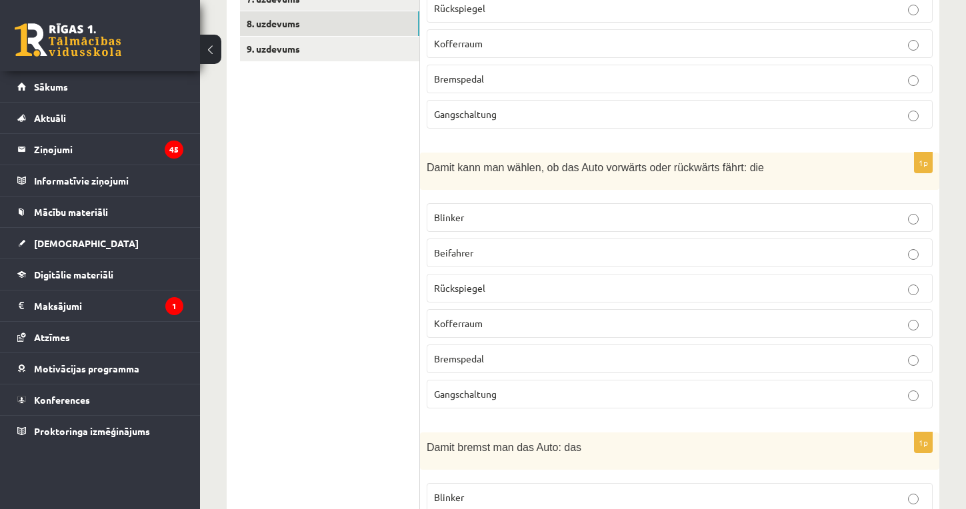
scroll to position [579, 0]
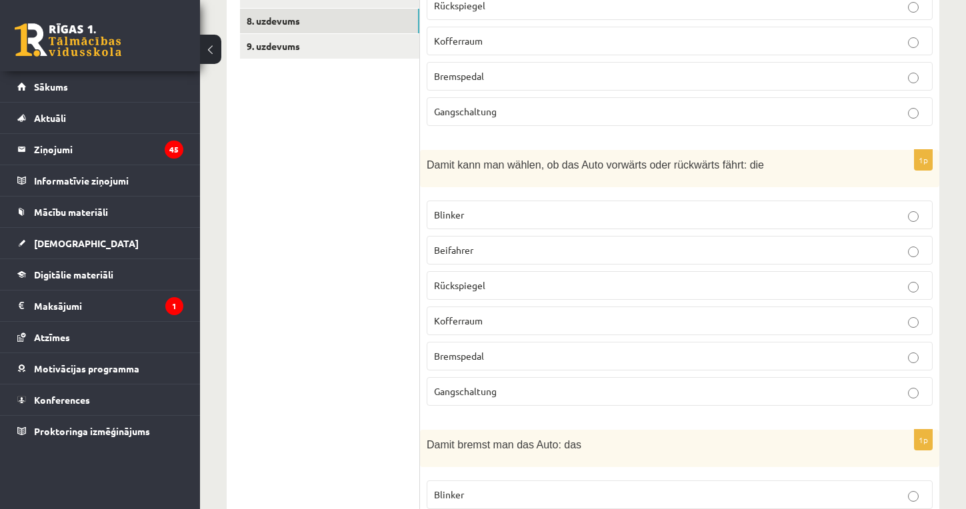
click at [485, 397] on span "Gangschaltung" at bounding box center [465, 391] width 63 height 12
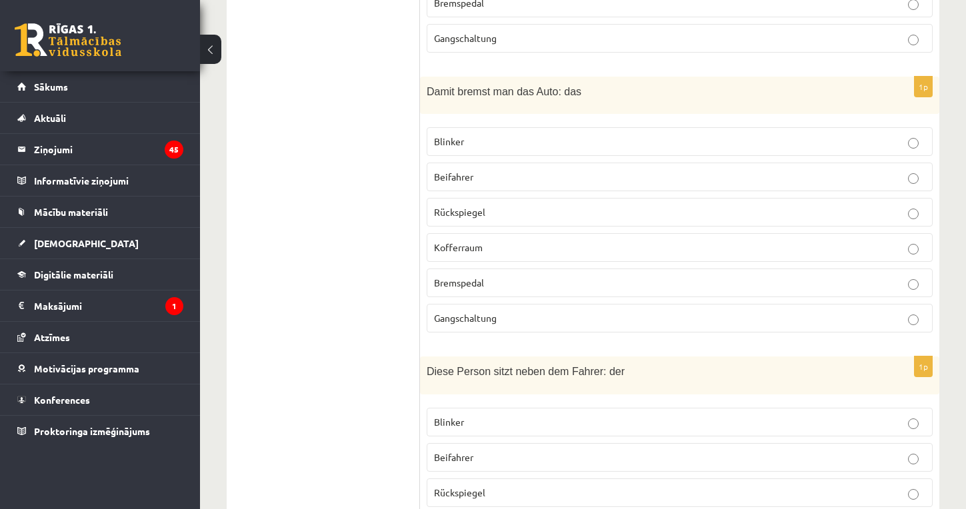
scroll to position [933, 0]
click at [465, 288] on p "Bremspedal" at bounding box center [679, 282] width 491 height 14
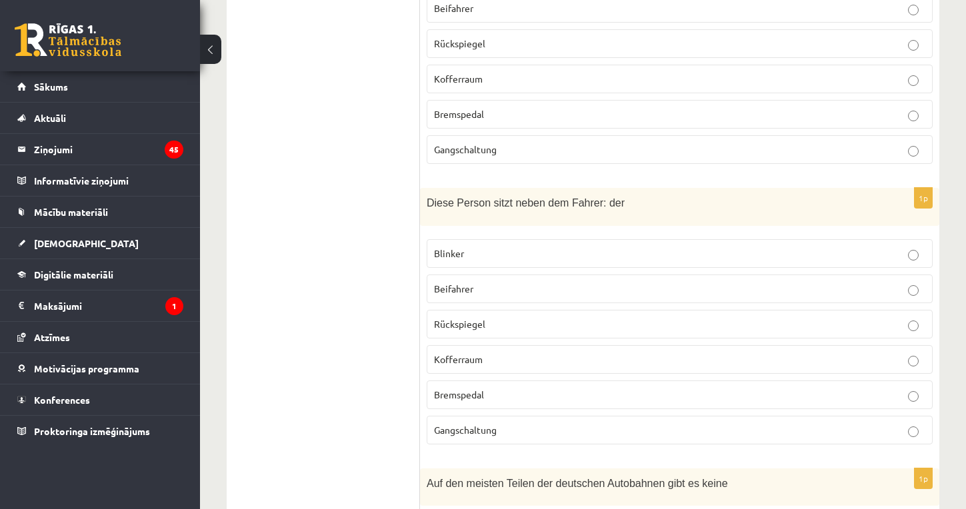
scroll to position [1106, 0]
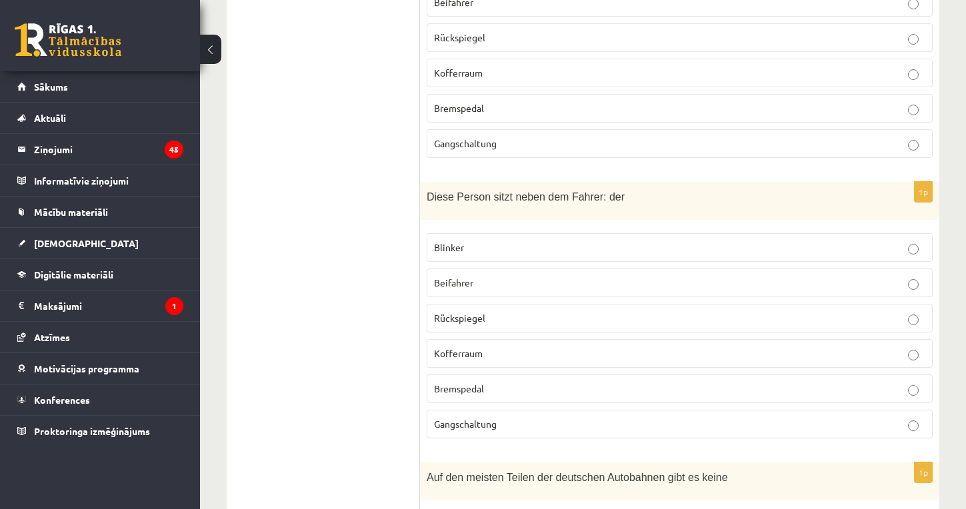
click at [452, 289] on span "Beifahrer" at bounding box center [453, 283] width 39 height 12
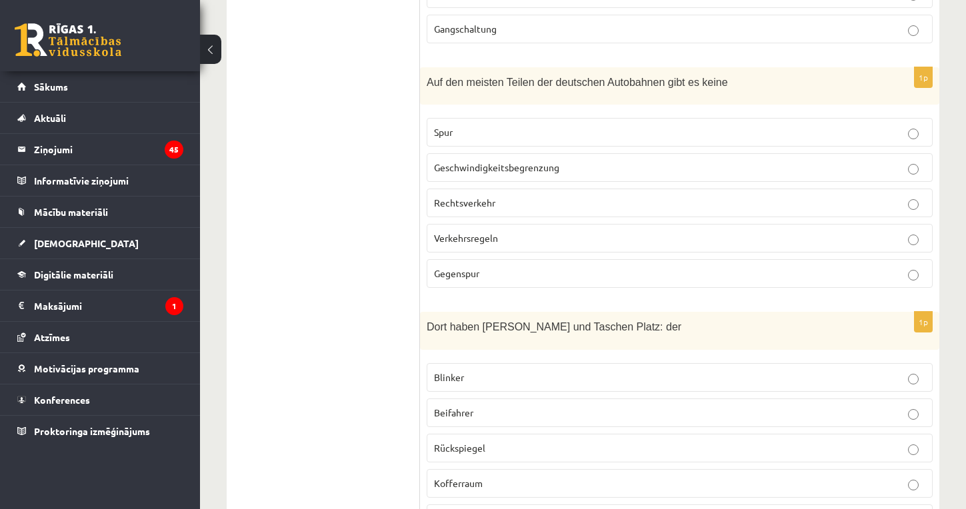
scroll to position [1502, 0]
click at [537, 173] on span "Geschwindigkeitsbegrenzung" at bounding box center [496, 167] width 125 height 12
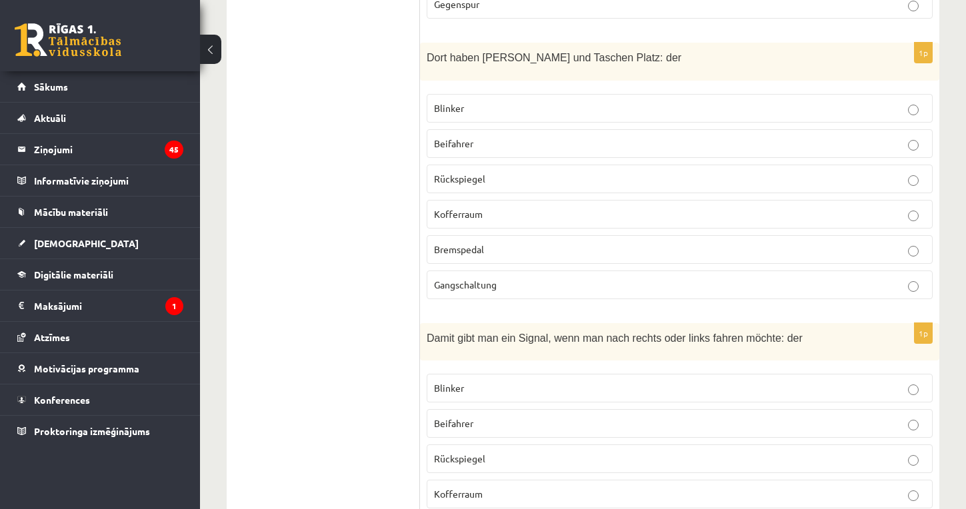
scroll to position [1774, 0]
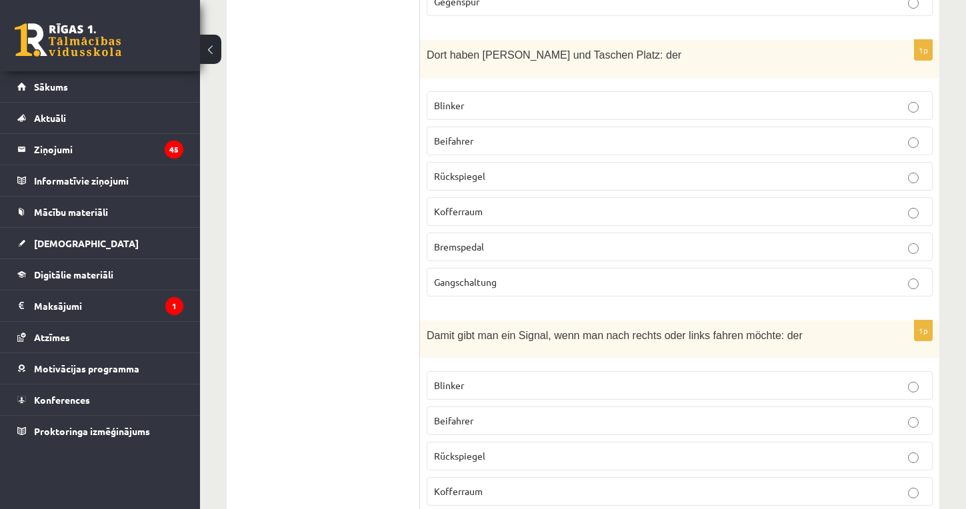
click at [517, 219] on p "Kofferraum" at bounding box center [679, 212] width 491 height 14
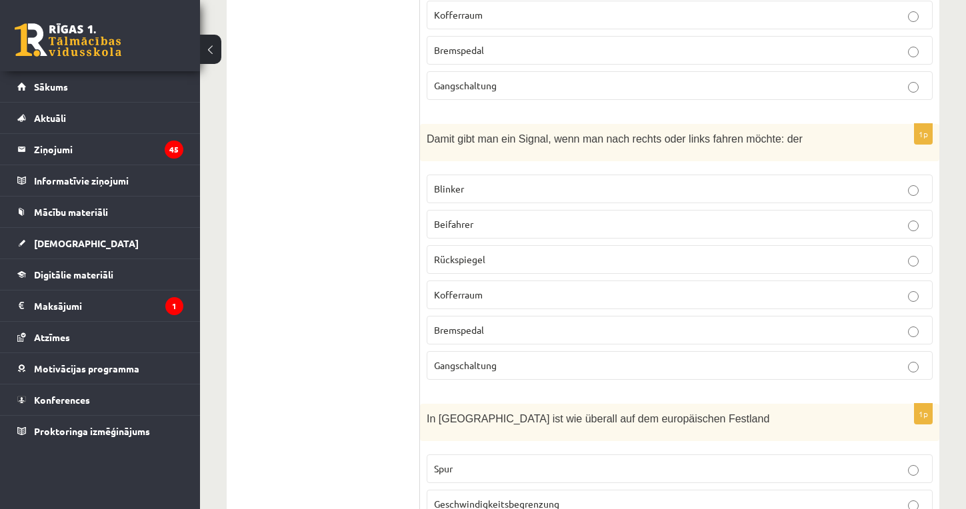
scroll to position [1972, 0]
click at [531, 263] on p "Rückspiegel" at bounding box center [679, 258] width 491 height 14
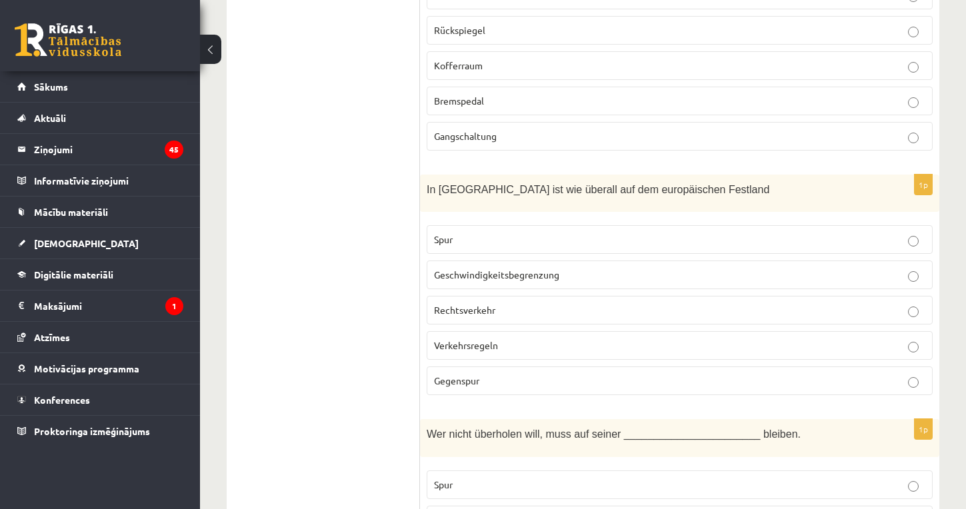
scroll to position [2207, 0]
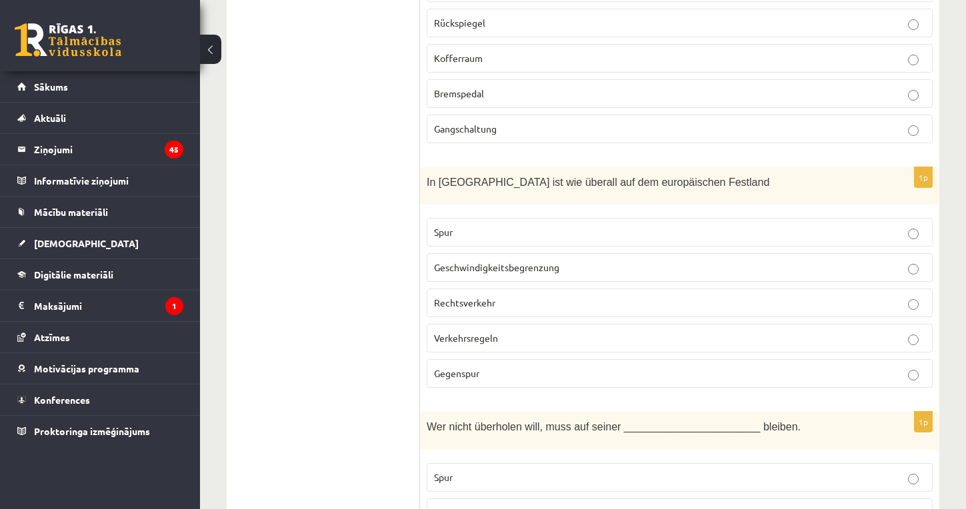
click at [517, 309] on p "Rechtsverkehr" at bounding box center [679, 303] width 491 height 14
click at [498, 344] on span "Verkehrsregeln" at bounding box center [466, 338] width 64 height 12
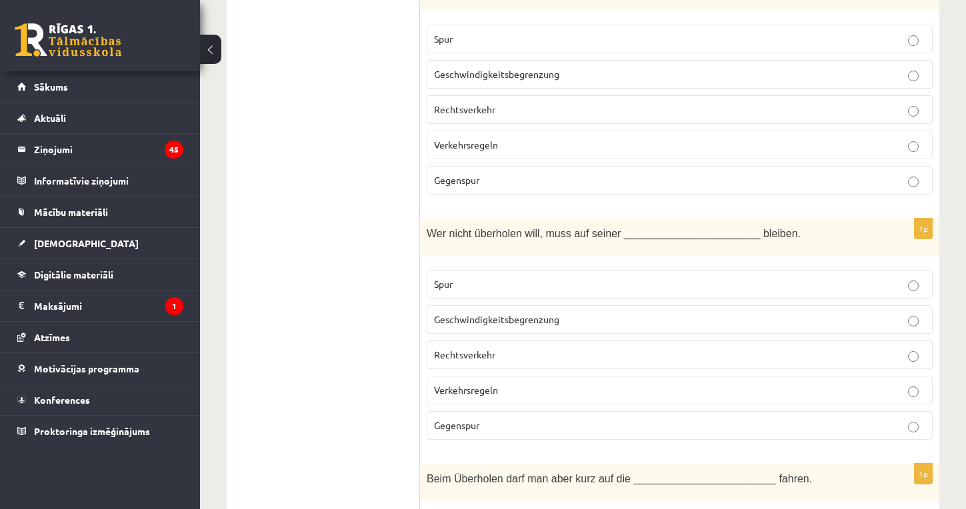
scroll to position [2411, 0]
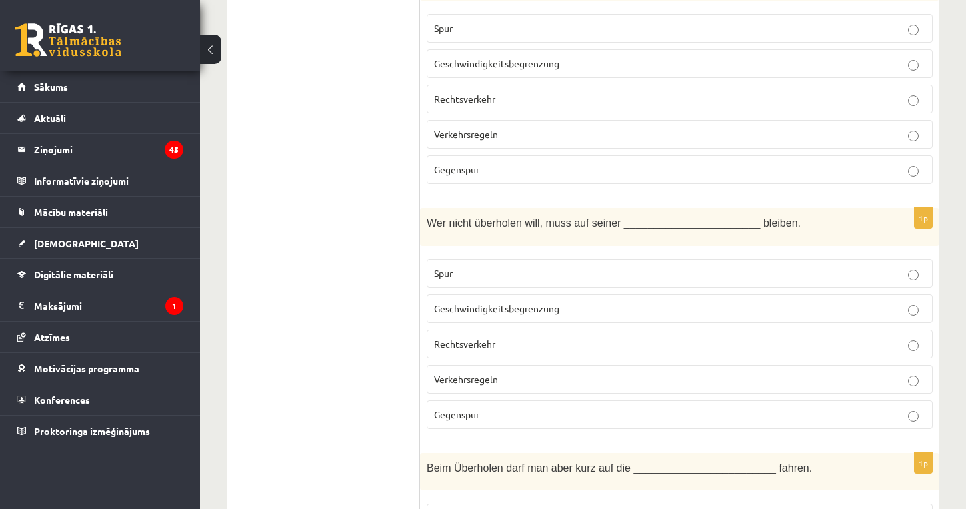
click at [479, 281] on p "Spur" at bounding box center [679, 274] width 491 height 14
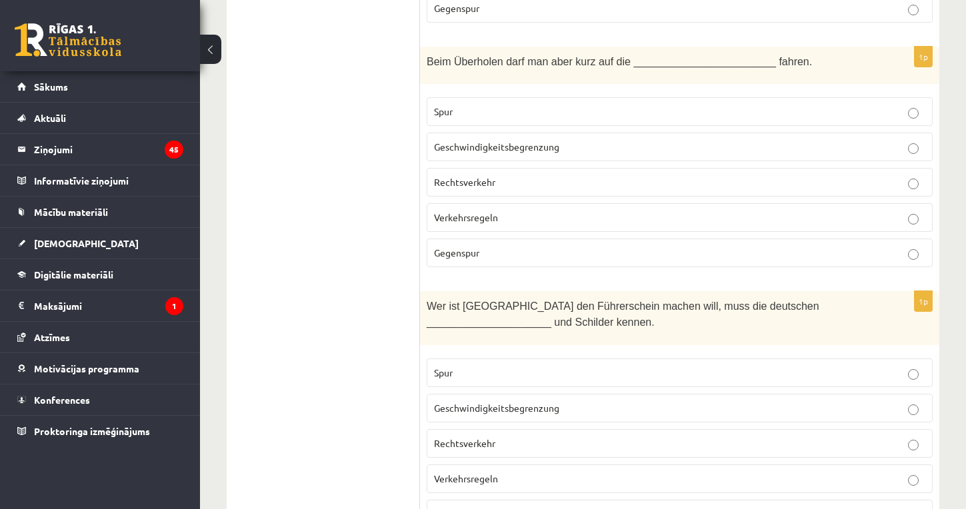
scroll to position [2819, 0]
click at [499, 259] on p "Gegenspur" at bounding box center [679, 252] width 491 height 14
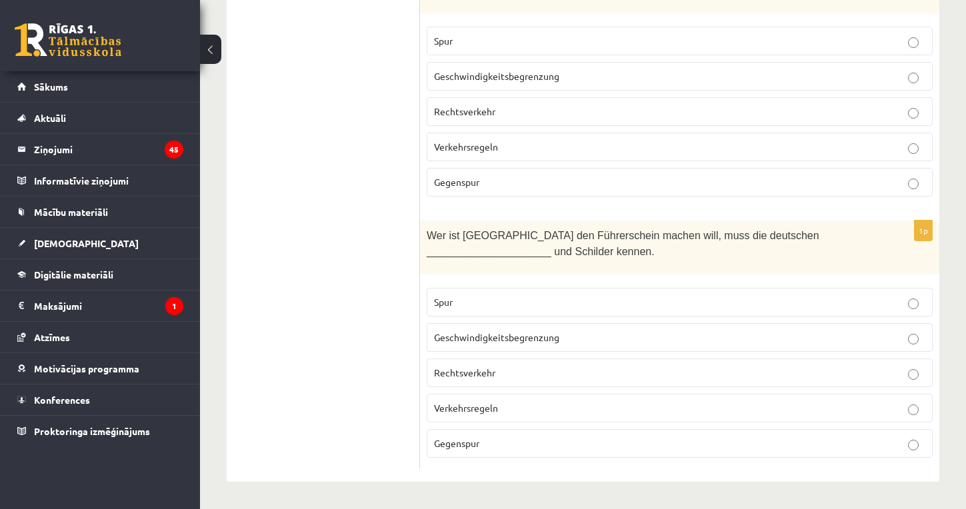
scroll to position [2893, 0]
click at [473, 405] on span "Verkehrsregeln" at bounding box center [466, 408] width 64 height 12
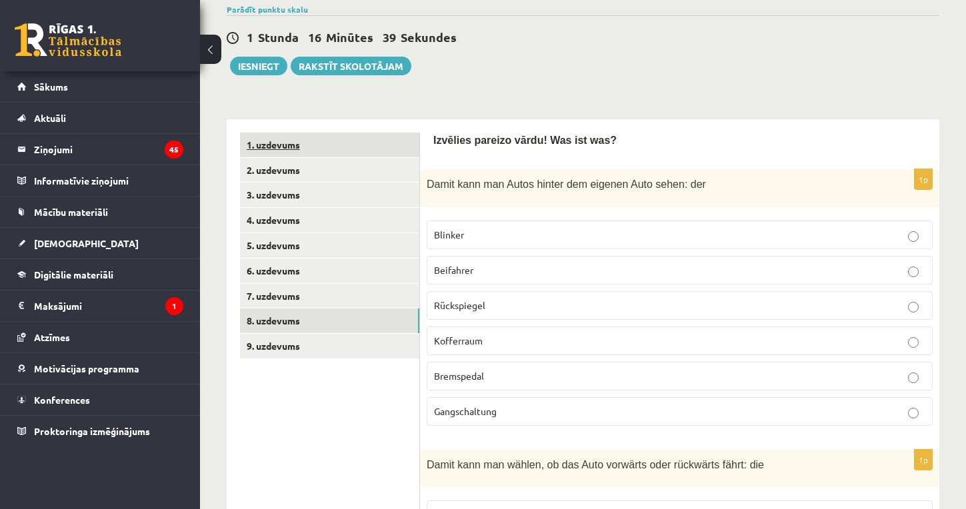
scroll to position [282, 0]
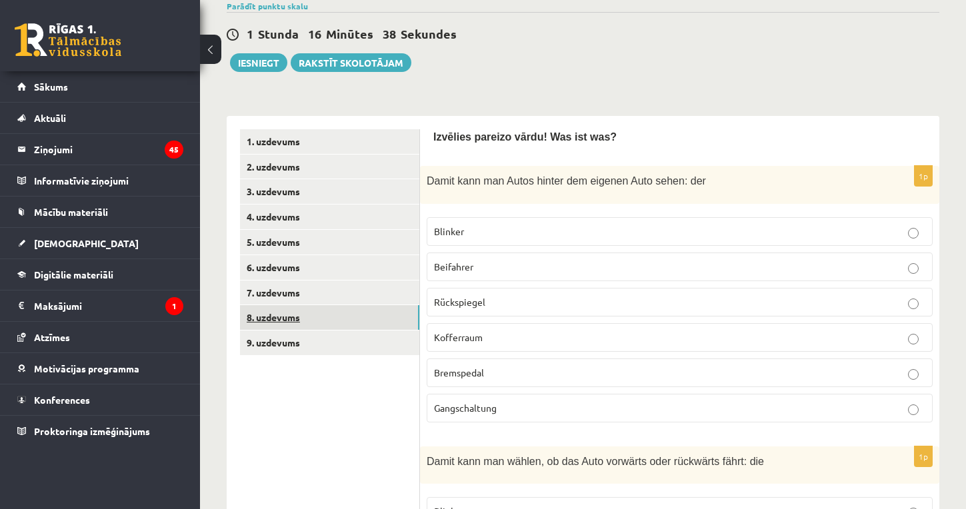
click at [283, 326] on link "8. uzdevums" at bounding box center [329, 317] width 179 height 25
click at [283, 355] on link "9. uzdevums" at bounding box center [329, 343] width 179 height 25
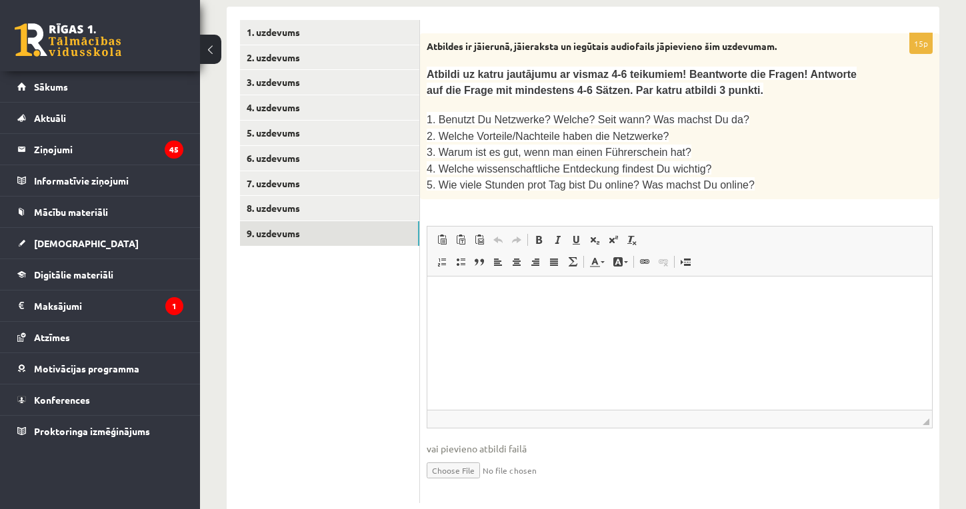
scroll to position [393, 0]
click at [286, 119] on link "4. uzdevums" at bounding box center [329, 106] width 179 height 25
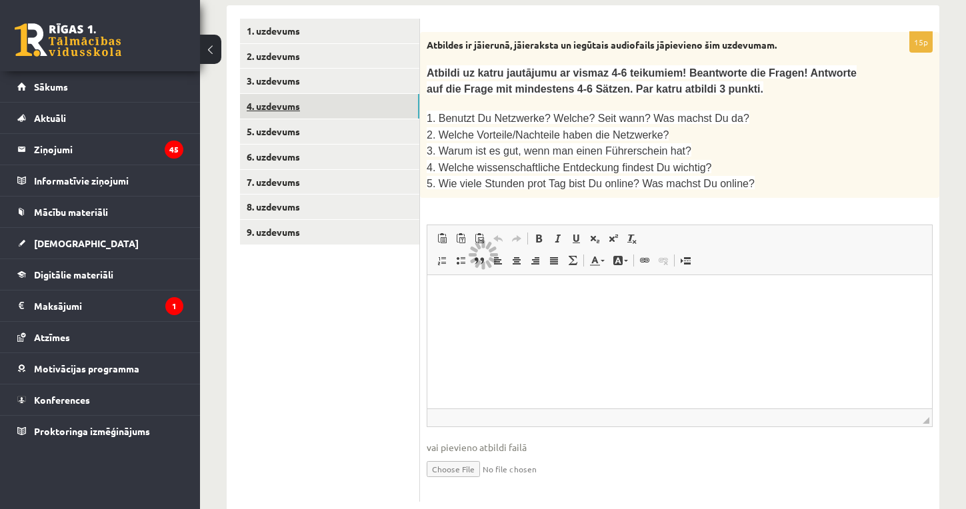
scroll to position [355, 0]
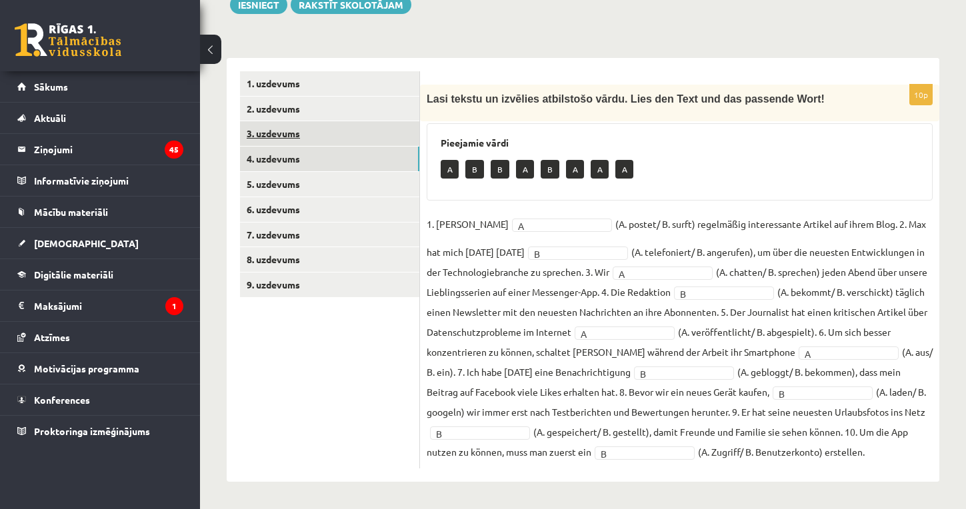
click at [293, 134] on link "3. uzdevums" at bounding box center [329, 133] width 179 height 25
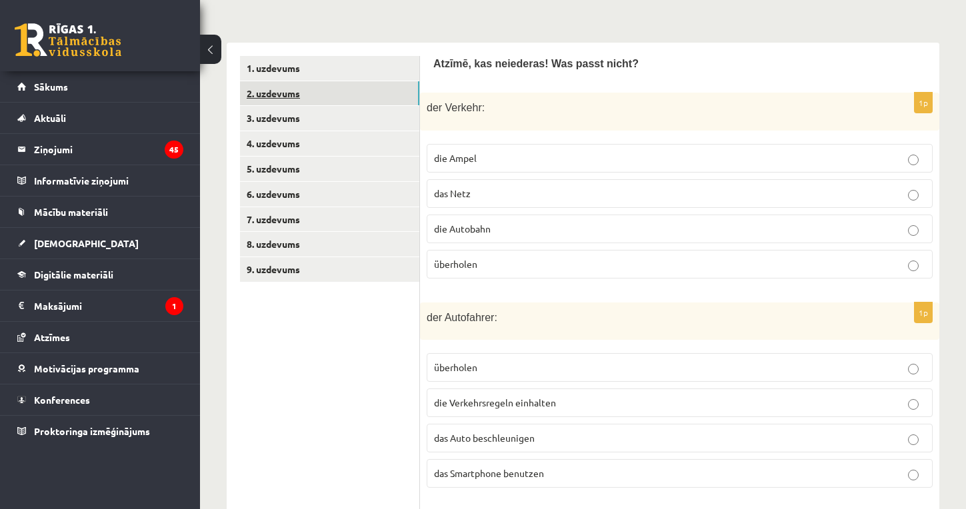
click at [285, 105] on link "2. uzdevums" at bounding box center [329, 93] width 179 height 25
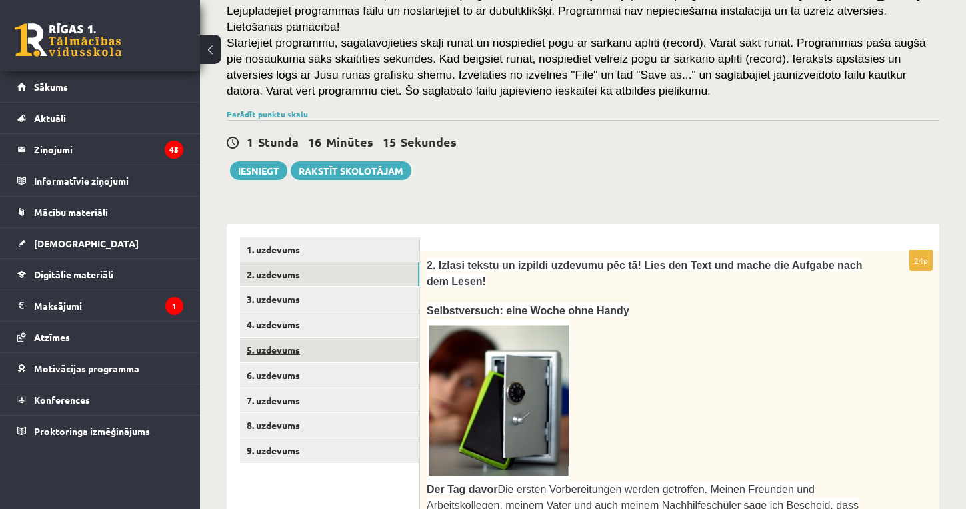
scroll to position [155, 0]
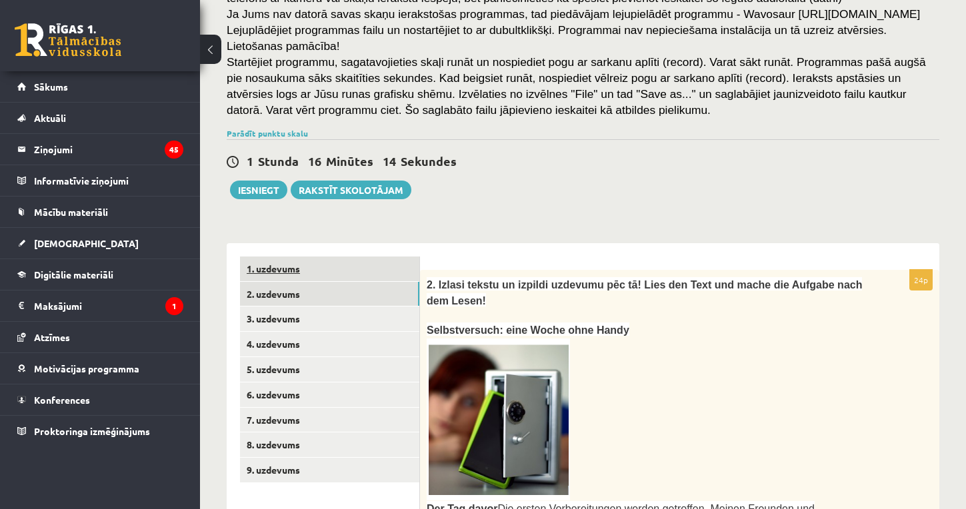
click at [294, 281] on link "1. uzdevums" at bounding box center [329, 269] width 179 height 25
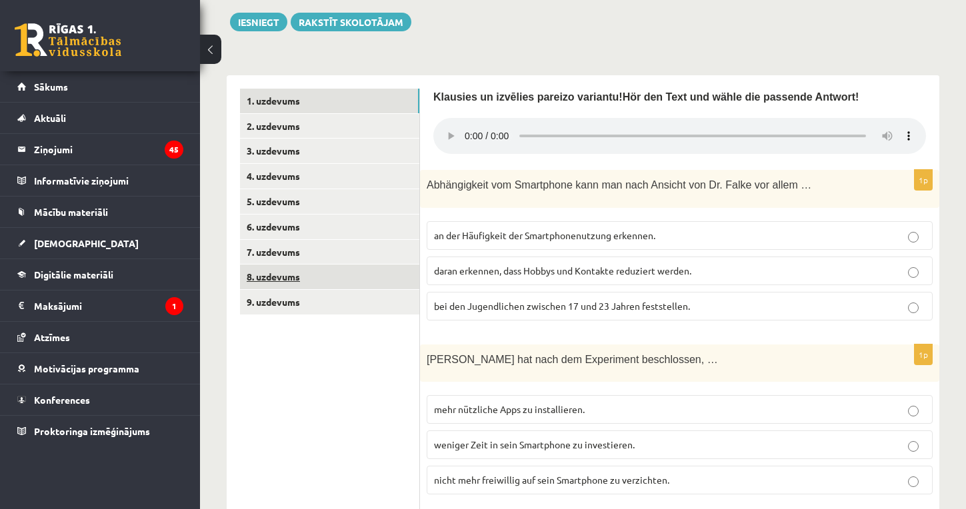
scroll to position [325, 0]
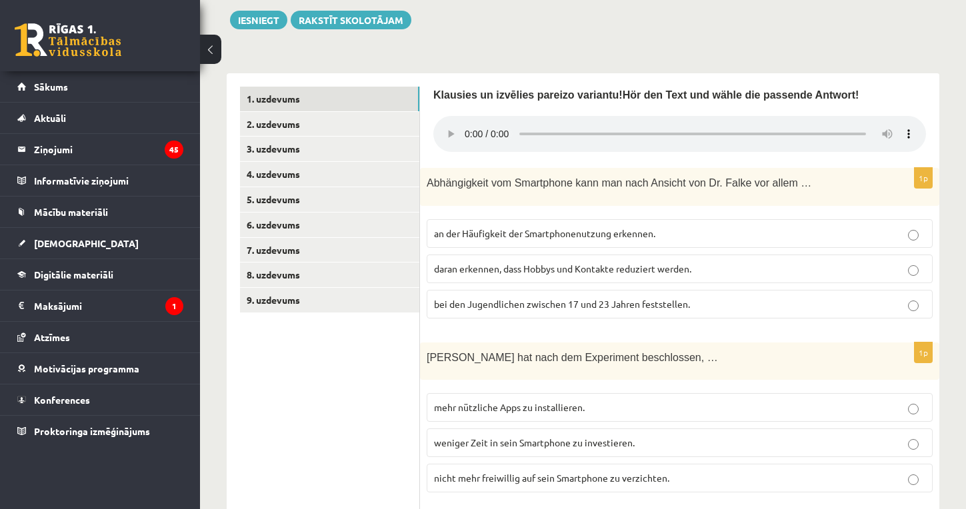
click at [465, 139] on audio at bounding box center [679, 134] width 493 height 36
click at [541, 273] on span "daran erkennen, dass Hobbys und Kontakte reduziert werden." at bounding box center [562, 269] width 257 height 12
click at [523, 406] on span "mehr nützliche Apps zu installieren." at bounding box center [509, 407] width 151 height 12
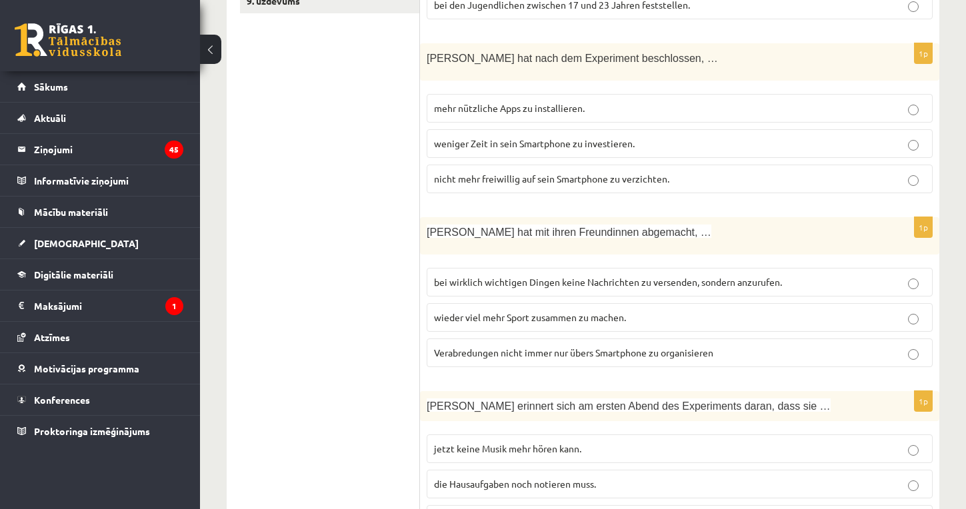
scroll to position [646, 0]
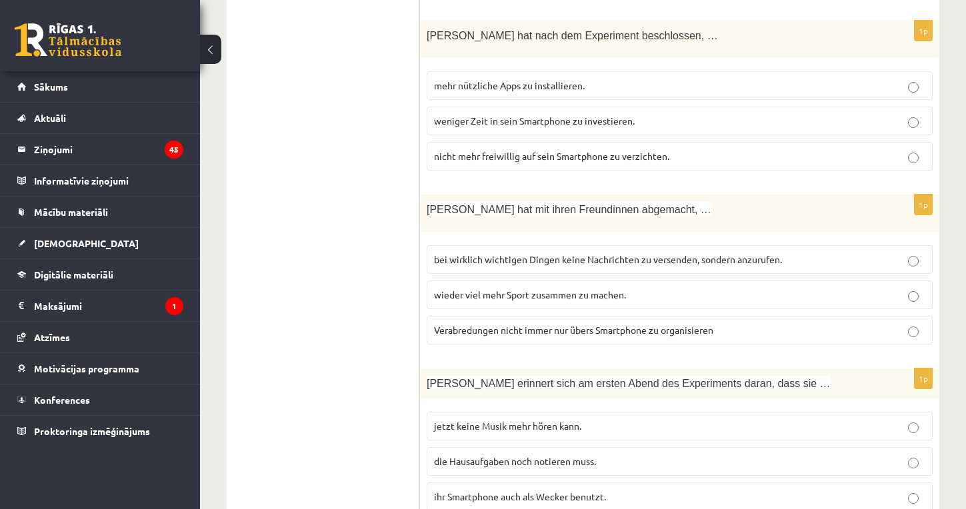
click at [553, 329] on span "Verabredungen nicht immer nur übers Smartphone zu organisieren" at bounding box center [573, 330] width 279 height 12
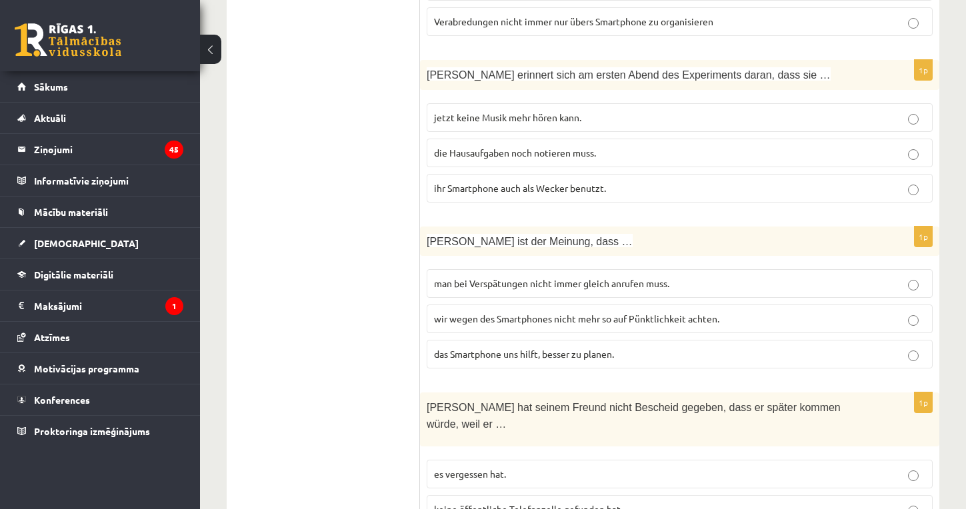
scroll to position [960, 0]
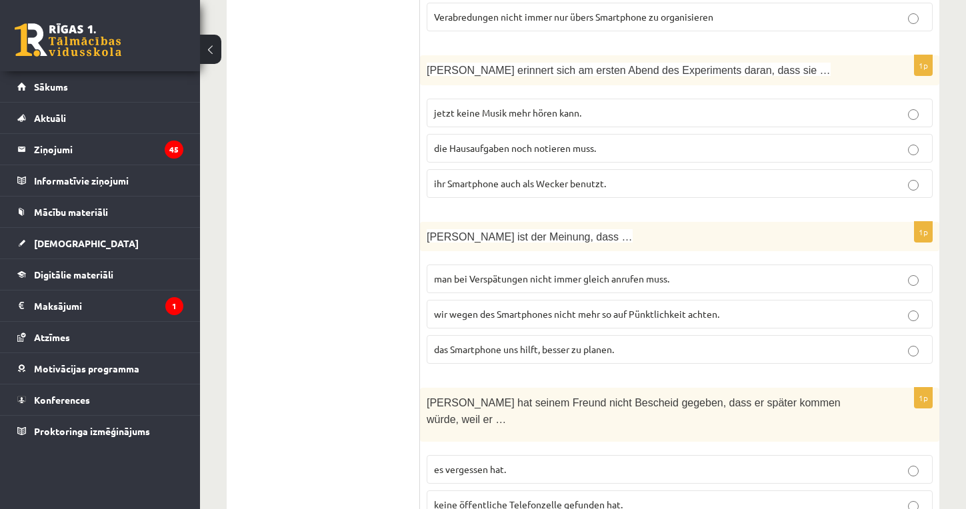
click at [600, 177] on span "ihr Smartphone auch als Wecker benutzt." at bounding box center [520, 183] width 172 height 12
click at [586, 273] on span "man bei Verspätungen nicht immer gleich anrufen muss." at bounding box center [551, 279] width 235 height 12
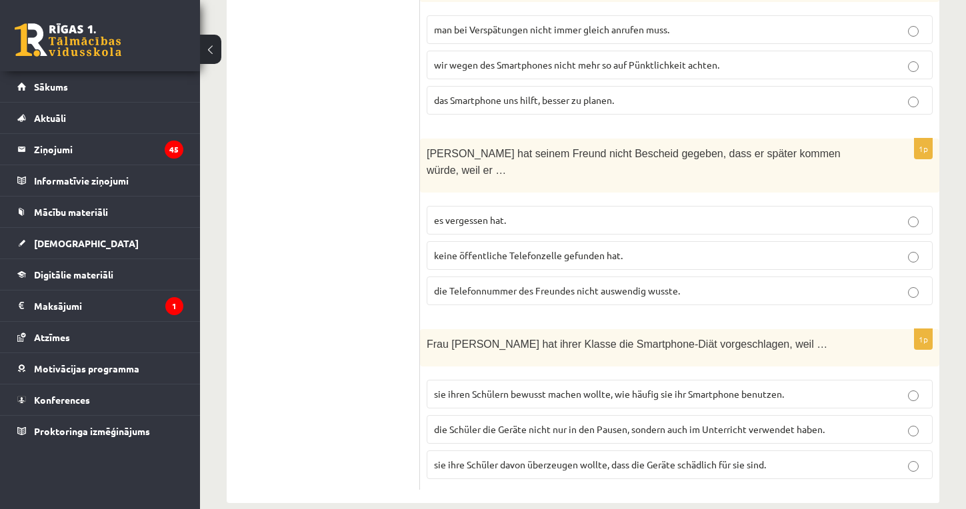
scroll to position [1208, 0]
click at [607, 285] on span "die Telefonnummer des Freundes nicht auswendig wusste." at bounding box center [557, 291] width 246 height 12
click at [587, 424] on span "die Schüler die Geräte nicht nur in den Pausen, sondern auch im Unterricht verw…" at bounding box center [629, 430] width 391 height 12
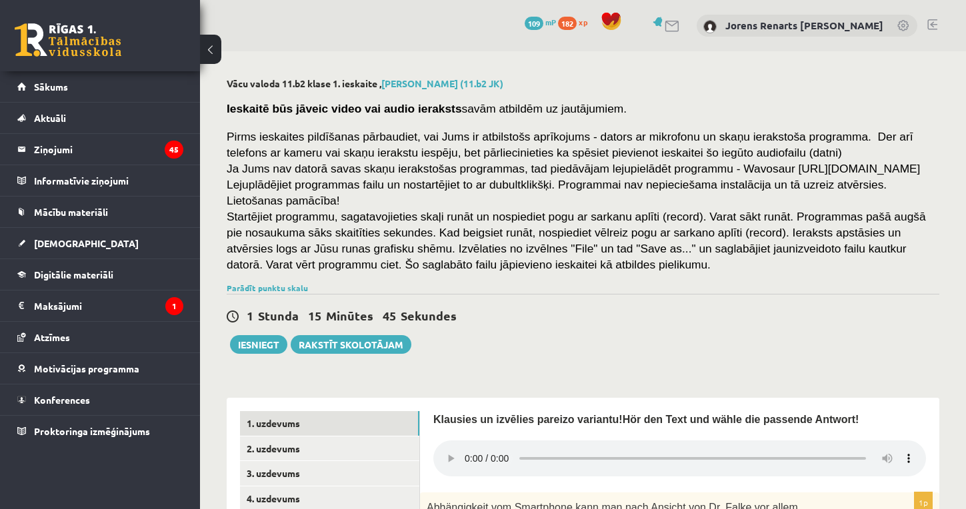
scroll to position [0, 0]
click at [270, 436] on link "1. uzdevums" at bounding box center [329, 423] width 179 height 25
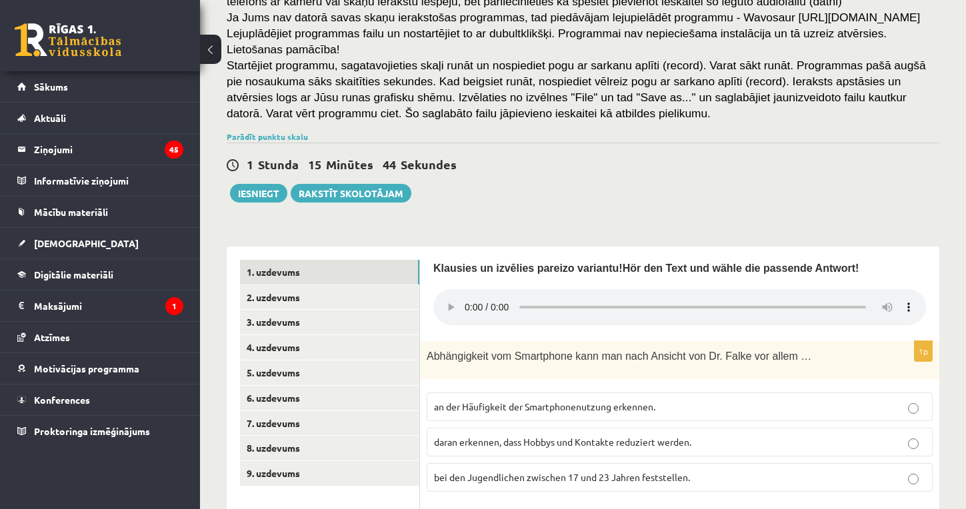
scroll to position [278, 0]
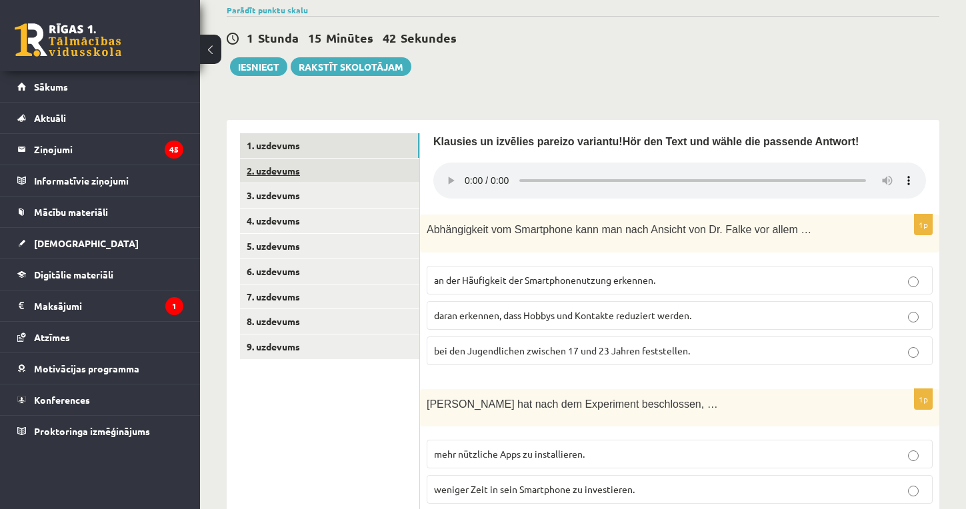
click at [303, 183] on link "2. uzdevums" at bounding box center [329, 171] width 179 height 25
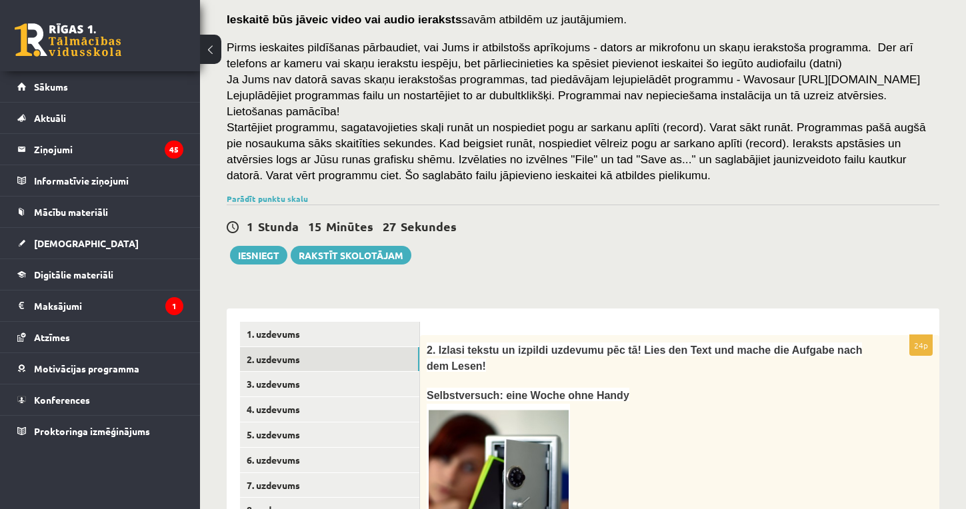
scroll to position [91, 0]
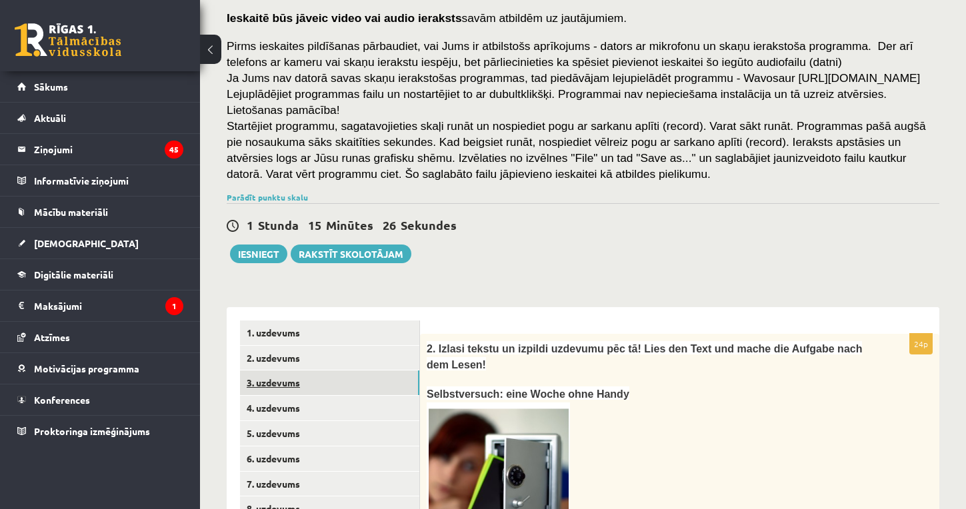
click at [287, 395] on link "3. uzdevums" at bounding box center [329, 383] width 179 height 25
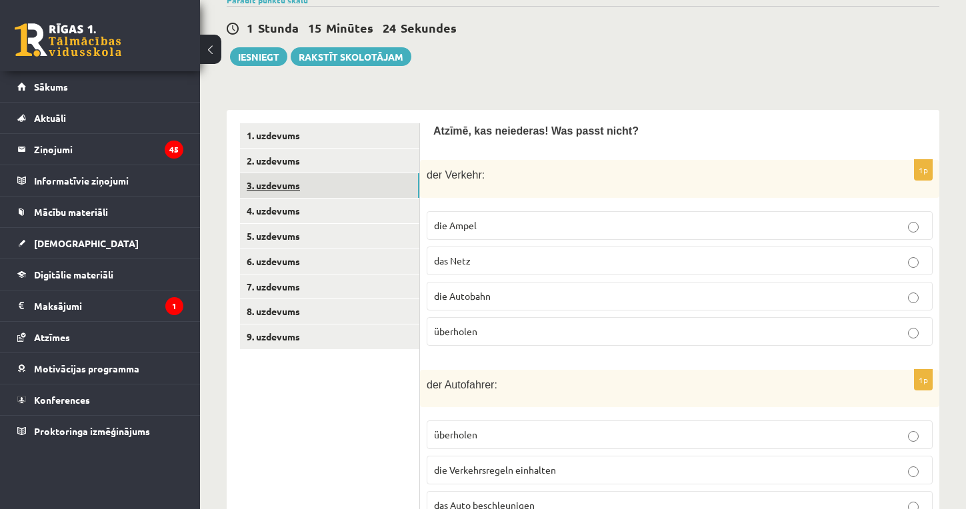
scroll to position [283, 0]
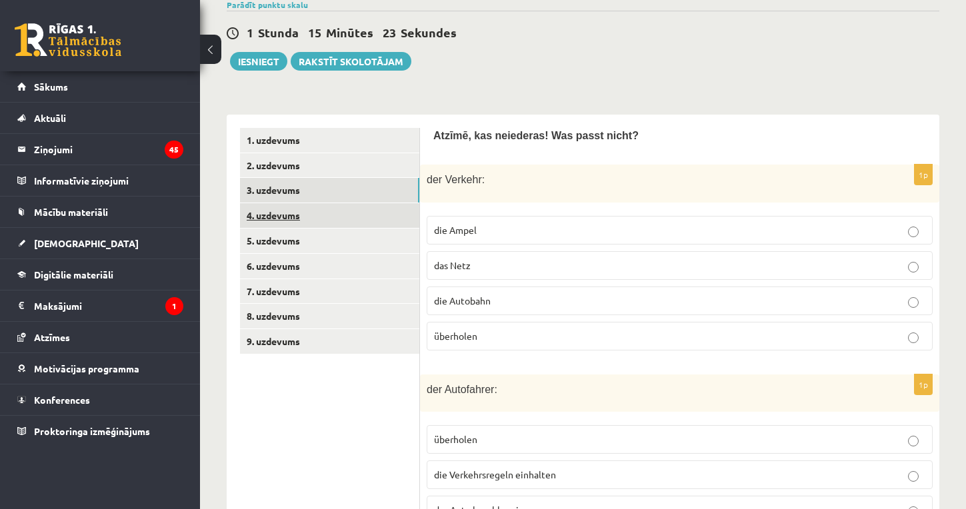
click at [293, 228] on link "4. uzdevums" at bounding box center [329, 215] width 179 height 25
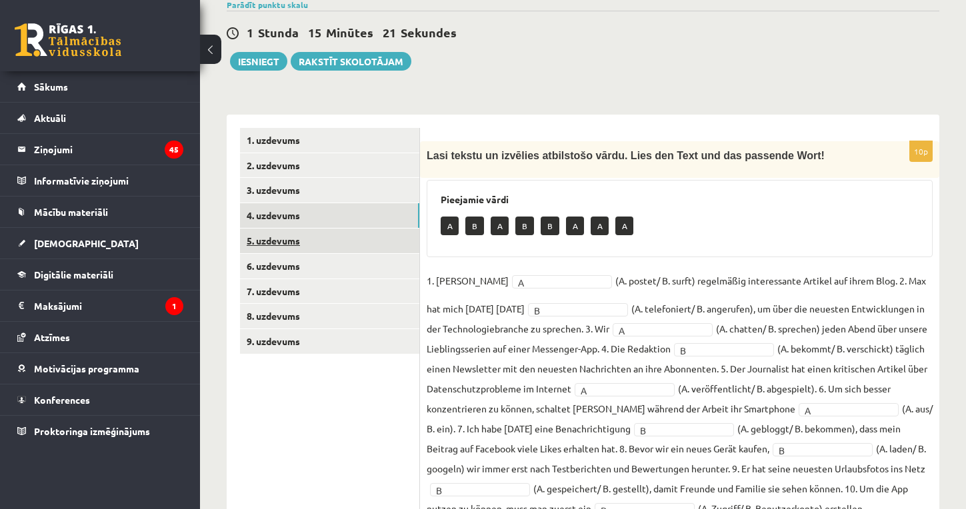
click at [295, 249] on link "5. uzdevums" at bounding box center [329, 241] width 179 height 25
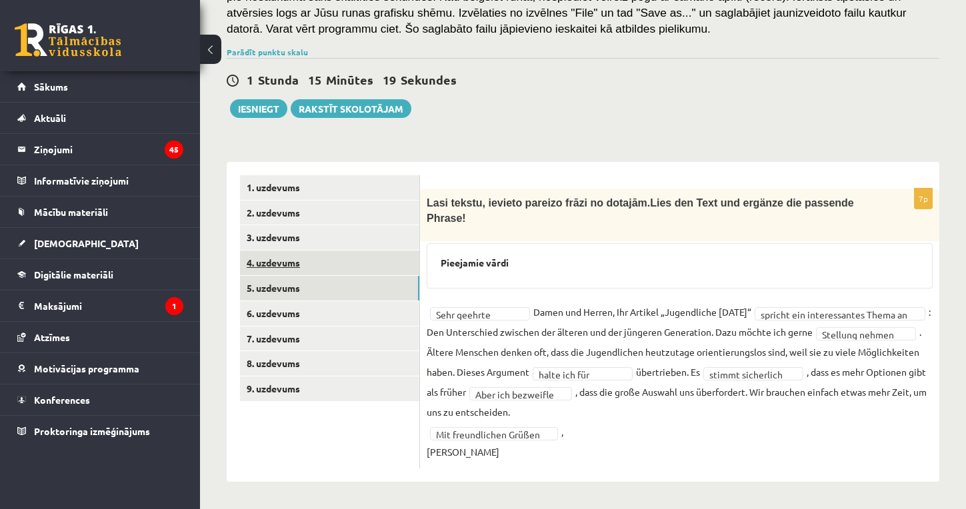
scroll to position [251, 0]
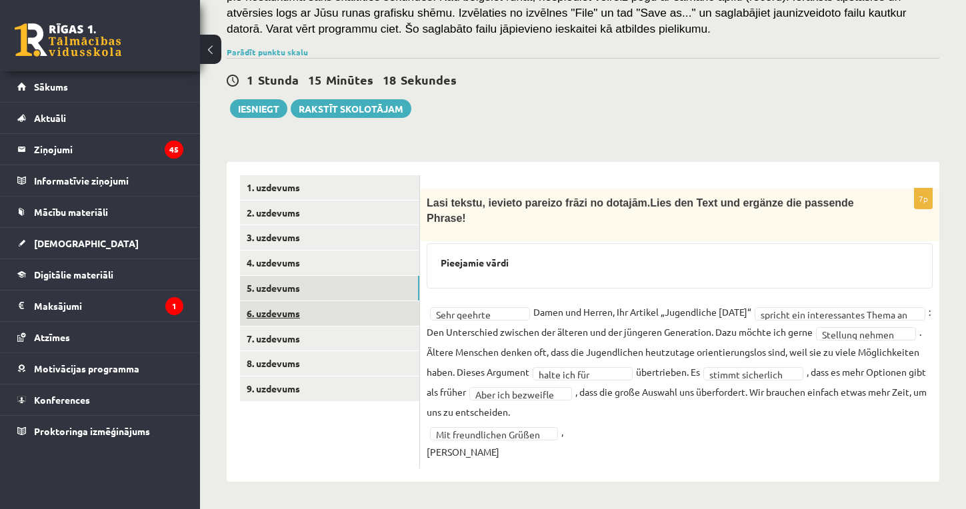
click at [291, 304] on link "6. uzdevums" at bounding box center [329, 313] width 179 height 25
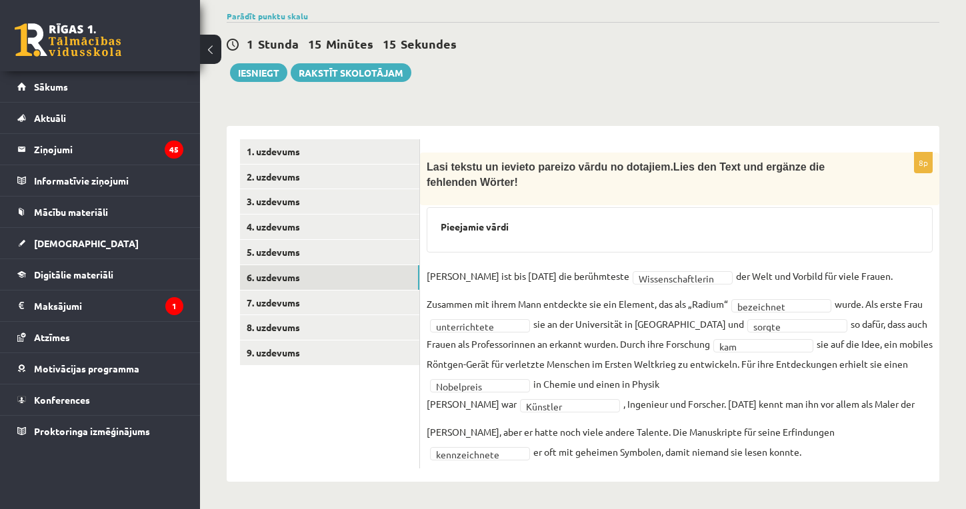
scroll to position [287, 0]
click at [290, 303] on link "7. uzdevums" at bounding box center [329, 303] width 179 height 25
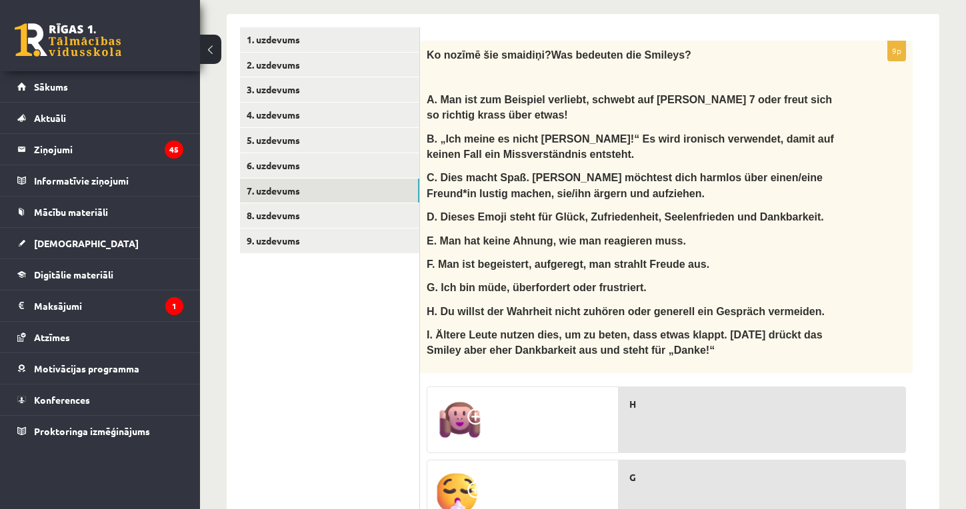
scroll to position [391, 0]
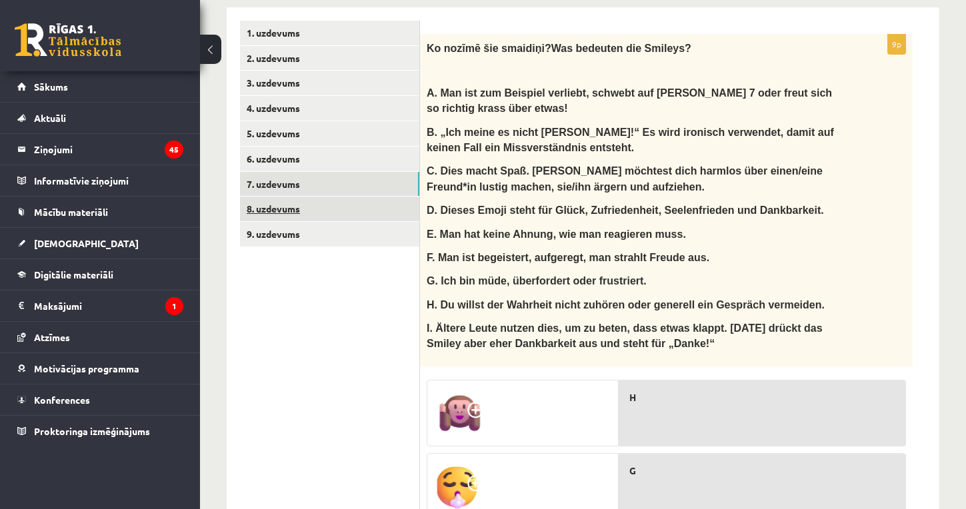
click at [292, 217] on link "8. uzdevums" at bounding box center [329, 209] width 179 height 25
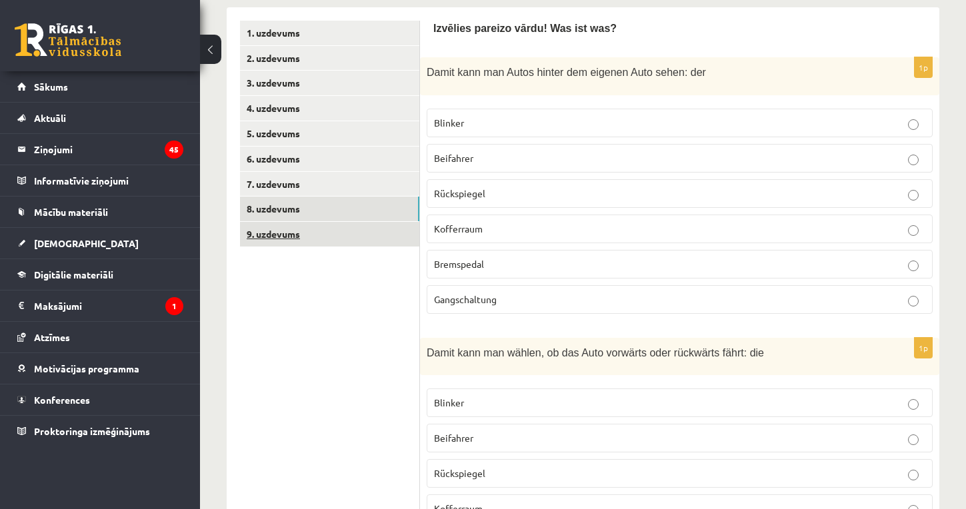
click at [287, 244] on link "9. uzdevums" at bounding box center [329, 234] width 179 height 25
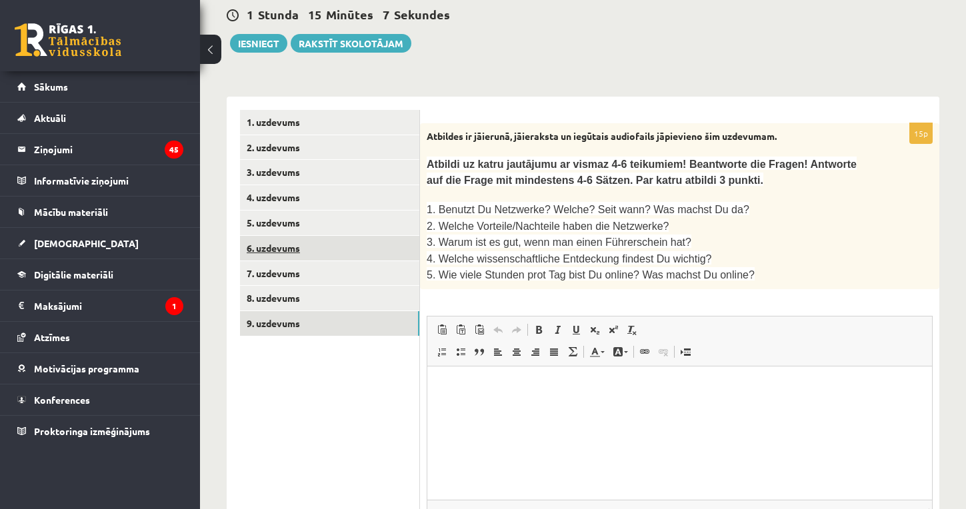
scroll to position [0, 0]
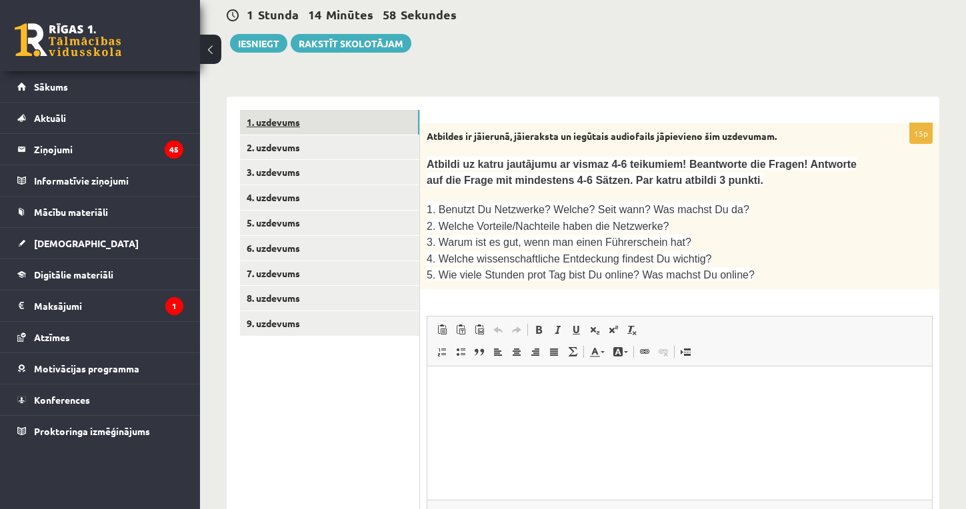
click at [276, 135] on link "1. uzdevums" at bounding box center [329, 122] width 179 height 25
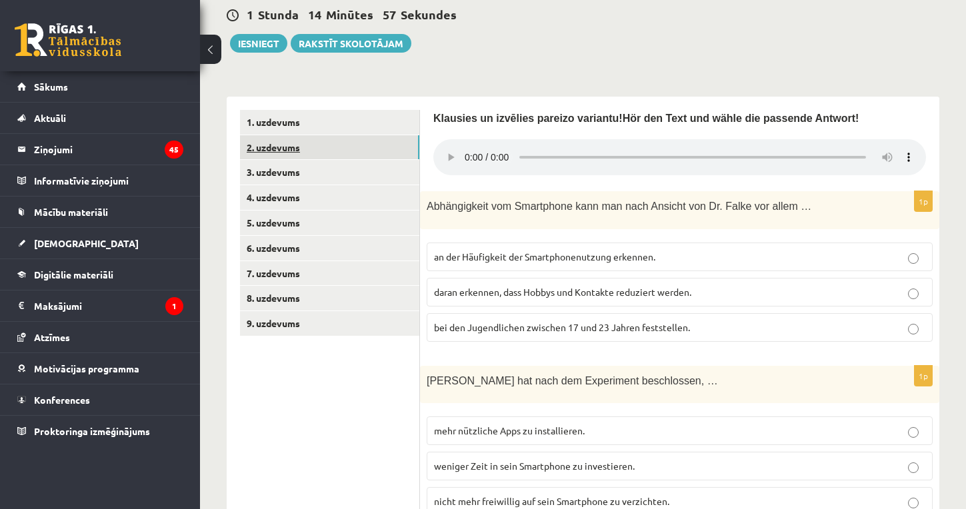
click at [281, 160] on link "2. uzdevums" at bounding box center [329, 147] width 179 height 25
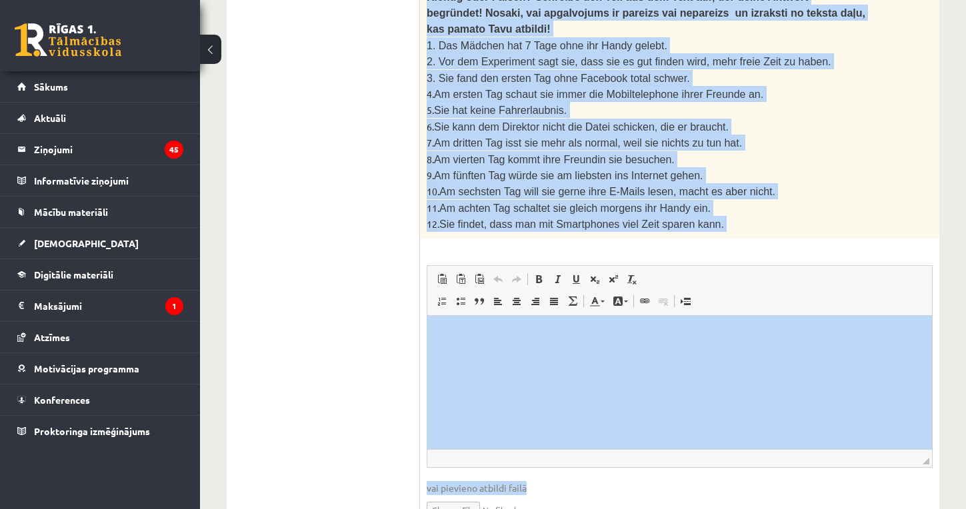
scroll to position [1284, 0]
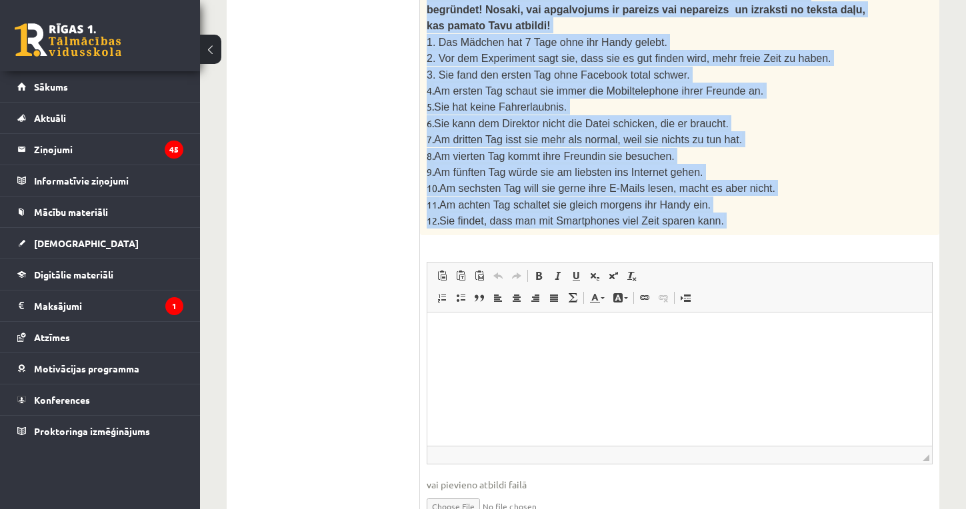
drag, startPoint x: 426, startPoint y: 106, endPoint x: 646, endPoint y: 219, distance: 247.1
copy div "Der Tag davor Die ersten Vorbereitungen werden getroffen. Meinen Freunden und A…"
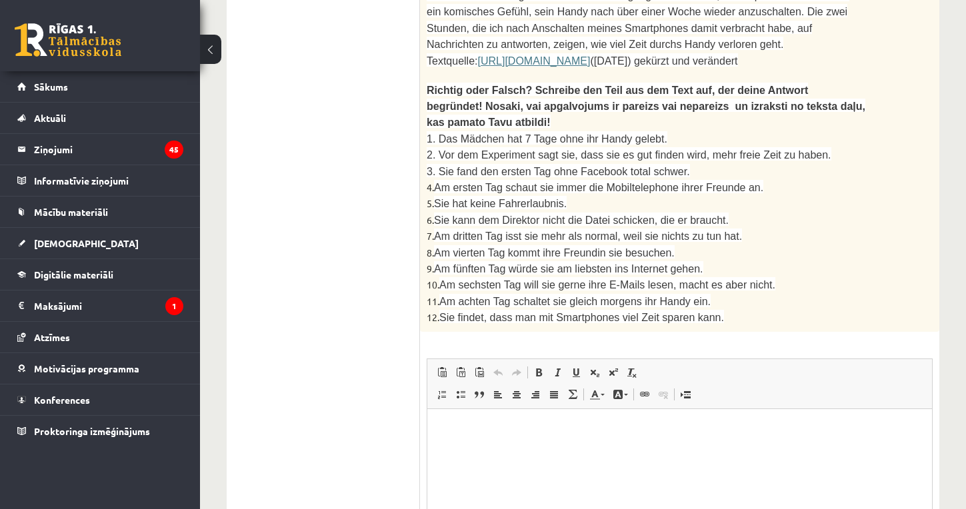
scroll to position [1180, 0]
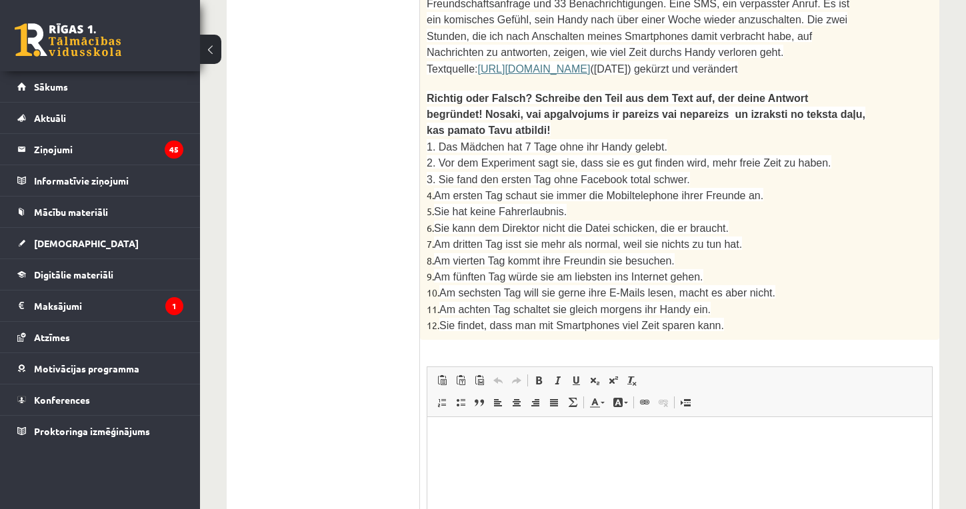
click at [477, 436] on p "Rich Text Editor, wiswyg-editor-user-answer-47024942759600" at bounding box center [680, 438] width 478 height 14
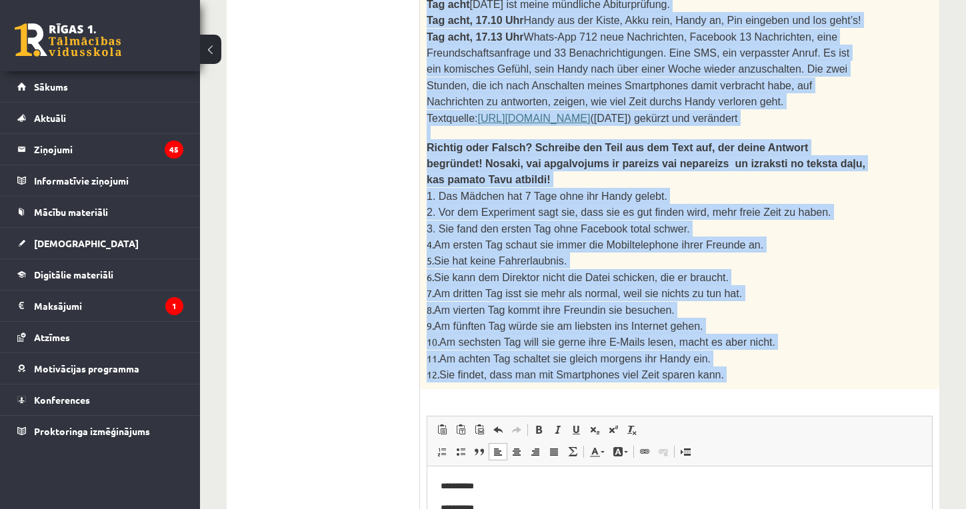
scroll to position [1334, 0]
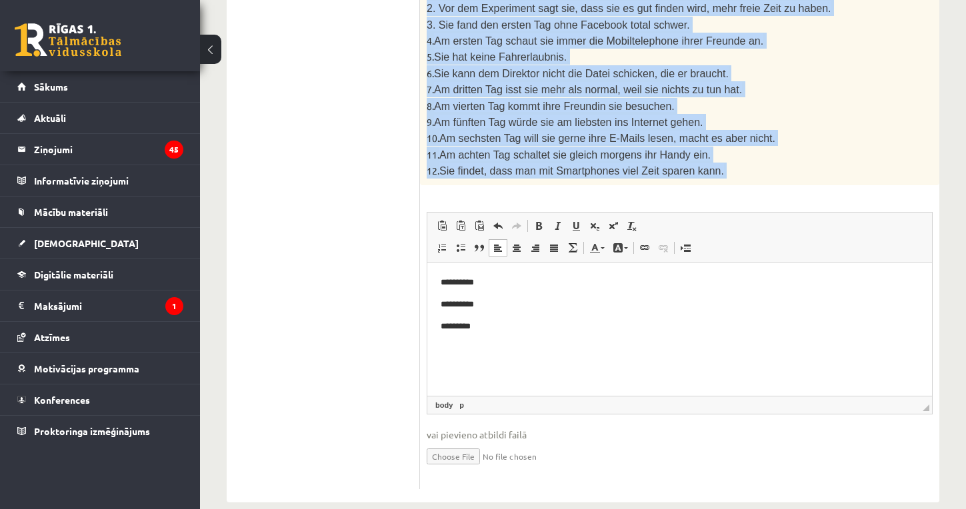
drag, startPoint x: 428, startPoint y: 217, endPoint x: 575, endPoint y: 215, distance: 146.6
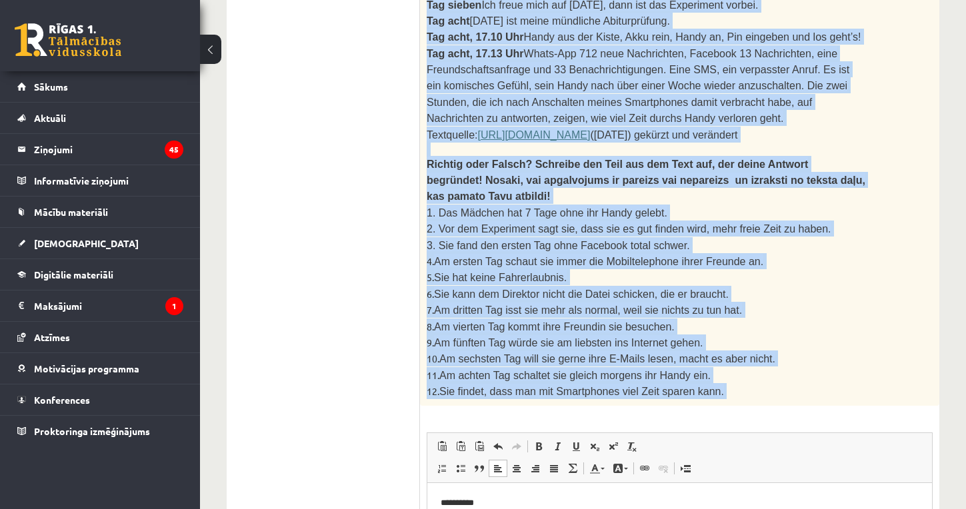
scroll to position [1196, 0]
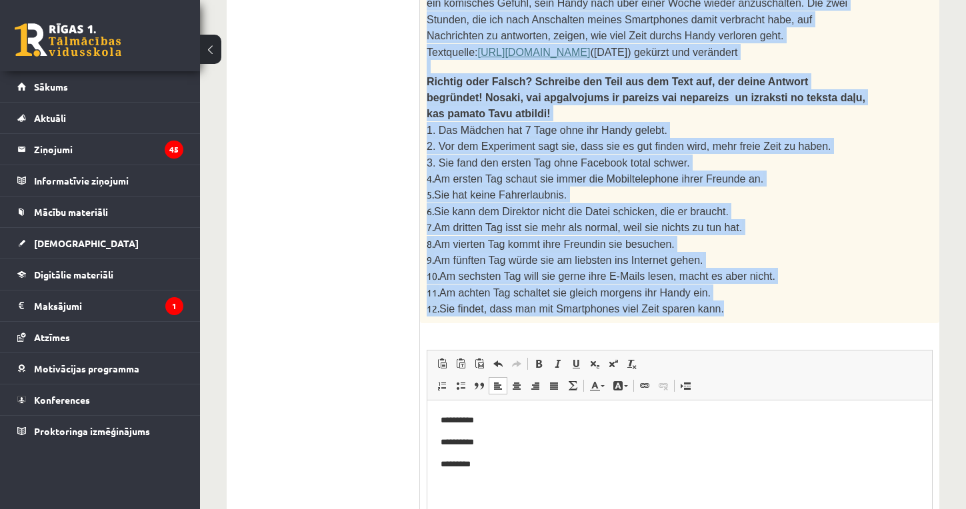
drag, startPoint x: 427, startPoint y: 265, endPoint x: 733, endPoint y: 288, distance: 306.8
copy div "Der Tag davor Die ersten Vorbereitungen werden getroffen. Meinen Freunden und A…"
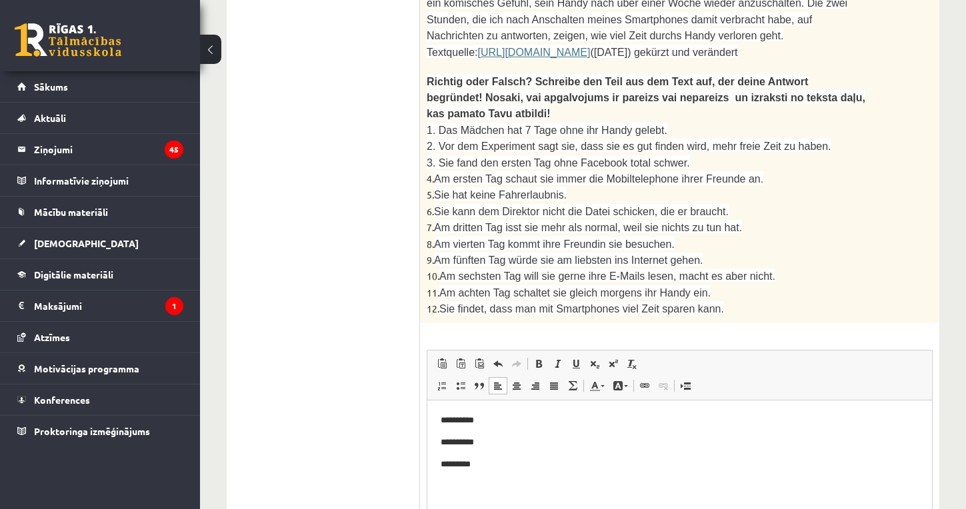
click at [490, 459] on p "*********" at bounding box center [680, 464] width 478 height 13
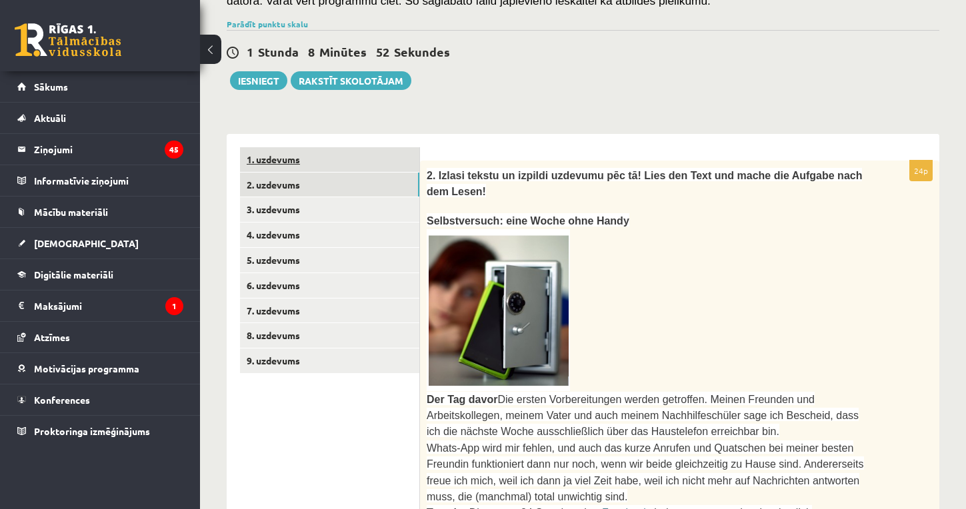
scroll to position [252, 0]
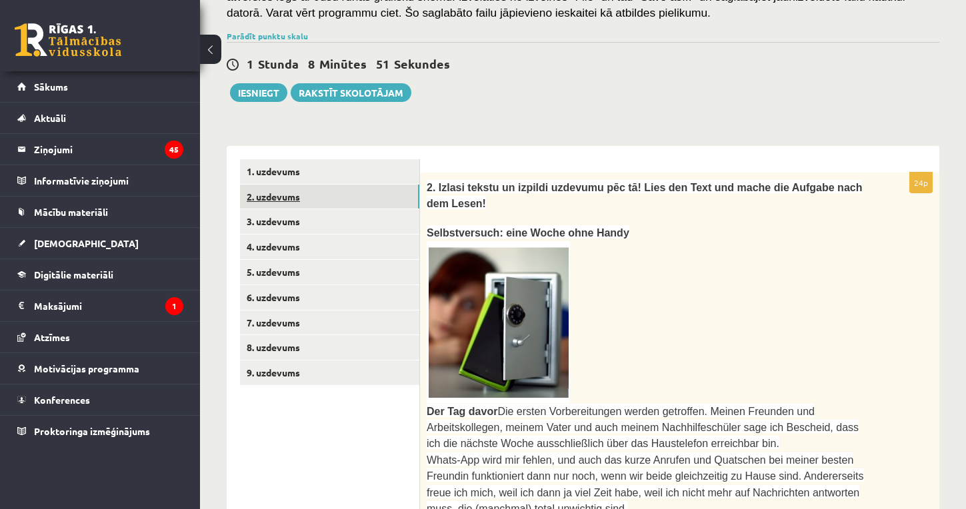
click at [295, 209] on link "2. uzdevums" at bounding box center [329, 197] width 179 height 25
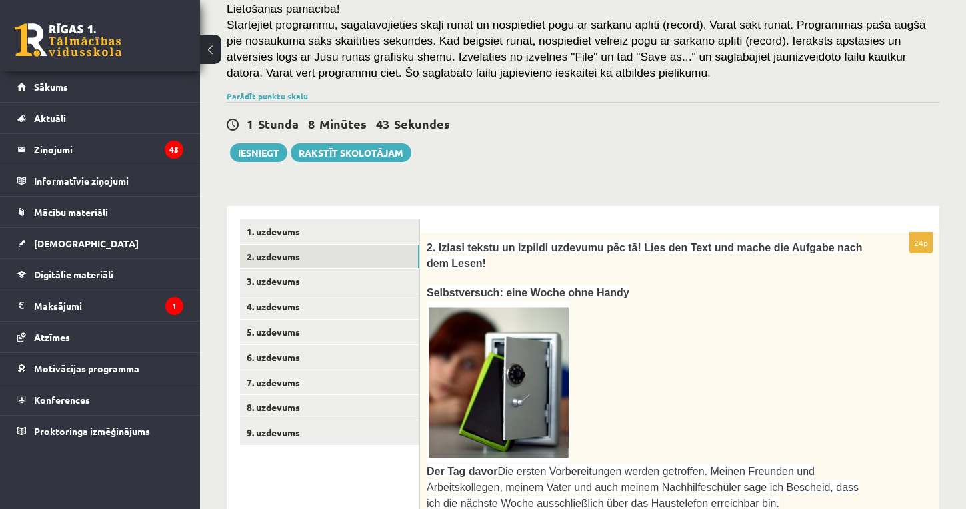
scroll to position [173, 0]
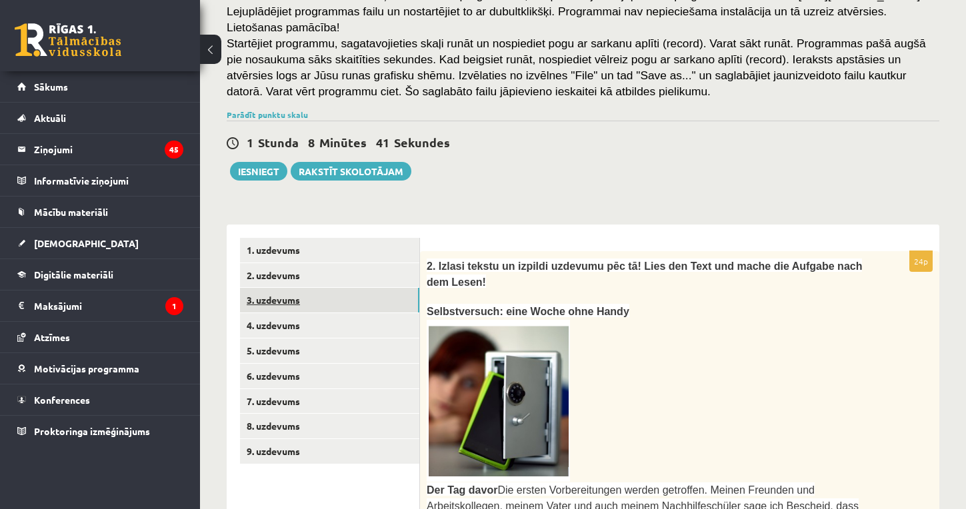
click at [289, 313] on link "3. uzdevums" at bounding box center [329, 300] width 179 height 25
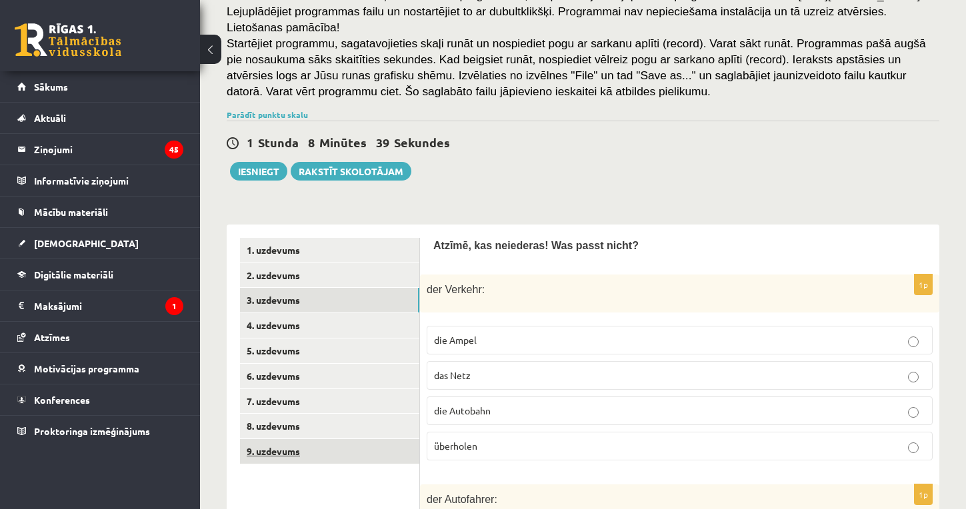
click at [286, 464] on link "9. uzdevums" at bounding box center [329, 451] width 179 height 25
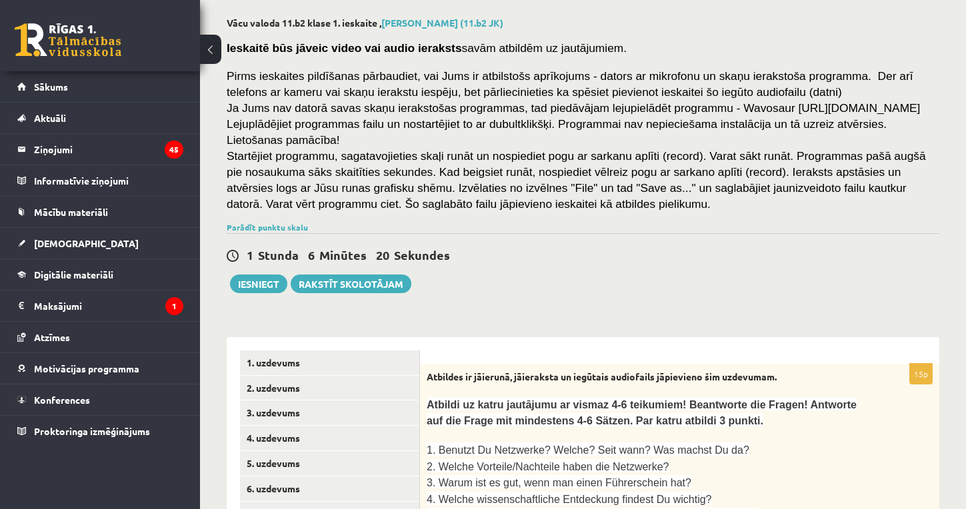
scroll to position [57, 0]
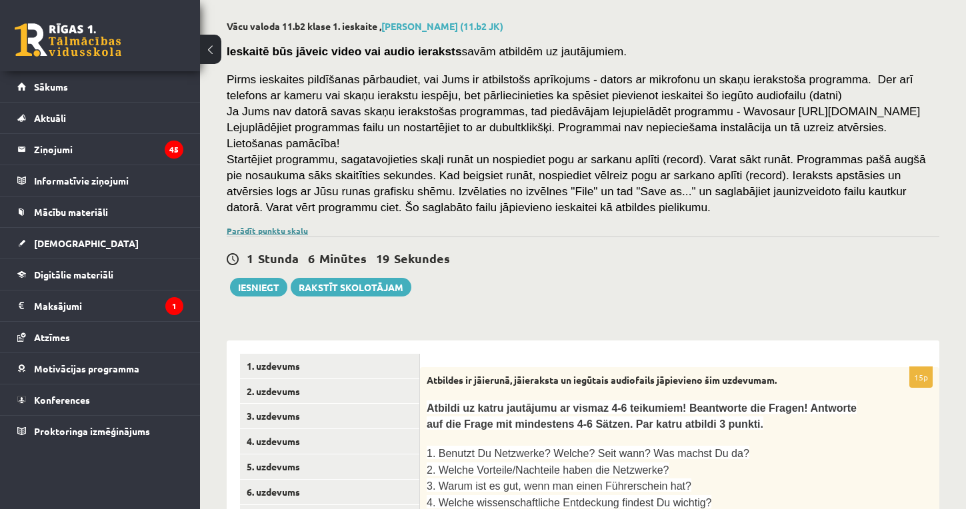
click at [253, 236] on link "Parādīt punktu skalu" at bounding box center [267, 230] width 81 height 11
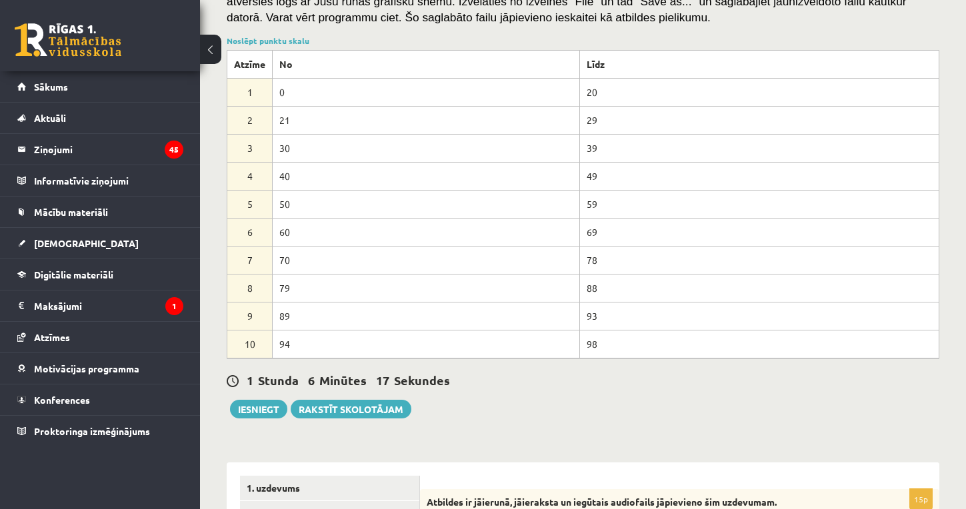
scroll to position [248, 0]
click at [257, 418] on button "Iesniegt" at bounding box center [258, 408] width 57 height 19
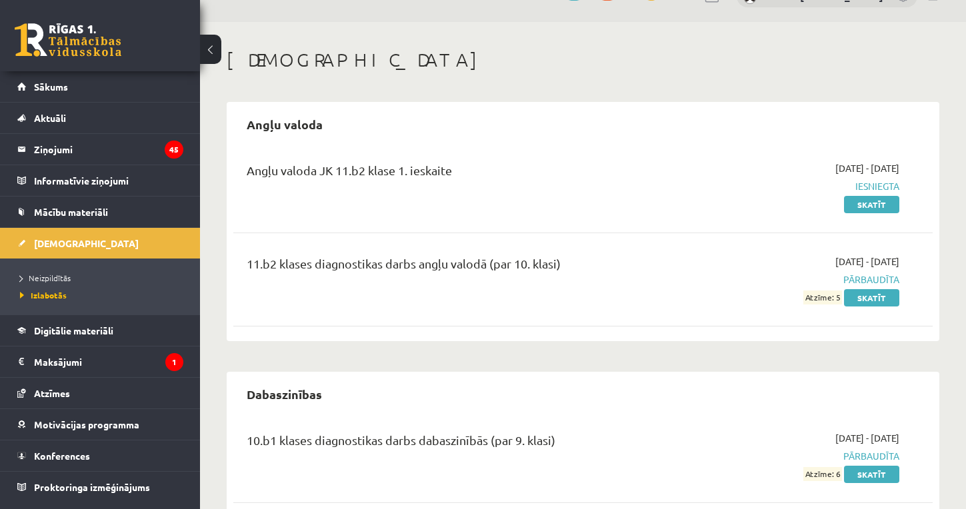
scroll to position [32, 0]
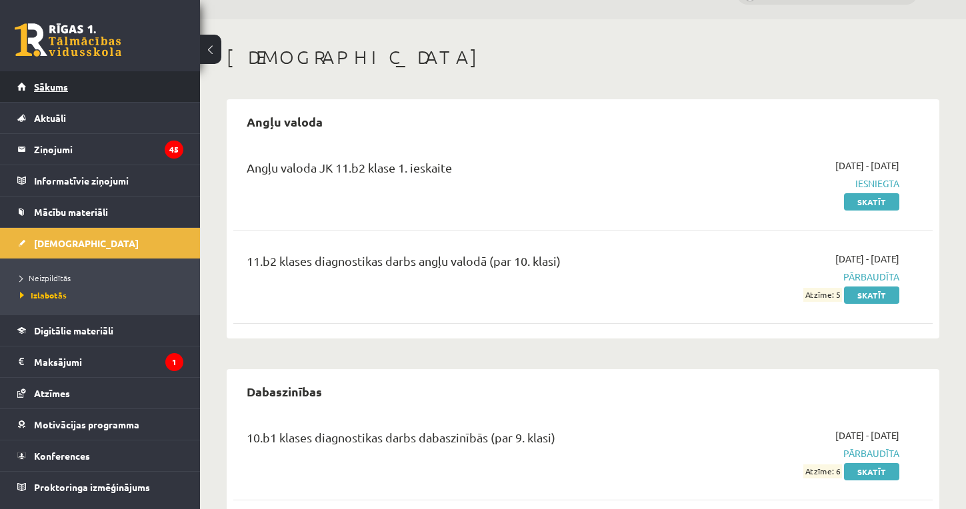
click at [64, 83] on span "Sākums" at bounding box center [51, 87] width 34 height 12
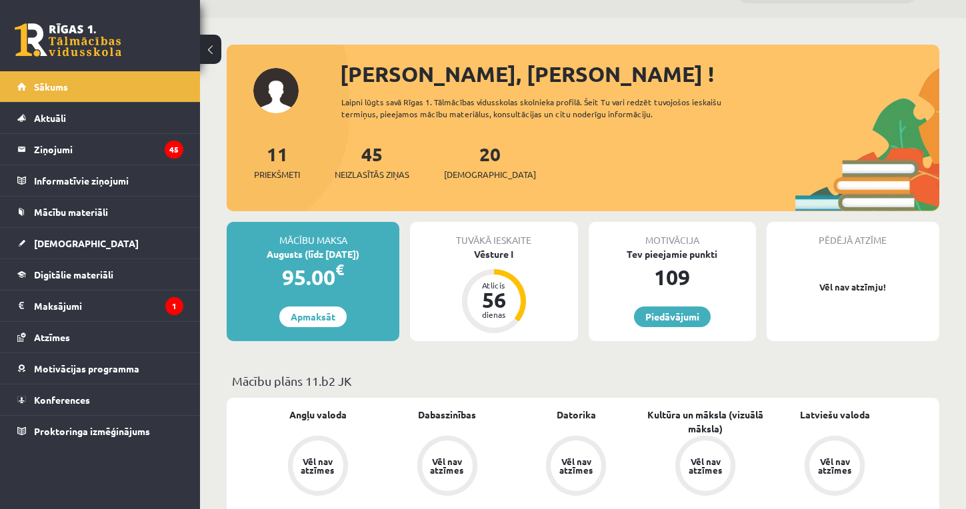
scroll to position [35, 0]
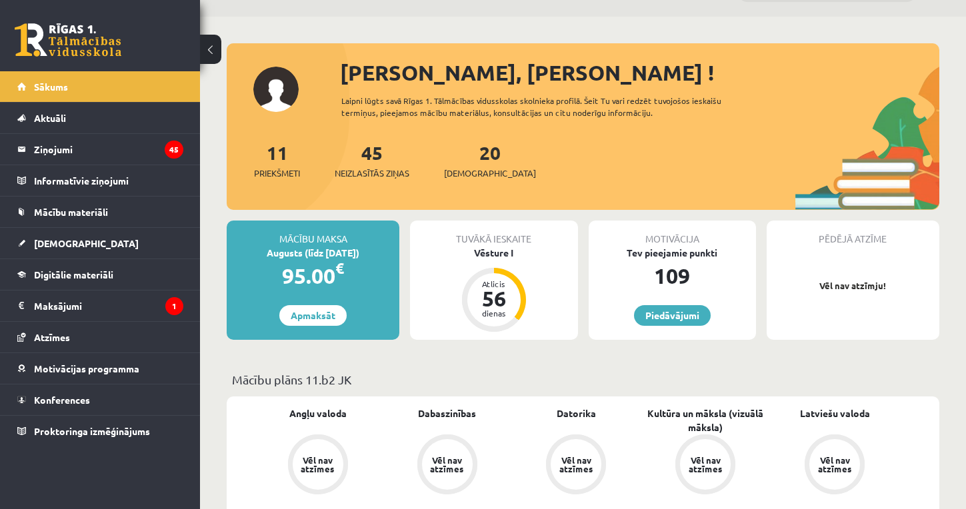
click at [480, 155] on div "20 Ieskaites" at bounding box center [490, 159] width 92 height 41
click at [467, 165] on div "20 Ieskaites" at bounding box center [490, 159] width 92 height 41
click at [480, 141] on div "20 Ieskaites" at bounding box center [490, 159] width 92 height 41
click at [477, 147] on link "20 Ieskaites" at bounding box center [490, 160] width 92 height 39
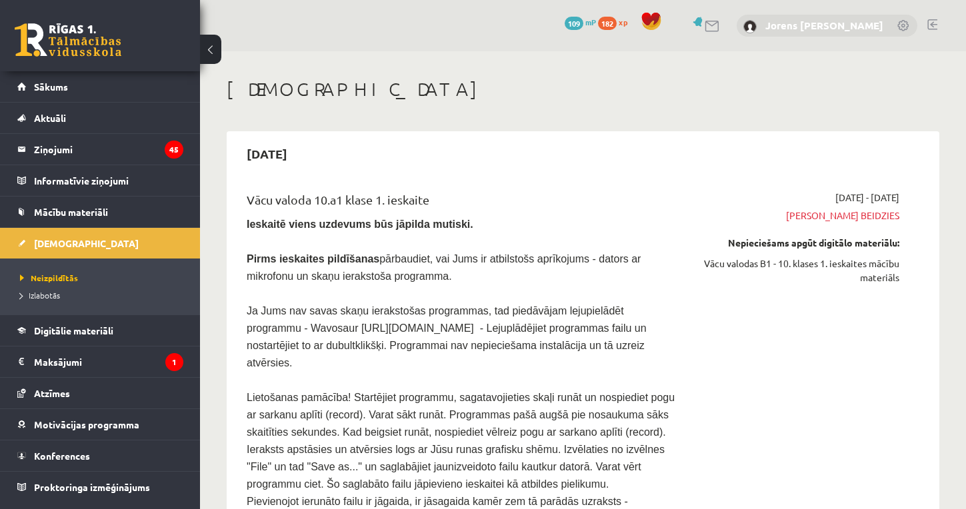
click at [835, 28] on link "Jorens [PERSON_NAME]" at bounding box center [824, 25] width 118 height 13
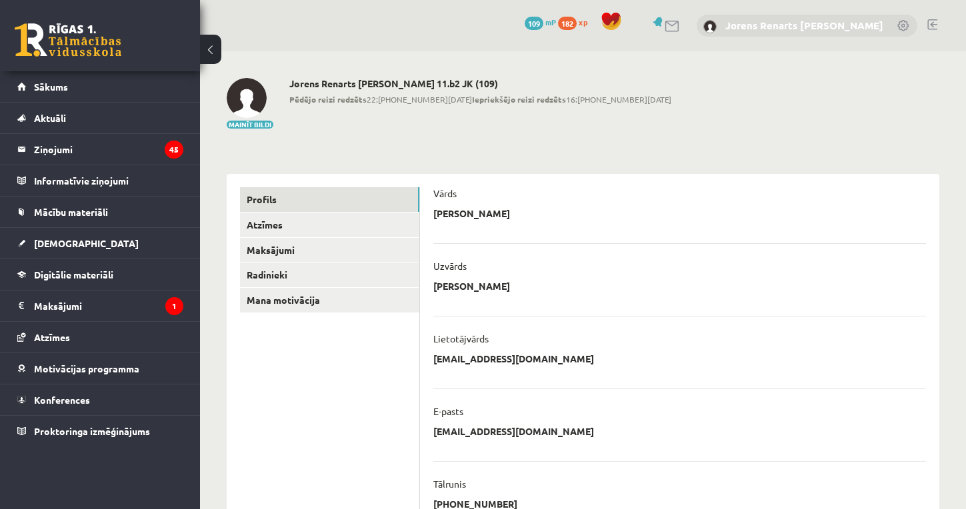
click at [831, 29] on link "Jorens Renarts [PERSON_NAME]" at bounding box center [804, 25] width 158 height 13
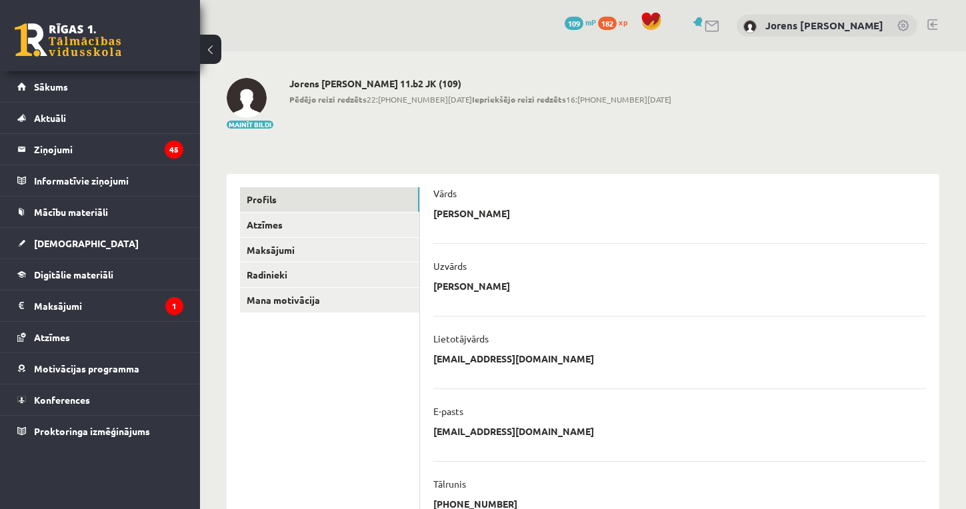
click at [938, 25] on div "0 Dāvanas 109 mP 182 xp Jorens [PERSON_NAME]" at bounding box center [583, 25] width 766 height 51
click at [934, 25] on link at bounding box center [932, 24] width 10 height 11
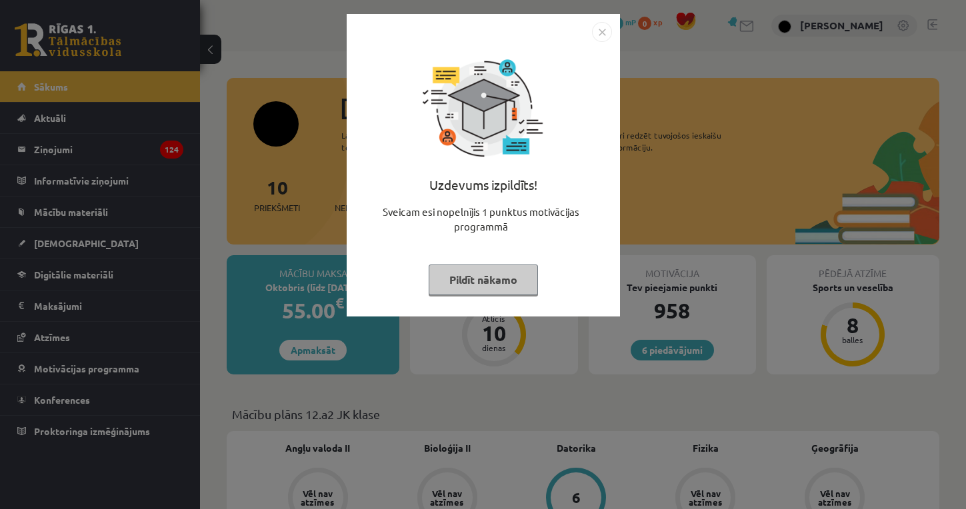
click at [469, 283] on button "Pildīt nākamo" at bounding box center [483, 280] width 109 height 31
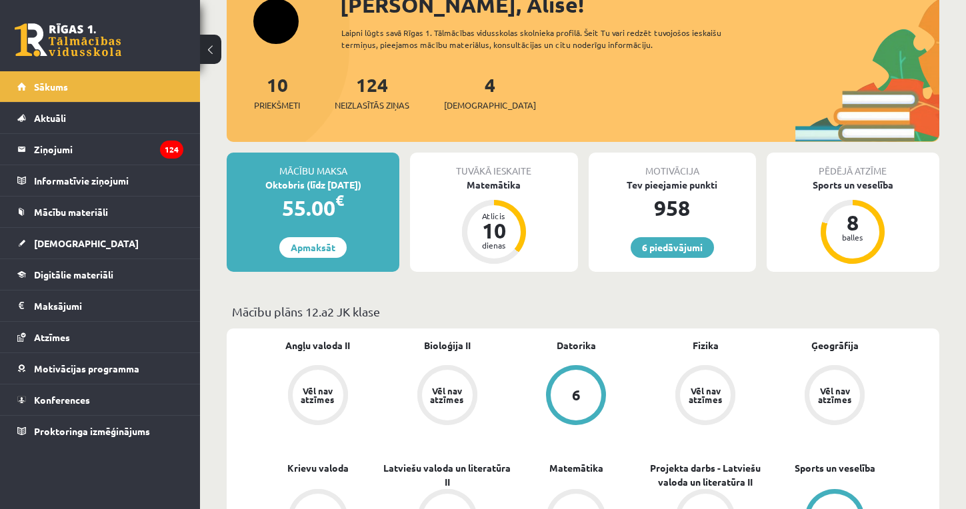
scroll to position [105, 0]
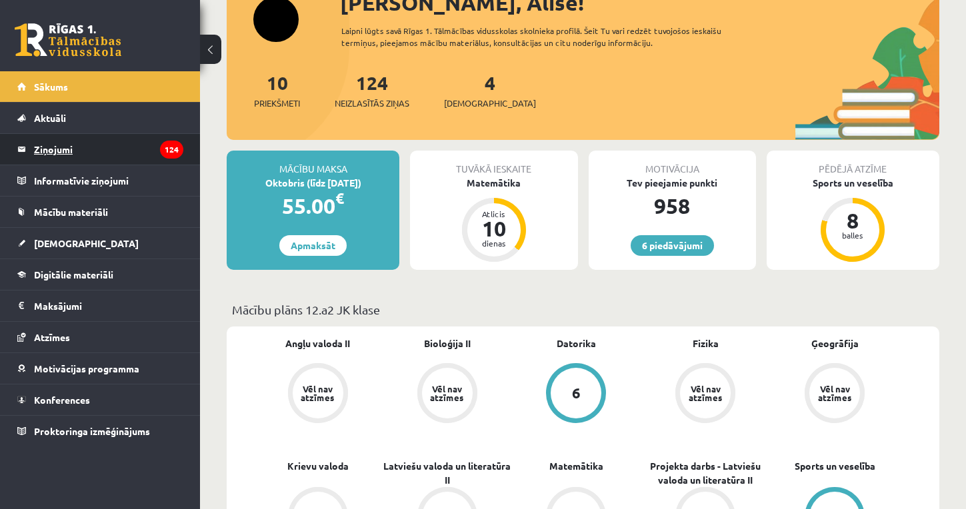
click at [73, 154] on legend "Ziņojumi 124" at bounding box center [108, 149] width 149 height 31
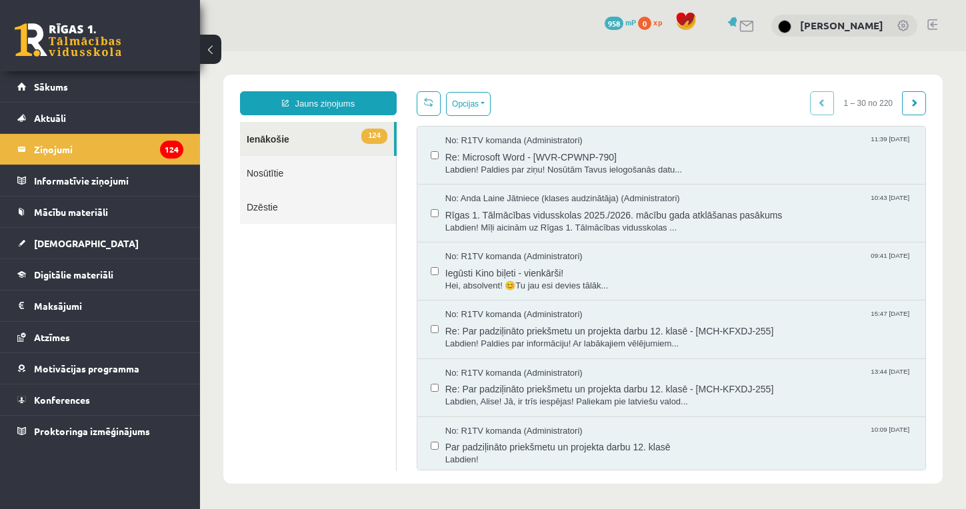
click at [302, 175] on link "Nosūtītie" at bounding box center [318, 173] width 156 height 34
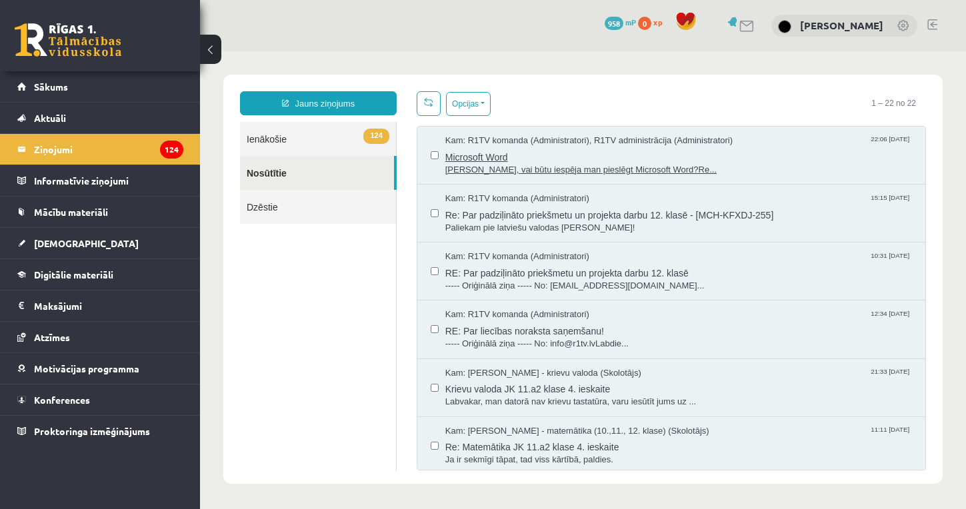
click at [530, 169] on span "[PERSON_NAME], vai būtu iespēja man pieslēgt Microsoft Word?Re..." at bounding box center [678, 170] width 467 height 13
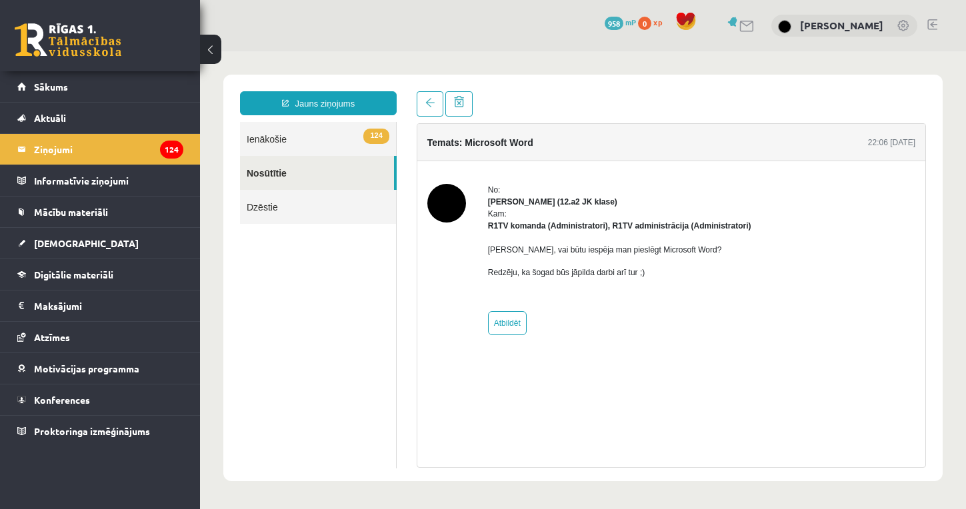
click at [323, 143] on link "124 Ienākošie" at bounding box center [318, 139] width 156 height 34
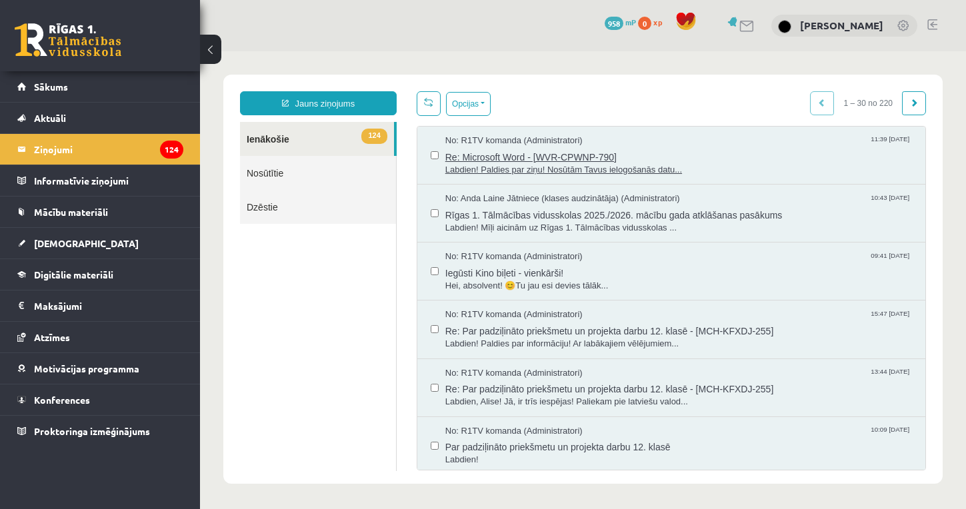
click at [522, 165] on span "Labdien! Paldies par ziņu! Nosūtām Tavus ielogošanās datu..." at bounding box center [678, 170] width 467 height 13
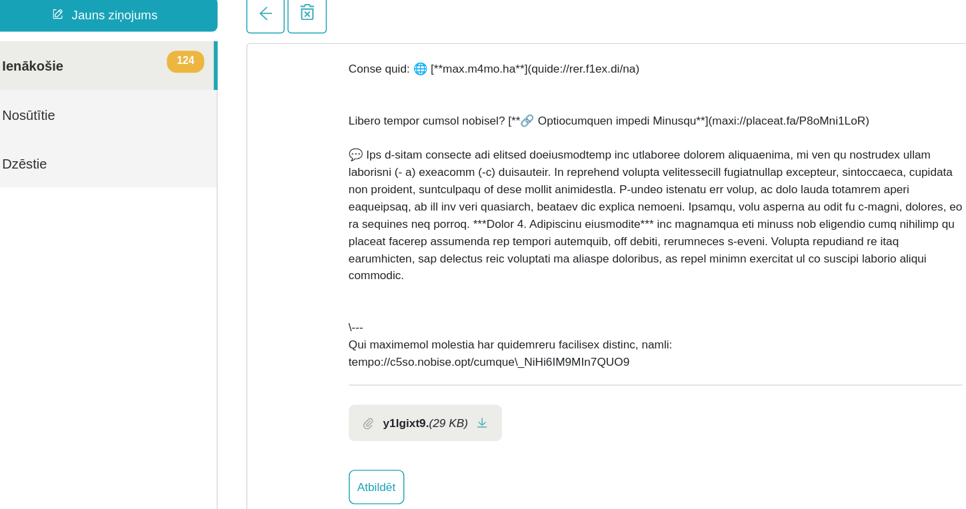
scroll to position [541, 0]
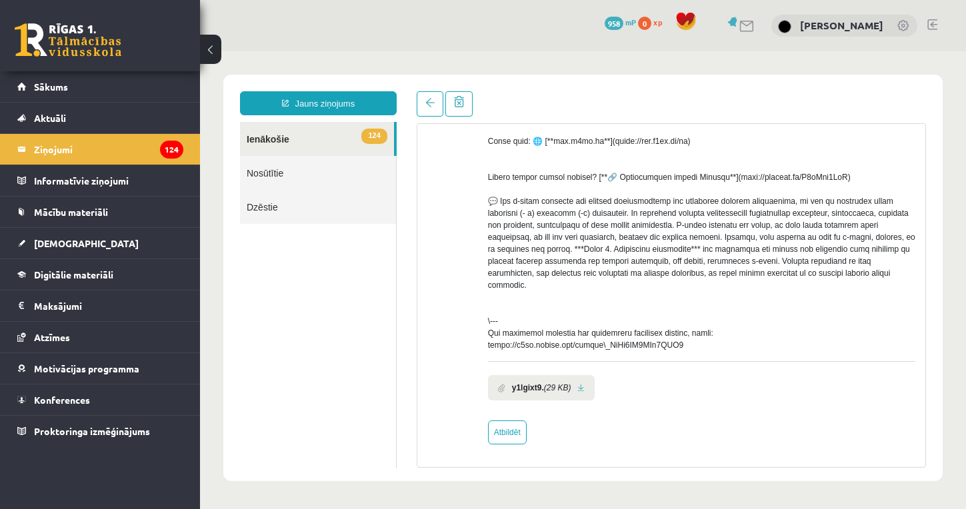
click at [47, 86] on span "Sākums" at bounding box center [51, 87] width 34 height 12
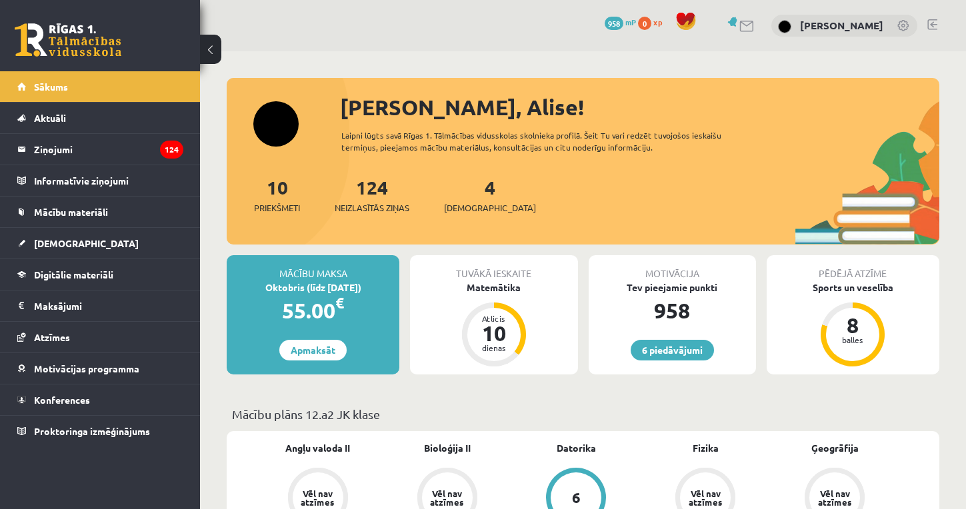
click at [461, 199] on div "4 Ieskaites" at bounding box center [490, 193] width 92 height 41
click at [462, 204] on span "[DEMOGRAPHIC_DATA]" at bounding box center [490, 207] width 92 height 13
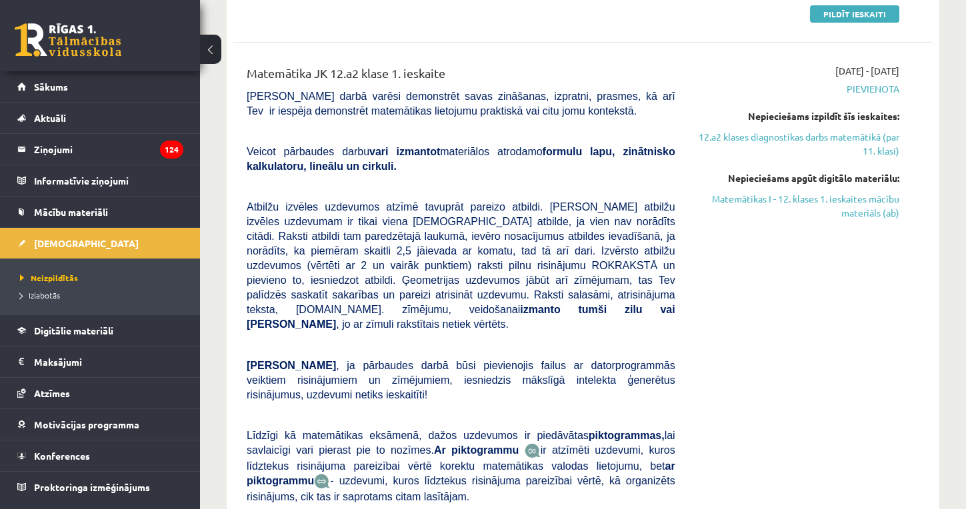
scroll to position [296, 0]
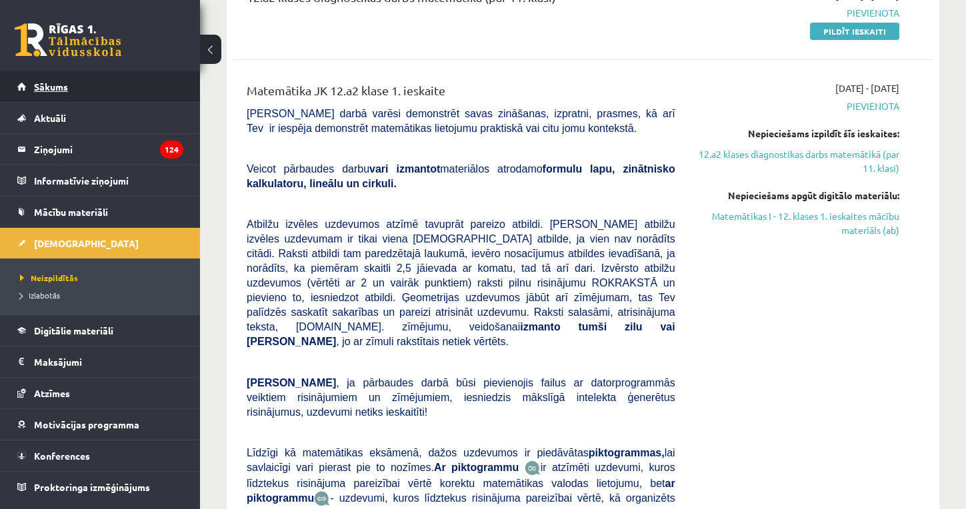
click at [68, 86] on link "Sākums" at bounding box center [100, 86] width 166 height 31
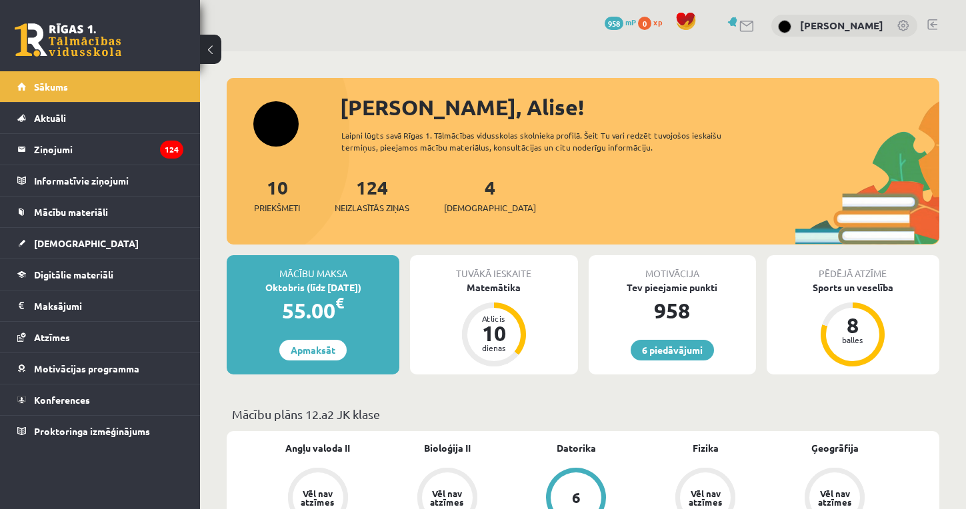
click at [931, 26] on link at bounding box center [932, 24] width 10 height 11
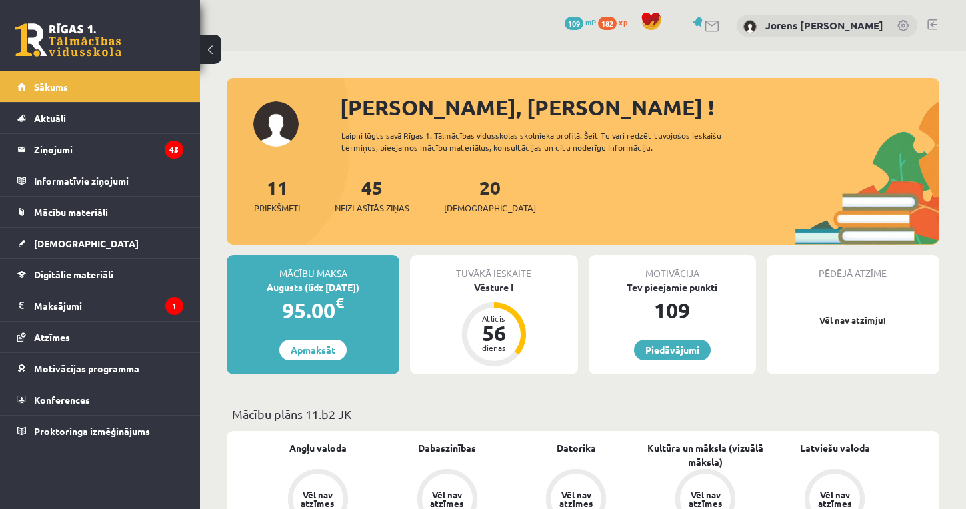
click at [277, 135] on div "[PERSON_NAME], [PERSON_NAME] ! Laipni lūgts savā Rīgas 1. Tālmācības vidusskola…" at bounding box center [583, 167] width 712 height 153
click at [705, 22] on link at bounding box center [698, 22] width 13 height 10
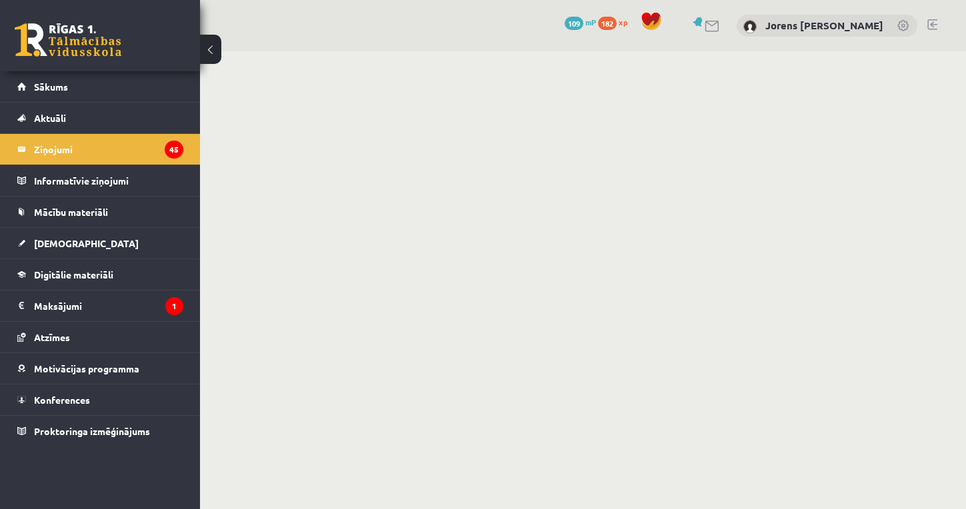
click at [720, 26] on link at bounding box center [712, 26] width 16 height 11
click at [608, 23] on span "182" at bounding box center [607, 23] width 19 height 13
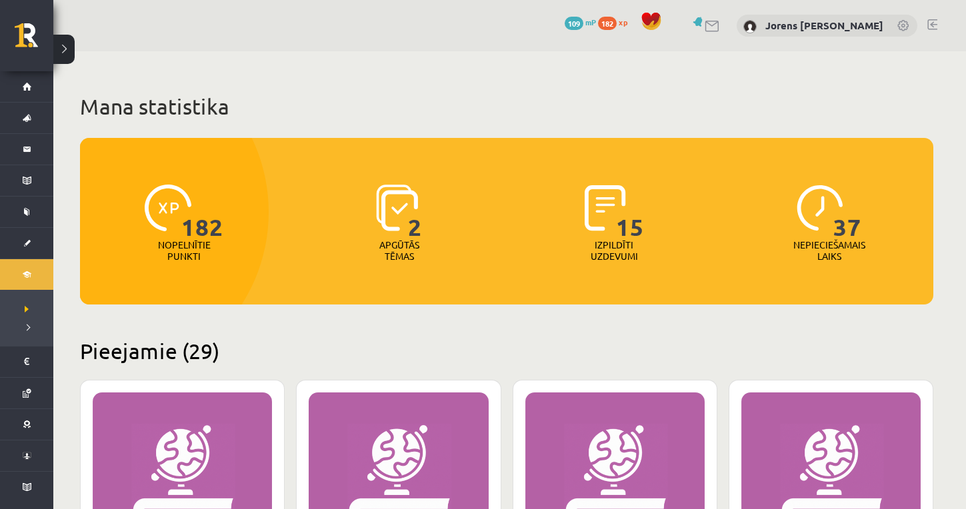
click at [583, 24] on span "109" at bounding box center [574, 23] width 19 height 13
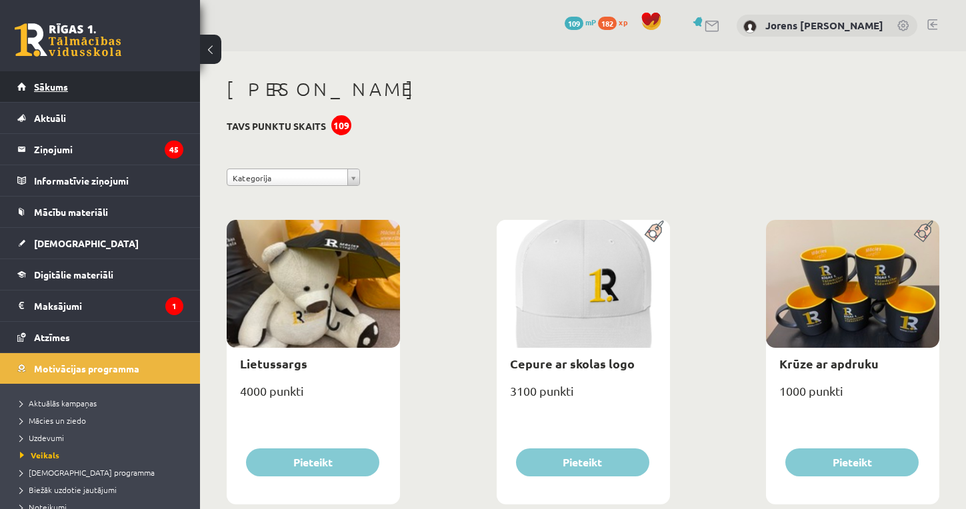
click at [57, 84] on span "Sākums" at bounding box center [51, 87] width 34 height 12
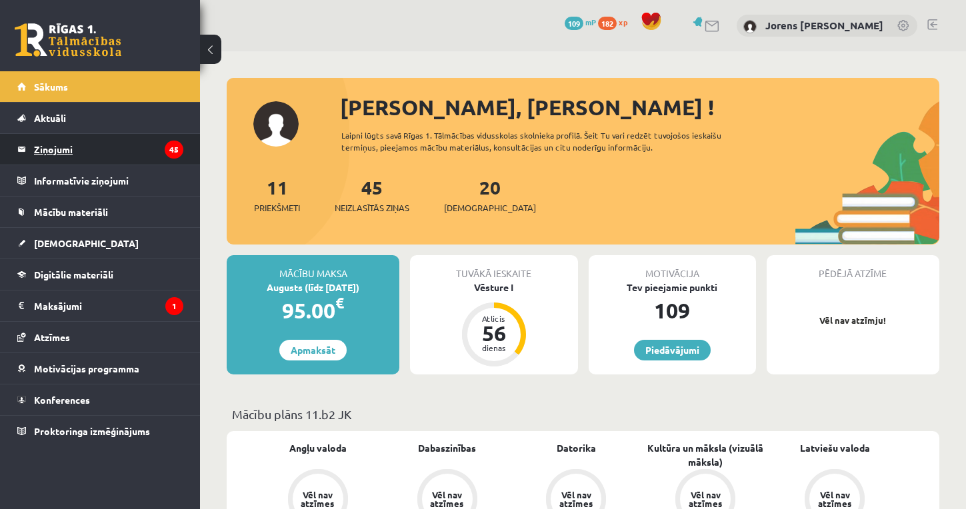
click at [65, 145] on legend "Ziņojumi 45" at bounding box center [108, 149] width 149 height 31
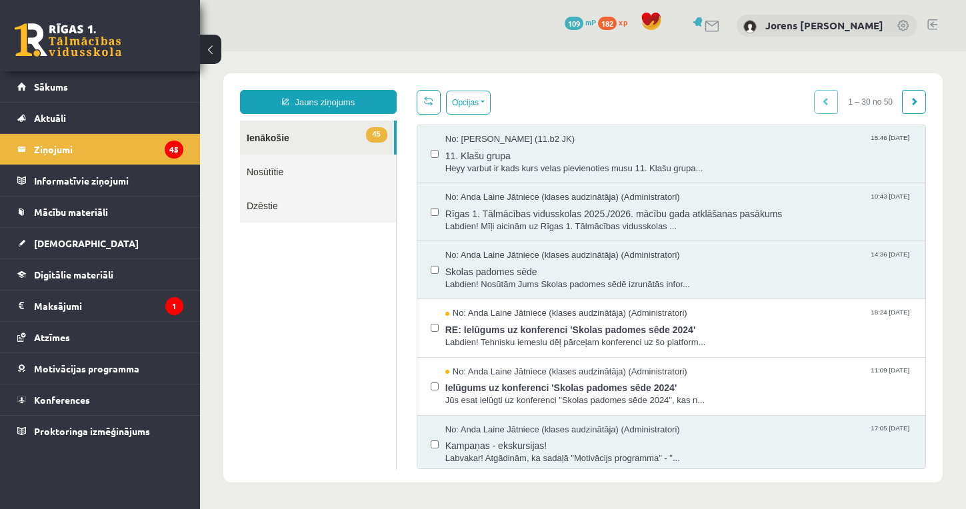
scroll to position [1, 0]
click at [295, 364] on ul "45 Ienākošie Nosūtītie Dzēstie" at bounding box center [318, 295] width 157 height 349
click at [334, 103] on link "Jauns ziņojums" at bounding box center [318, 102] width 157 height 24
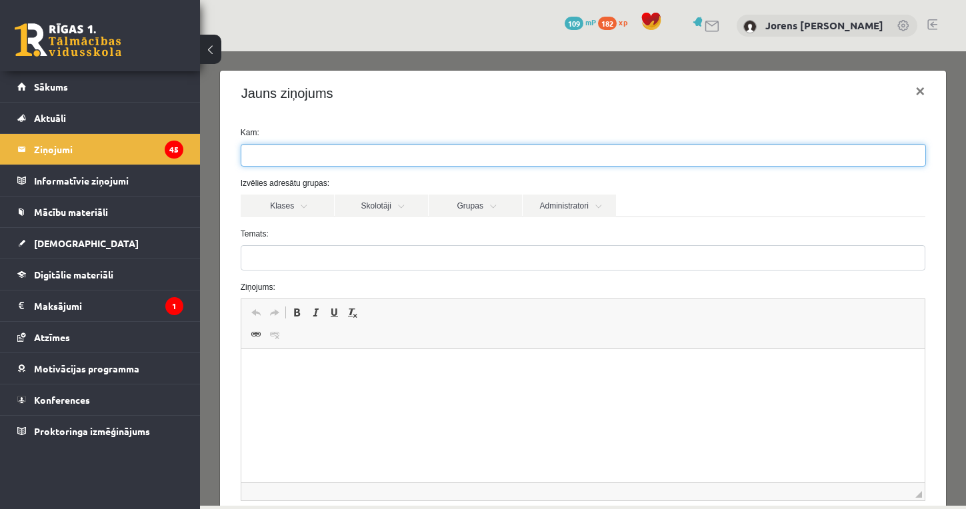
click at [327, 165] on ul at bounding box center [583, 155] width 684 height 21
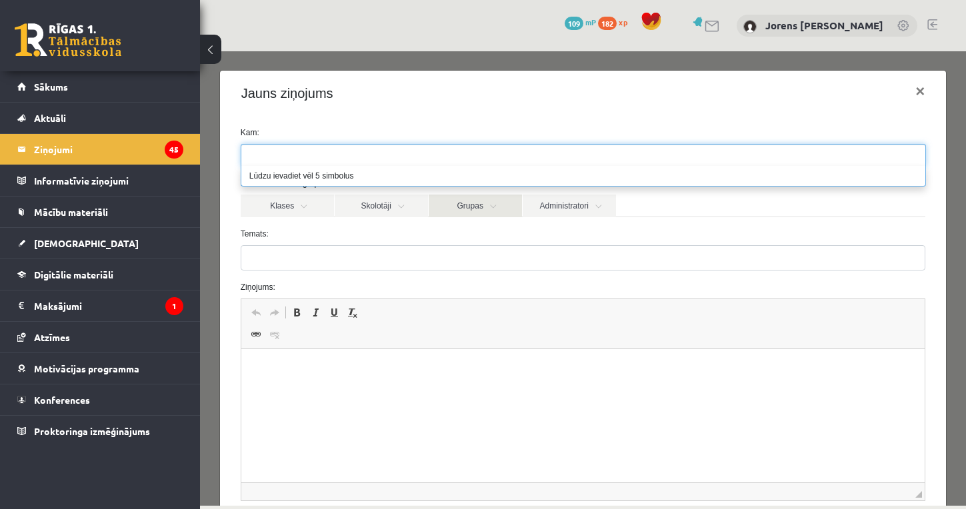
click at [507, 207] on link "Grupas" at bounding box center [475, 206] width 93 height 23
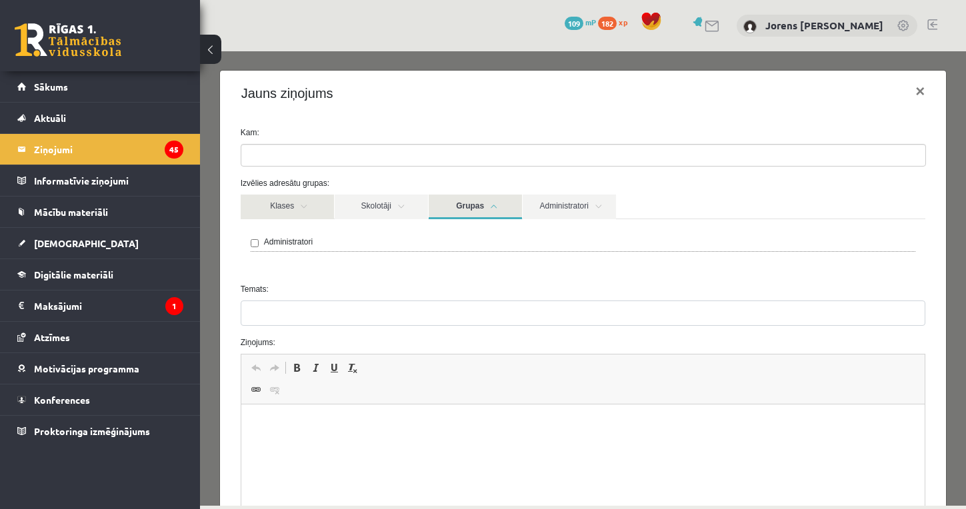
click at [308, 205] on link "Klases" at bounding box center [287, 207] width 93 height 25
click at [922, 97] on button "×" at bounding box center [919, 91] width 31 height 37
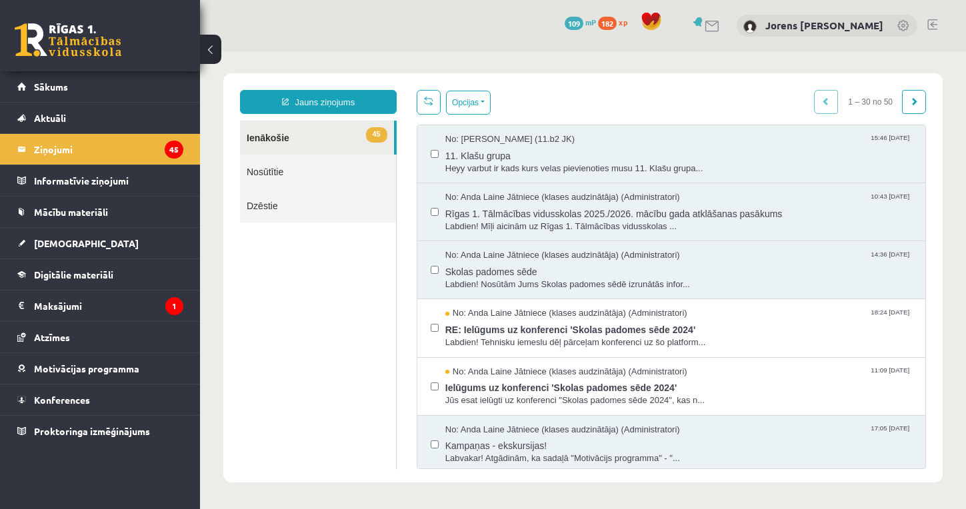
click at [211, 45] on button at bounding box center [210, 49] width 21 height 29
